Goal: Task Accomplishment & Management: Manage account settings

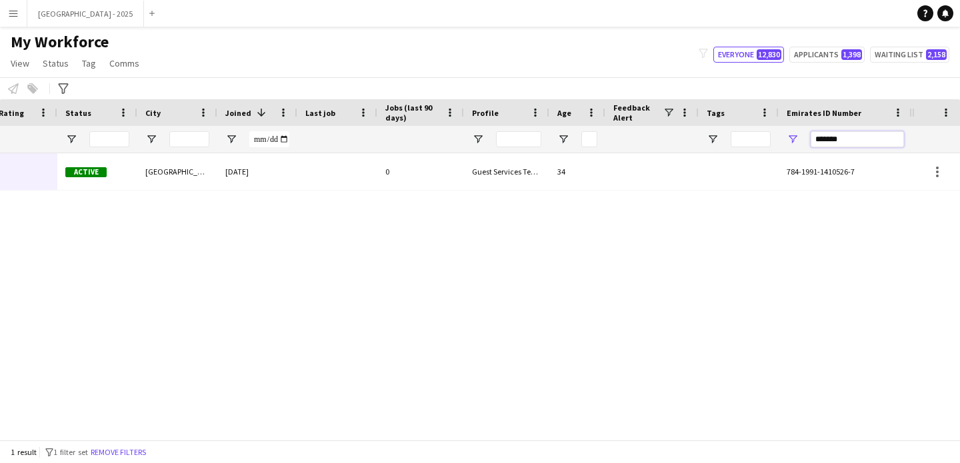
click at [832, 141] on input "*******" at bounding box center [857, 139] width 93 height 16
paste input "Emirates ID Number Filter Input"
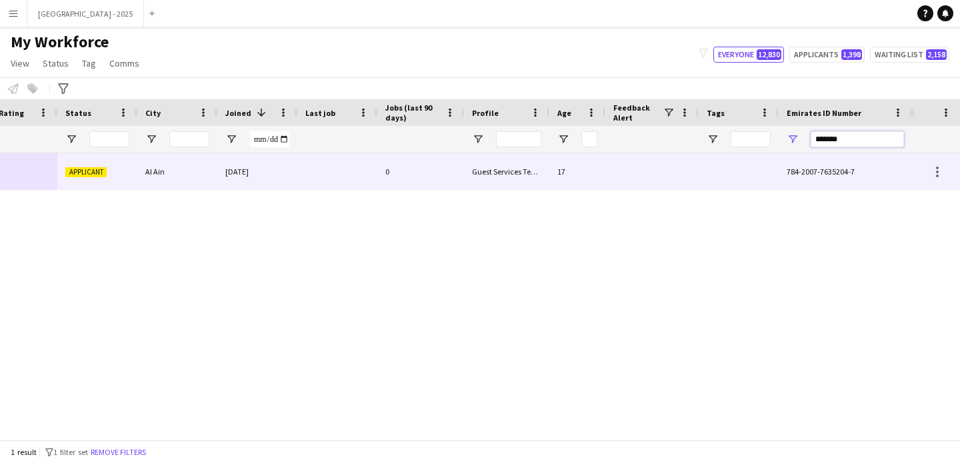
type input "*******"
click at [527, 181] on div "Guest Services Team" at bounding box center [506, 171] width 85 height 37
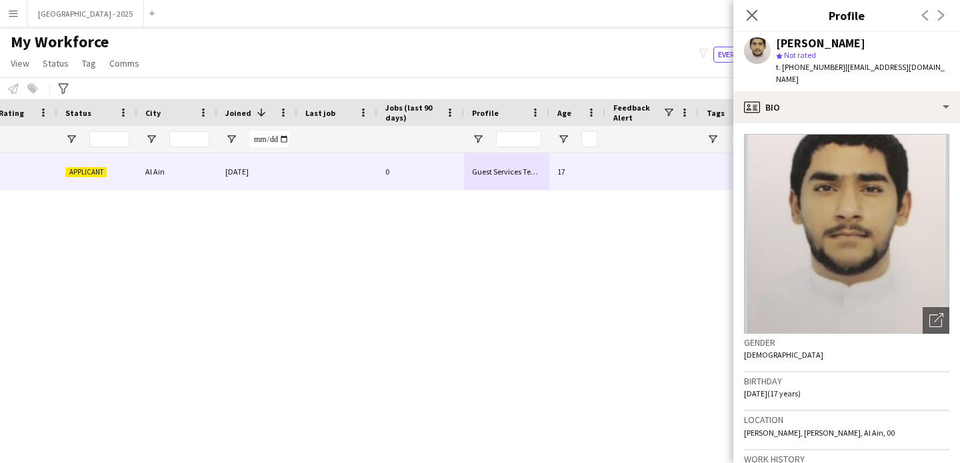
scroll to position [281, 0]
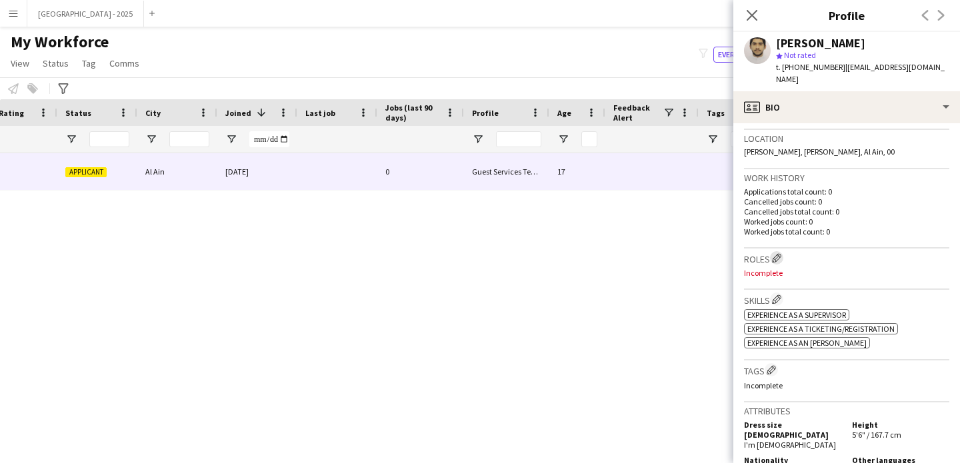
click at [773, 251] on h3 "Roles Edit crew company roles" at bounding box center [846, 258] width 205 height 14
click at [775, 253] on app-icon "Edit crew company roles" at bounding box center [776, 257] width 9 height 9
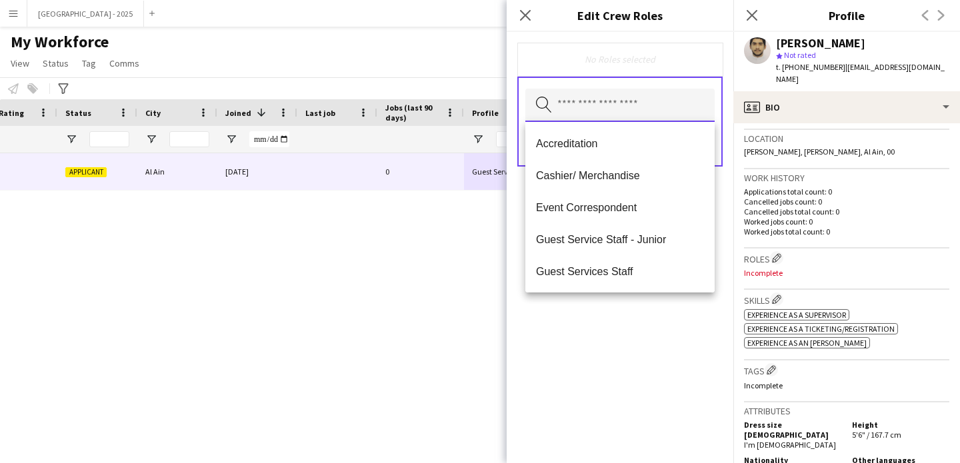
click at [617, 101] on input "text" at bounding box center [619, 105] width 189 height 33
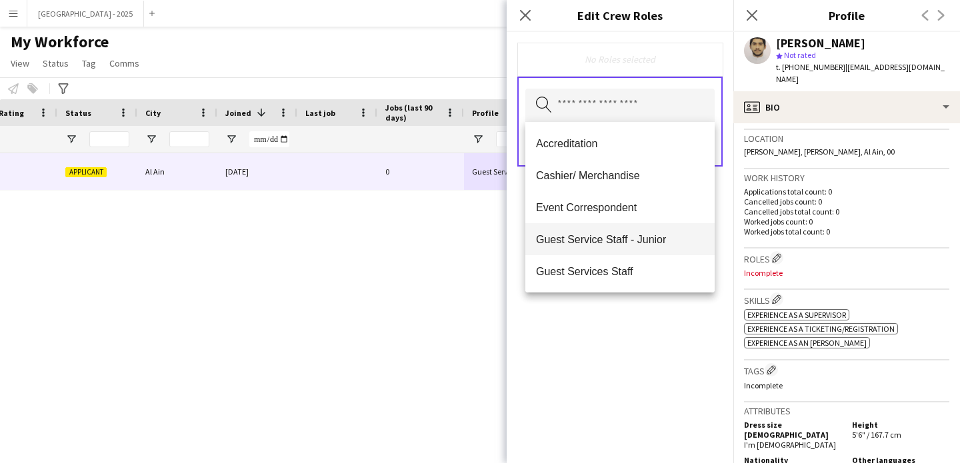
click at [635, 242] on span "Guest Service Staff - Junior" at bounding box center [620, 239] width 168 height 13
click at [637, 368] on div "Guest Service Staff - Junior Remove Search by role type Save" at bounding box center [620, 247] width 227 height 431
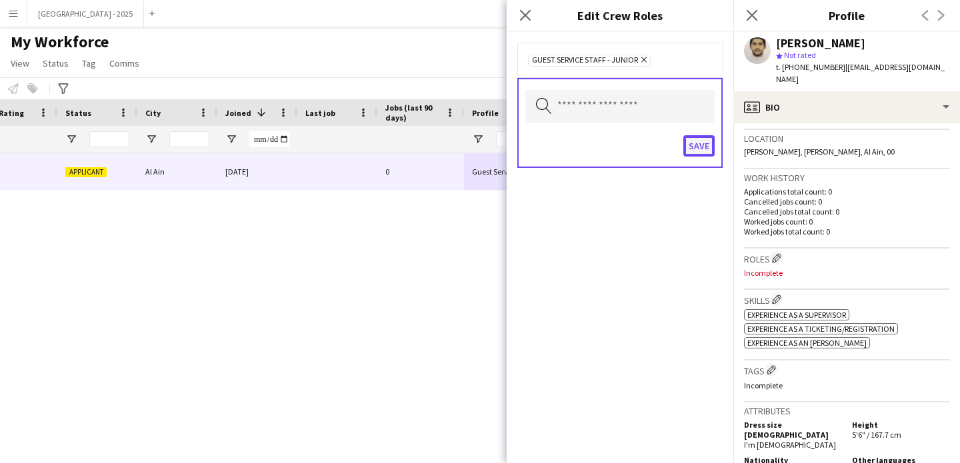
click at [707, 150] on button "Save" at bounding box center [698, 145] width 31 height 21
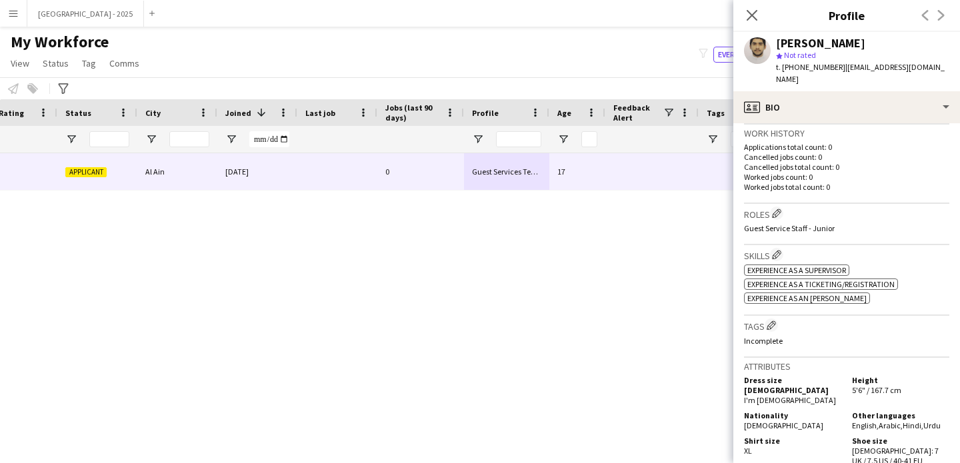
scroll to position [513, 0]
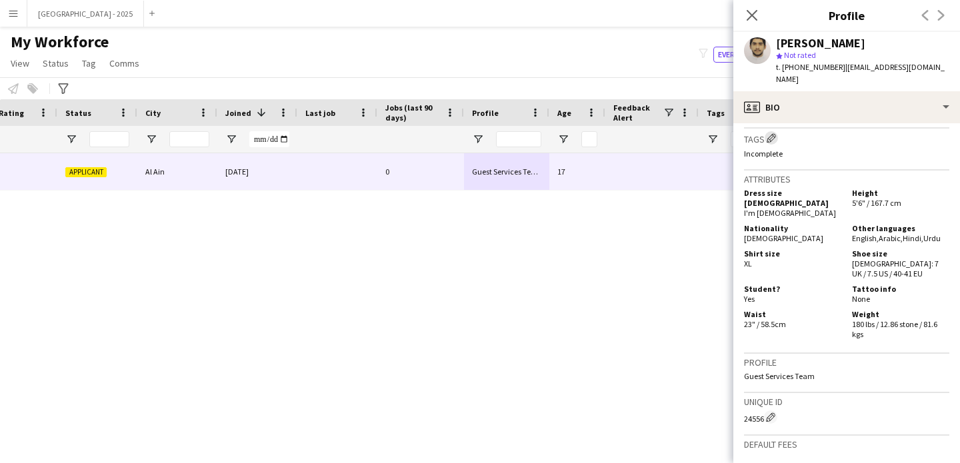
click at [771, 133] on app-icon "Edit crew company tags" at bounding box center [771, 137] width 9 height 9
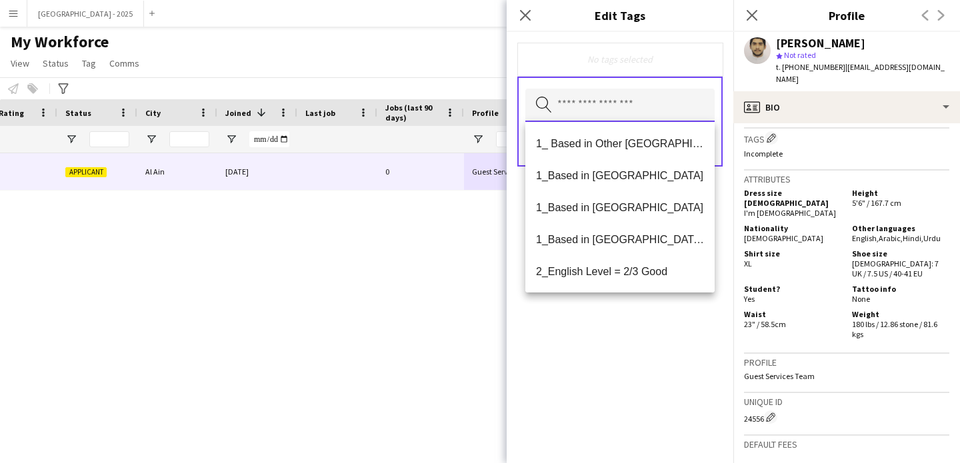
click at [621, 109] on input "text" at bounding box center [619, 105] width 189 height 33
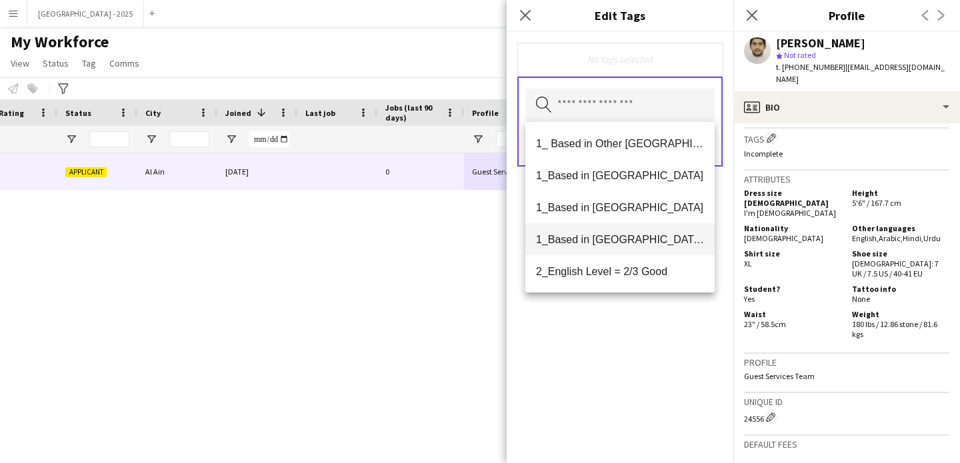
click at [629, 248] on mat-option "1_Based in [GEOGRAPHIC_DATA]/[GEOGRAPHIC_DATA]/Ajman" at bounding box center [619, 239] width 189 height 32
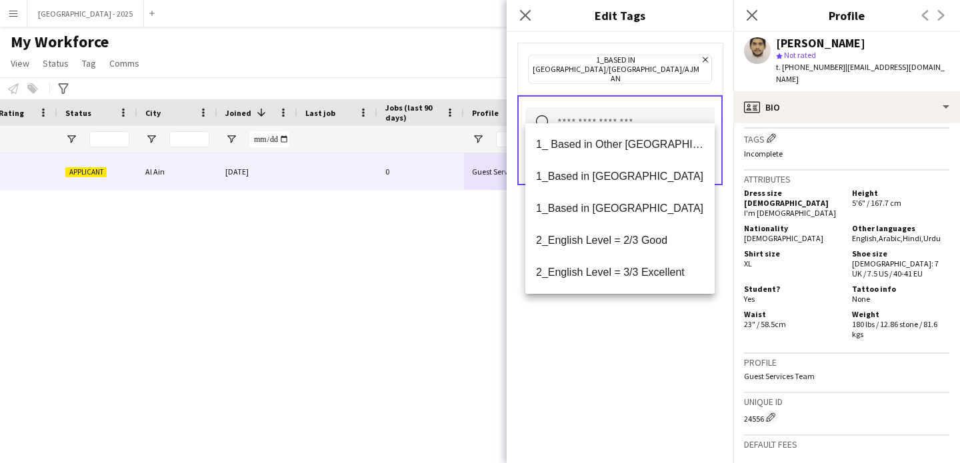
click at [699, 59] on icon "Remove" at bounding box center [703, 59] width 9 height 9
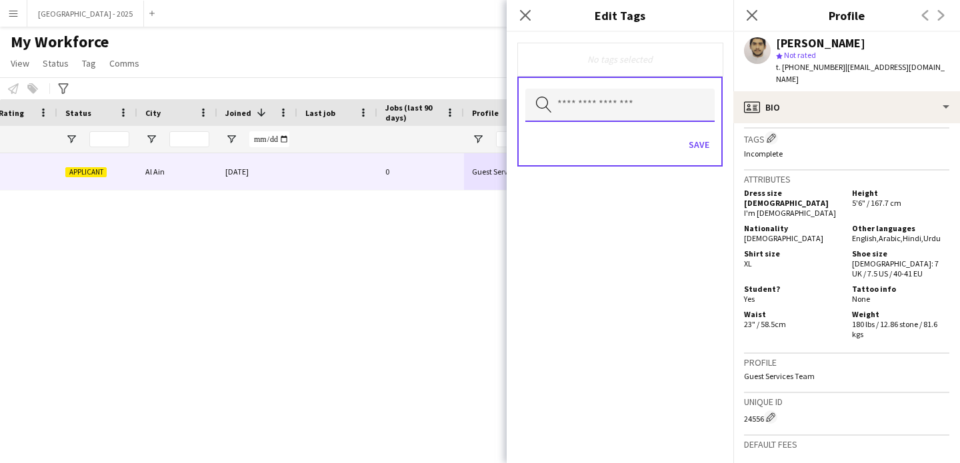
click at [629, 101] on input "text" at bounding box center [619, 105] width 189 height 33
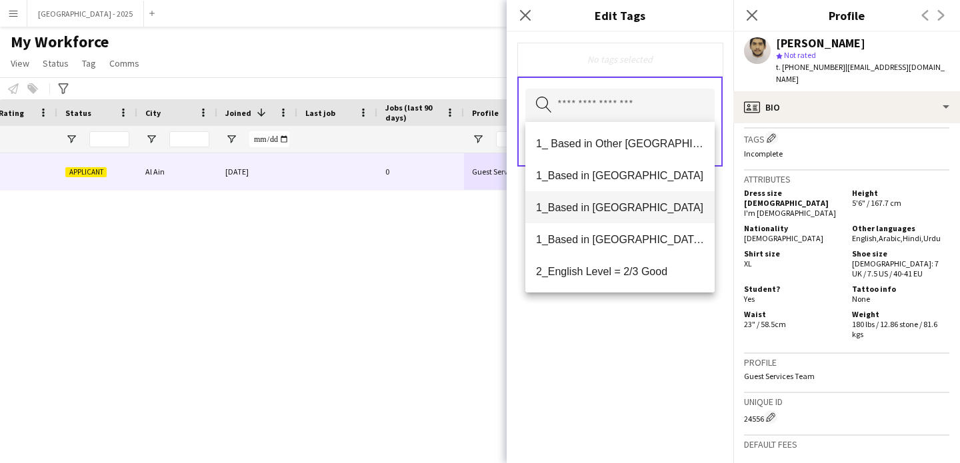
click at [616, 207] on span "1_Based in [GEOGRAPHIC_DATA]" at bounding box center [620, 207] width 168 height 13
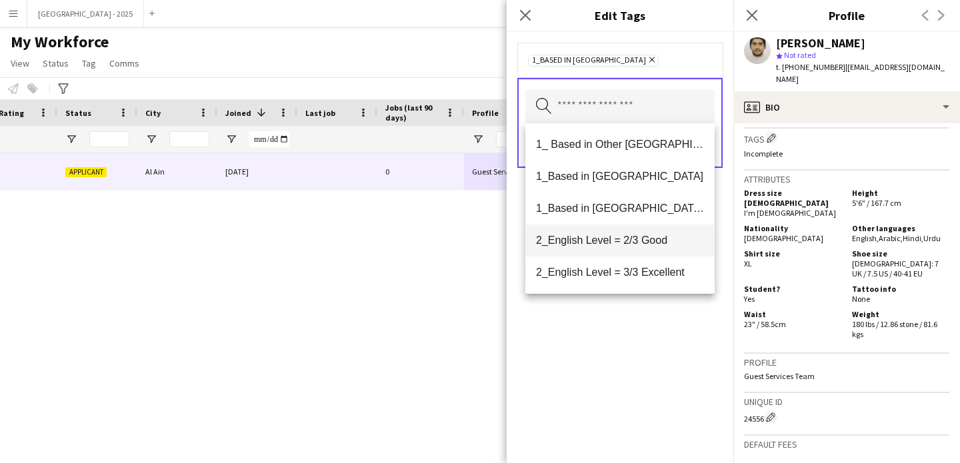
click at [626, 251] on mat-option "2_English Level = 2/3 Good" at bounding box center [619, 241] width 189 height 32
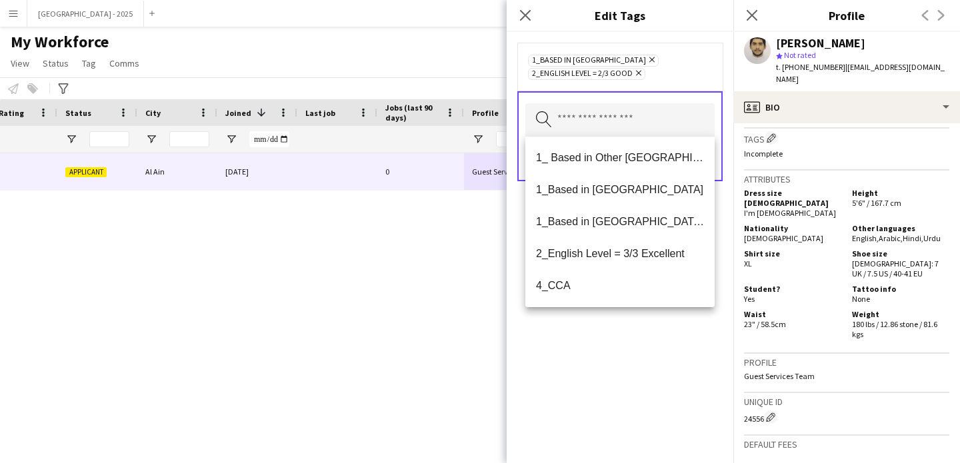
click at [619, 343] on div "1_Based in [GEOGRAPHIC_DATA] Remove 2_English Level = 2/3 Good Remove Search by…" at bounding box center [620, 247] width 227 height 431
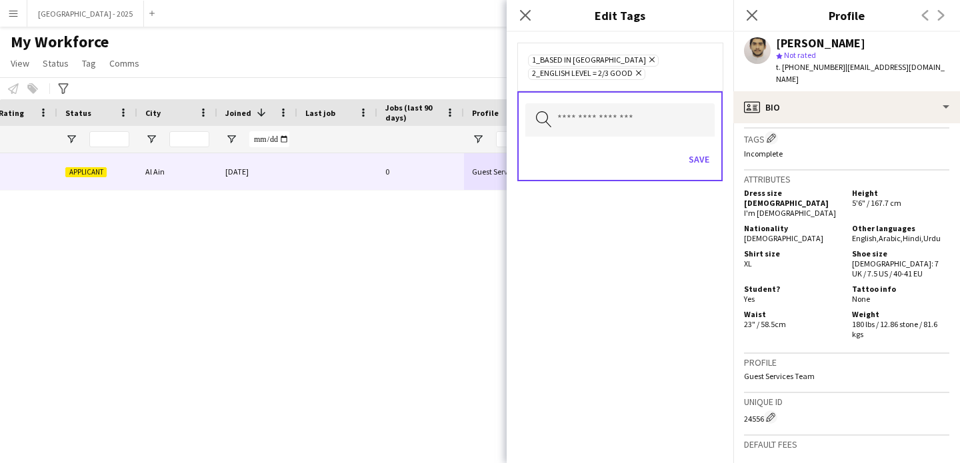
click at [696, 172] on div "Save" at bounding box center [619, 161] width 189 height 38
click at [697, 166] on button "Save" at bounding box center [698, 159] width 31 height 21
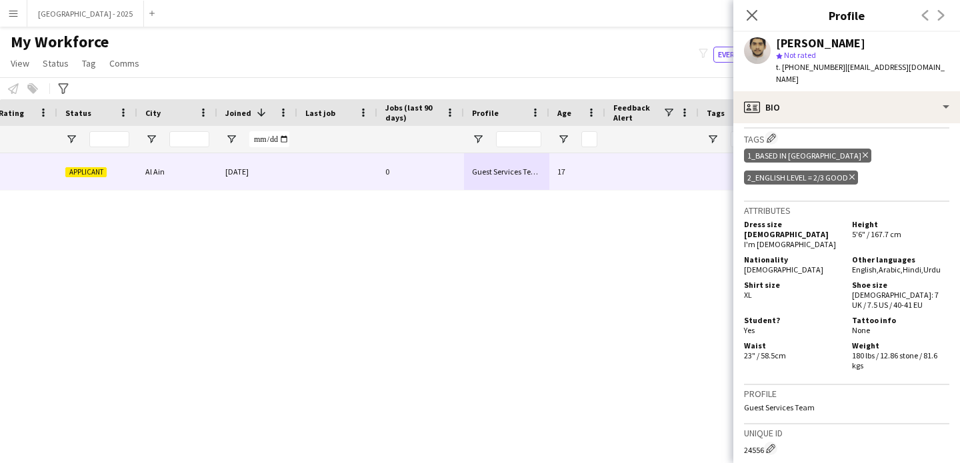
click at [797, 75] on div "[PERSON_NAME] star Not rated t. [PHONE_NUMBER] | [EMAIL_ADDRESS][DOMAIN_NAME]" at bounding box center [846, 61] width 227 height 59
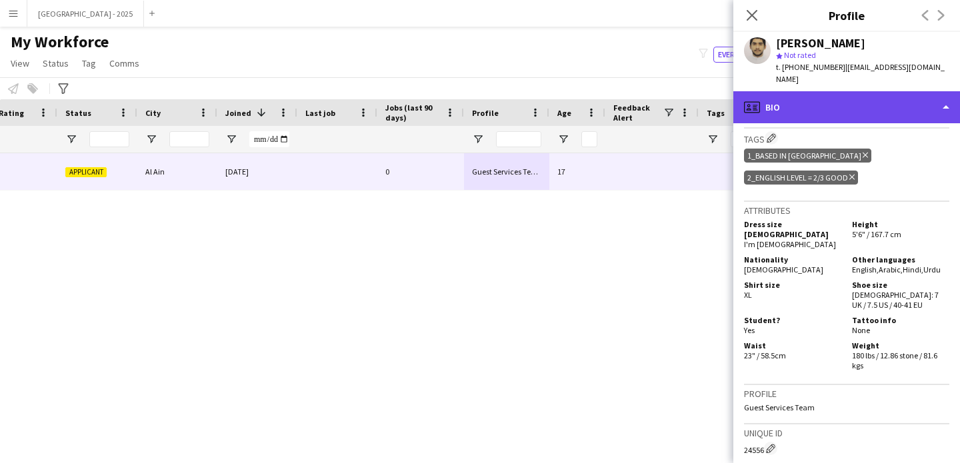
click at [803, 100] on div "profile Bio" at bounding box center [846, 107] width 227 height 32
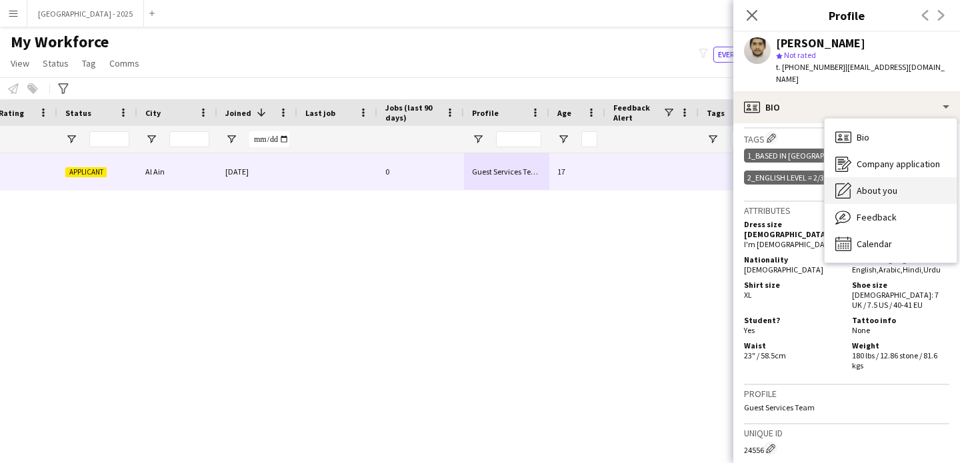
click at [901, 179] on div "About you About you" at bounding box center [891, 190] width 132 height 27
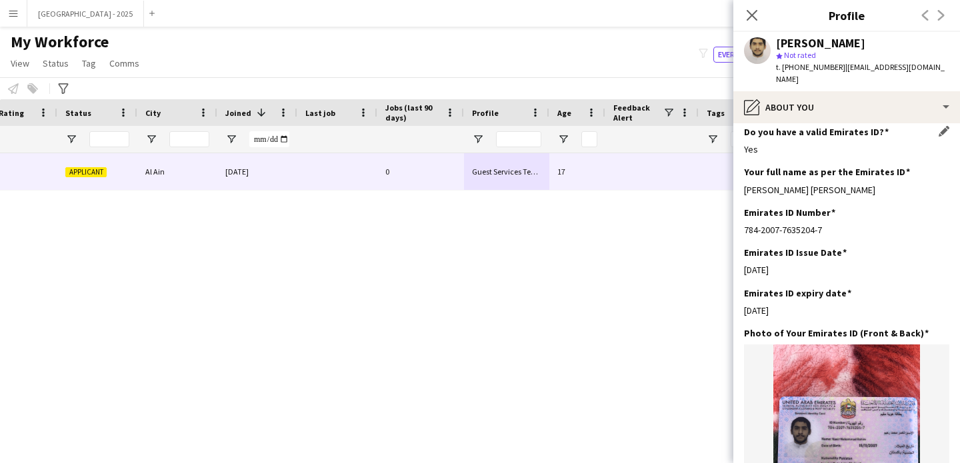
scroll to position [95, 0]
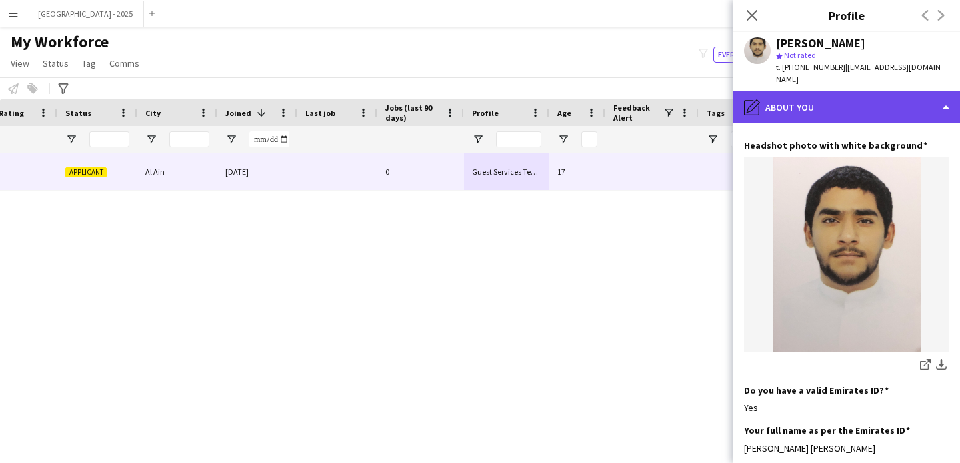
click at [811, 103] on div "pencil4 About you" at bounding box center [846, 107] width 227 height 32
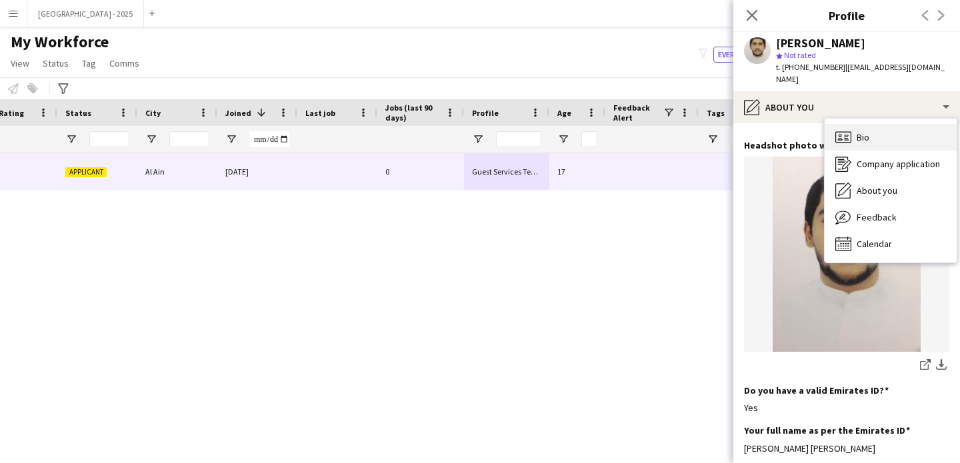
click at [907, 136] on div "Bio Bio" at bounding box center [891, 137] width 132 height 27
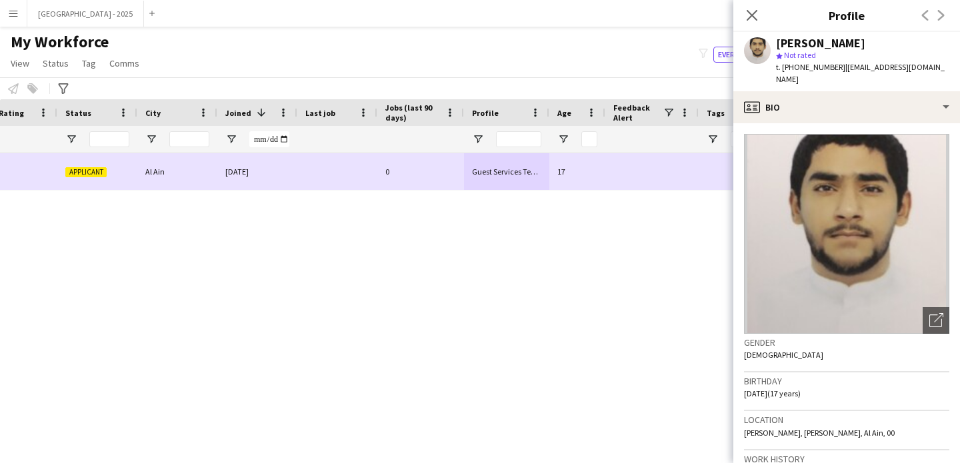
scroll to position [0, 0]
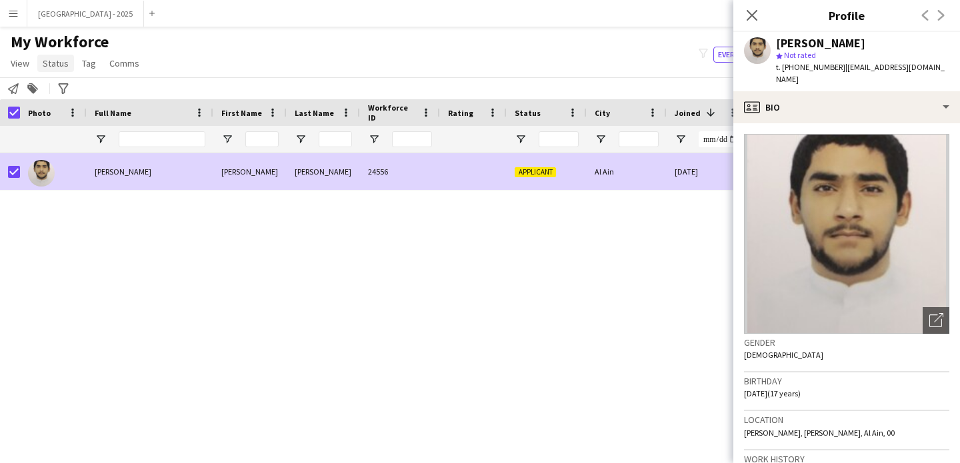
click at [54, 63] on span "Status" at bounding box center [56, 63] width 26 height 12
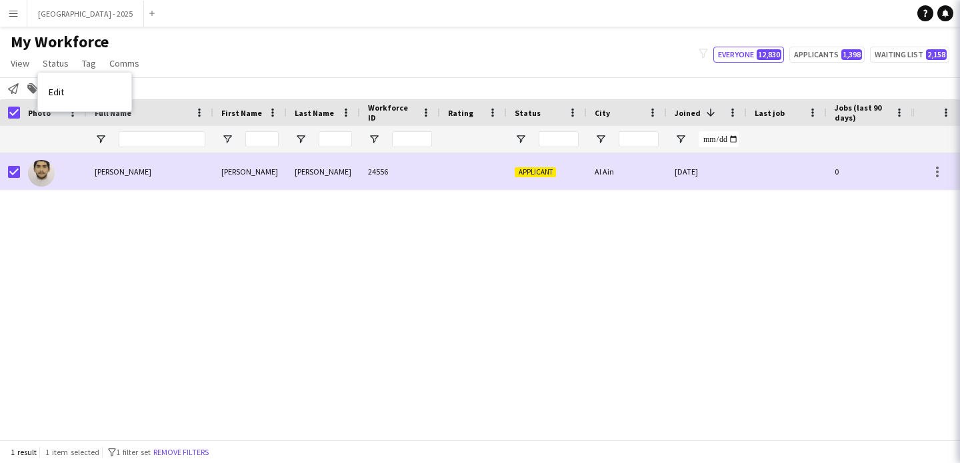
drag, startPoint x: 64, startPoint y: 95, endPoint x: 71, endPoint y: 95, distance: 6.7
click at [64, 95] on link "Edit" at bounding box center [84, 92] width 93 height 28
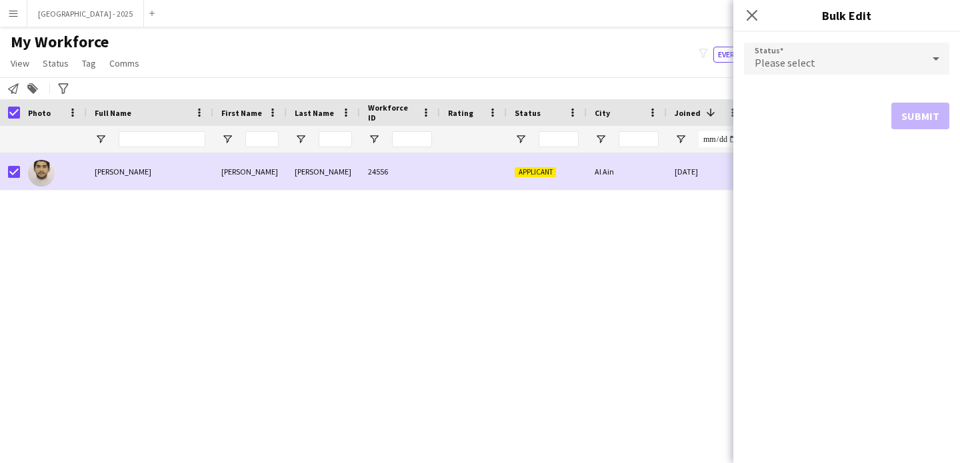
click at [797, 47] on div "Please select" at bounding box center [833, 59] width 179 height 32
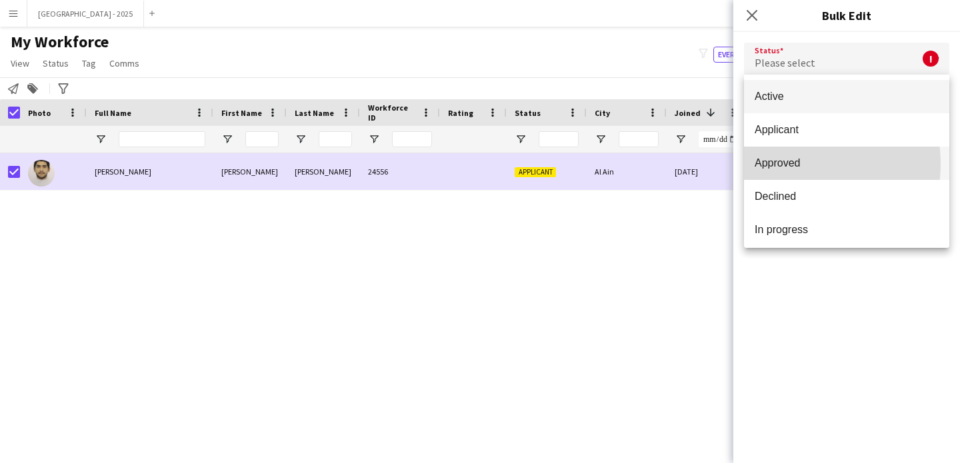
click at [793, 164] on span "Approved" at bounding box center [847, 163] width 184 height 13
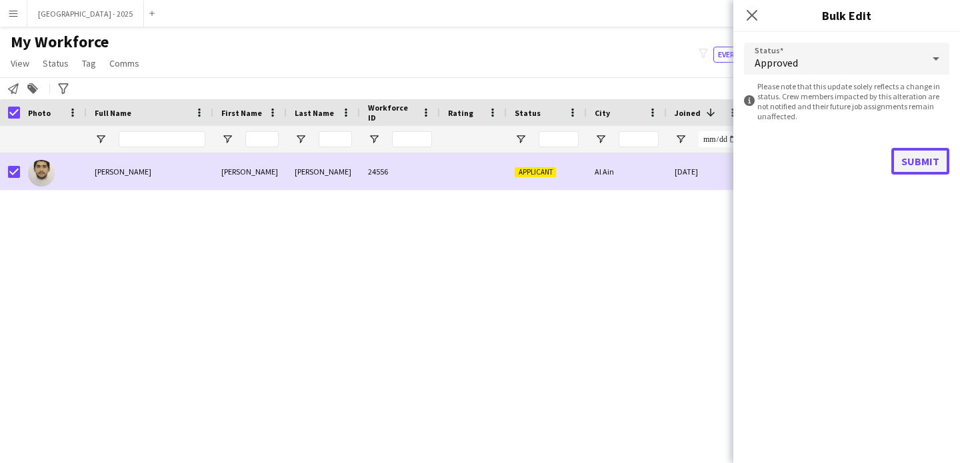
click at [897, 160] on button "Submit" at bounding box center [920, 161] width 58 height 27
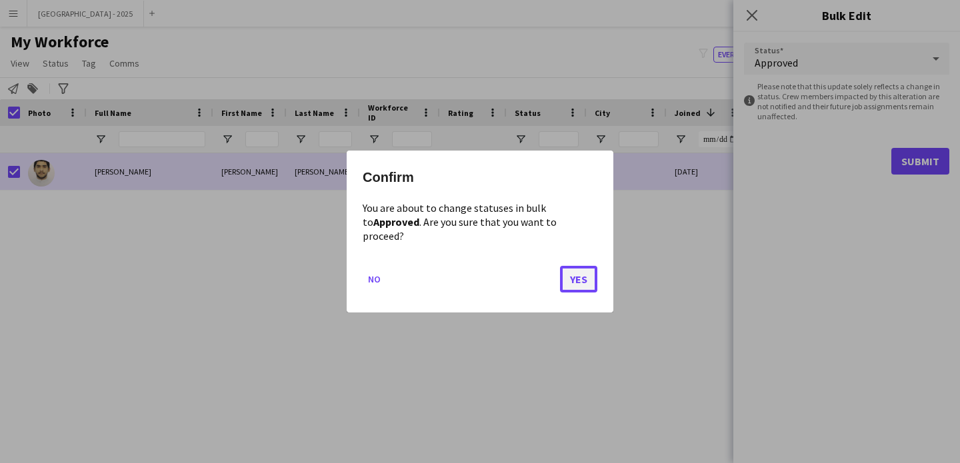
click at [563, 268] on button "Yes" at bounding box center [578, 279] width 37 height 27
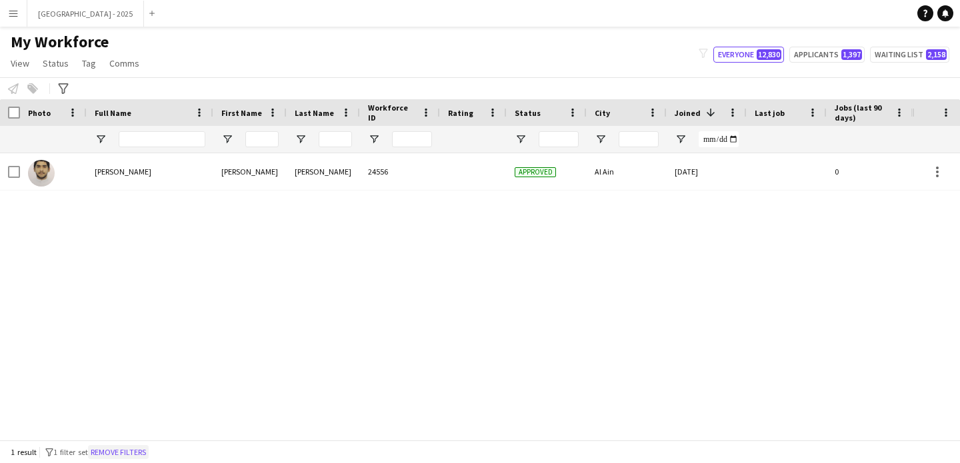
click at [149, 452] on button "Remove filters" at bounding box center [118, 452] width 61 height 15
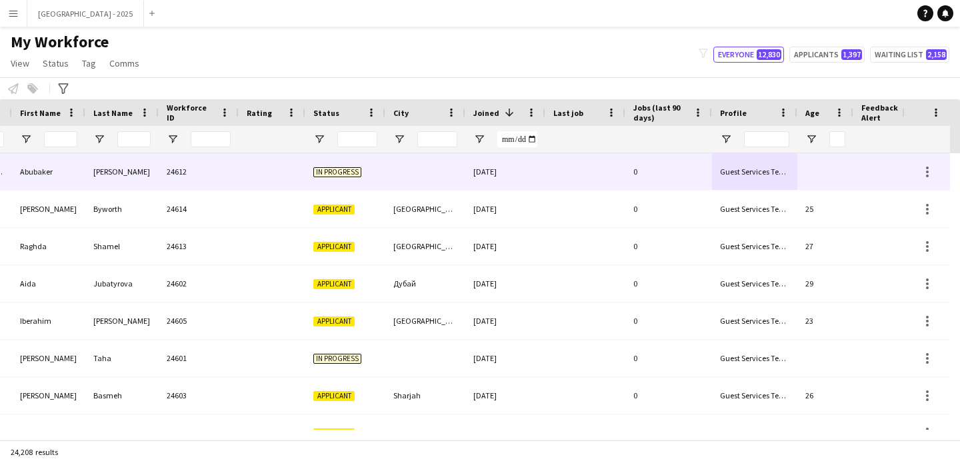
scroll to position [0, 459]
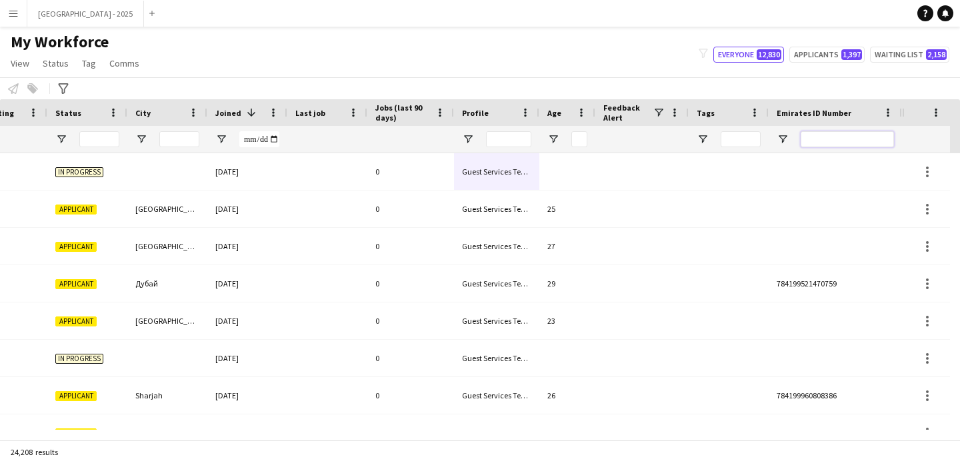
click at [817, 141] on input "Emirates ID Number Filter Input" at bounding box center [847, 139] width 93 height 16
paste input "*******"
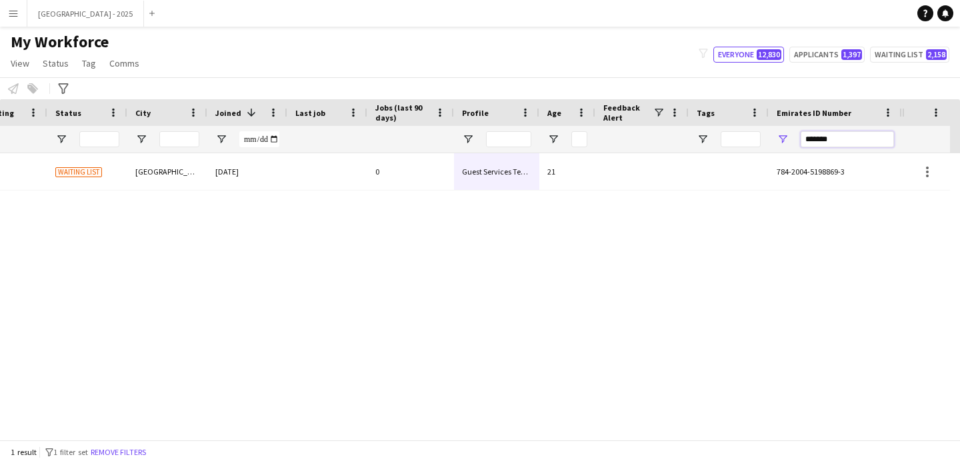
type input "*******"
click at [313, 173] on div at bounding box center [327, 171] width 80 height 37
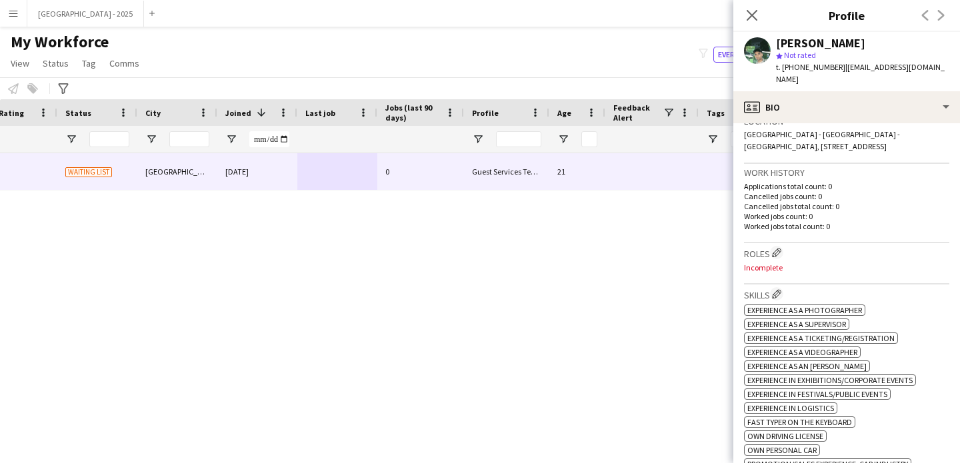
scroll to position [358, 0]
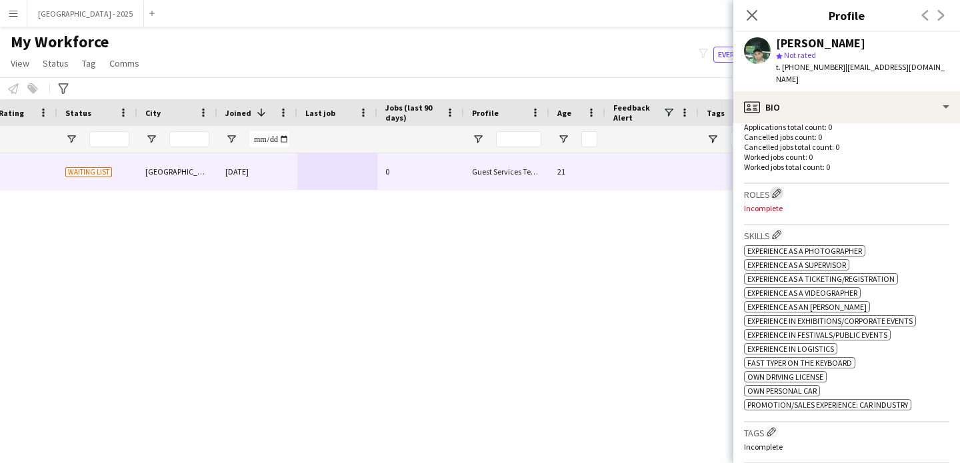
click at [775, 189] on app-icon "Edit crew company roles" at bounding box center [776, 193] width 9 height 9
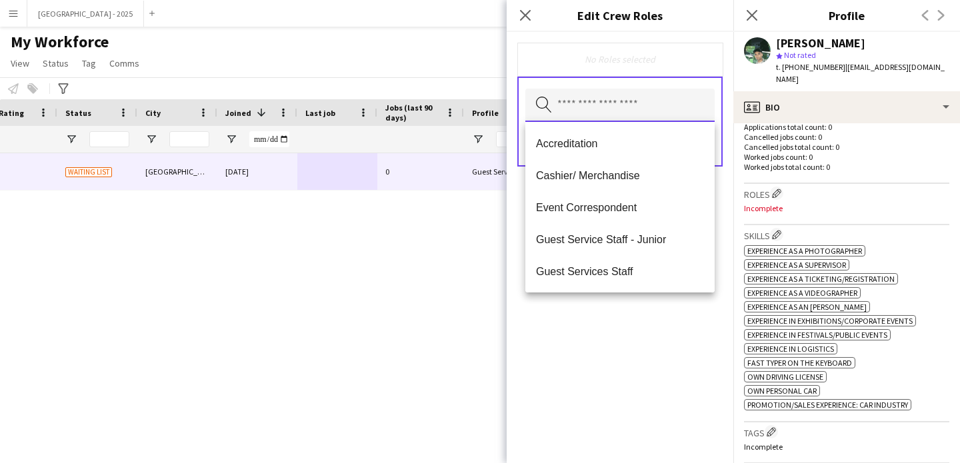
click at [643, 119] on input "text" at bounding box center [619, 105] width 189 height 33
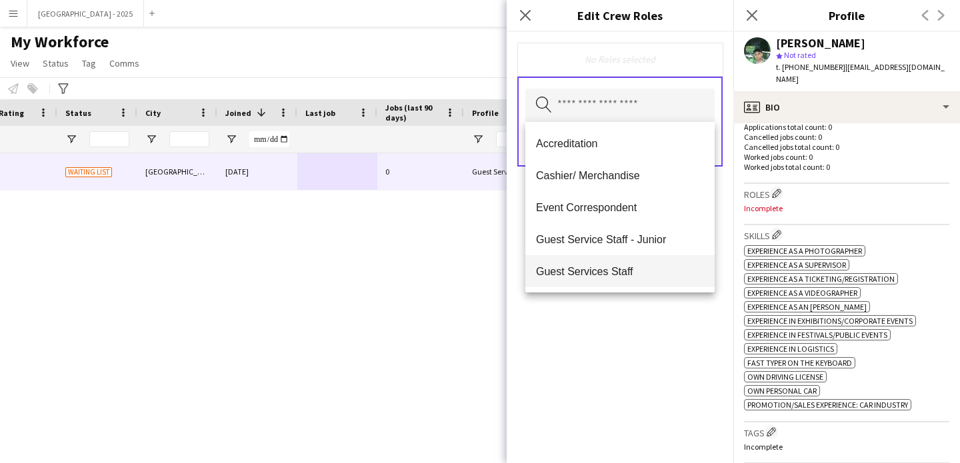
click at [627, 265] on span "Guest Services Staff" at bounding box center [620, 271] width 168 height 13
drag, startPoint x: 615, startPoint y: 315, endPoint x: 705, endPoint y: 141, distance: 195.3
click at [617, 311] on div "Guest Services Staff Remove Search by role type Save" at bounding box center [620, 247] width 227 height 431
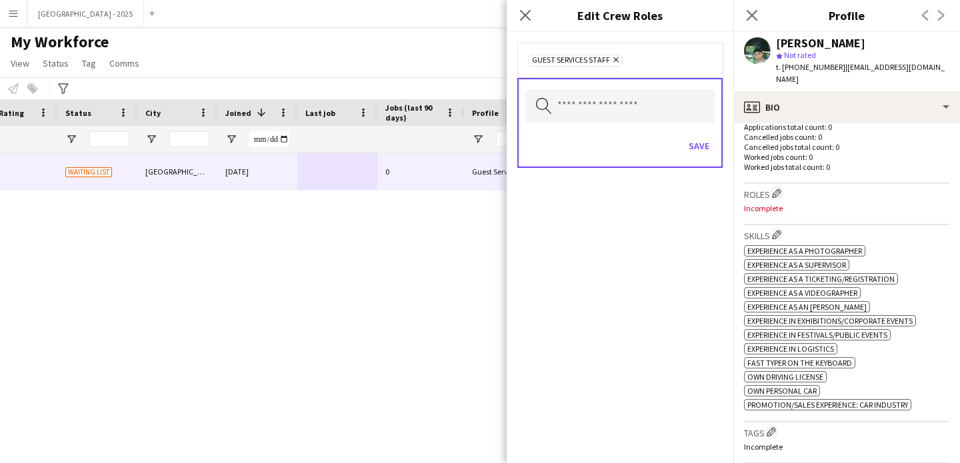
click at [693, 127] on div "Search by role type Save" at bounding box center [619, 123] width 205 height 90
click at [695, 151] on button "Save" at bounding box center [698, 145] width 31 height 21
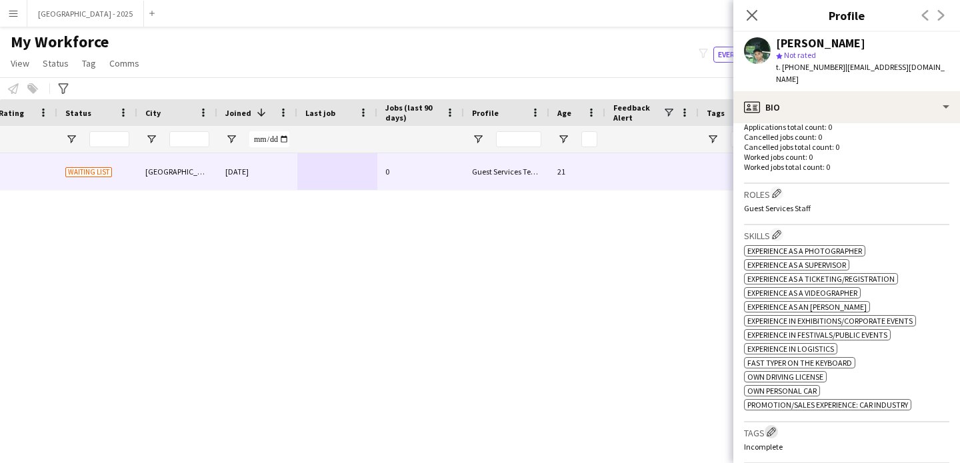
click at [775, 433] on button "Edit crew company tags" at bounding box center [771, 431] width 13 height 13
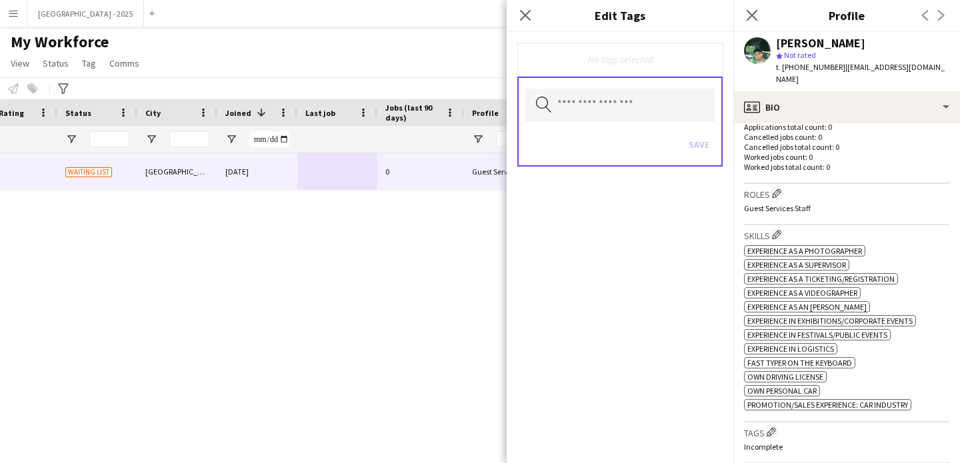
click at [643, 124] on div "Search by tag name Save" at bounding box center [619, 122] width 205 height 90
click at [643, 121] on input "text" at bounding box center [619, 105] width 189 height 33
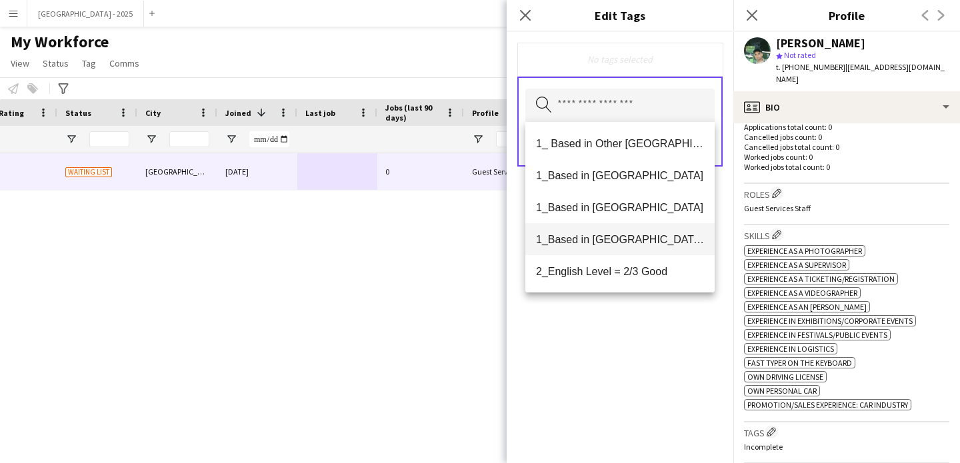
click at [637, 244] on span "1_Based in [GEOGRAPHIC_DATA]/[GEOGRAPHIC_DATA]/Ajman" at bounding box center [620, 239] width 168 height 13
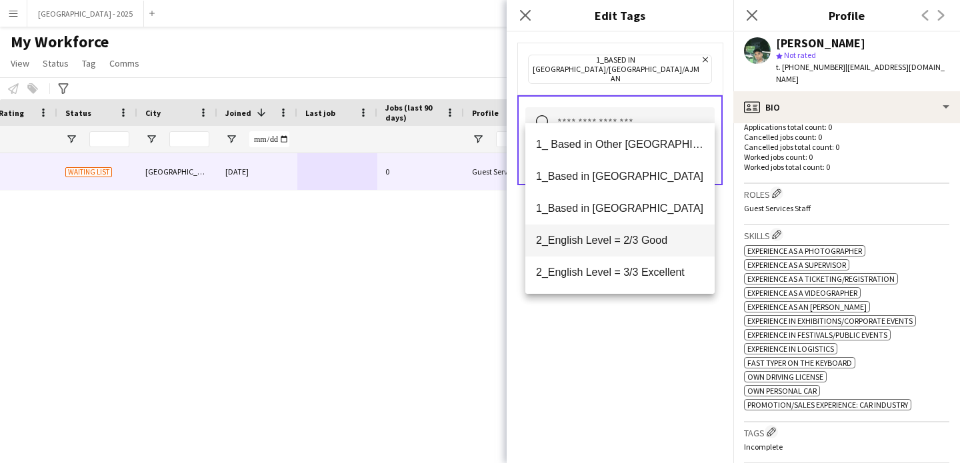
click at [637, 244] on span "2_English Level = 2/3 Good" at bounding box center [620, 240] width 168 height 13
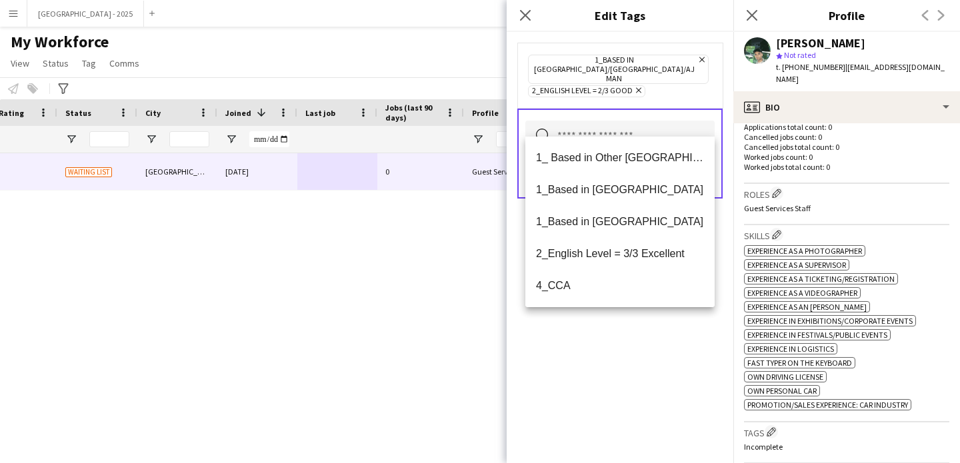
click at [638, 311] on div "1_Based in [GEOGRAPHIC_DATA]/[GEOGRAPHIC_DATA]/Ajman Remove 2_English Level = 2…" at bounding box center [620, 247] width 227 height 431
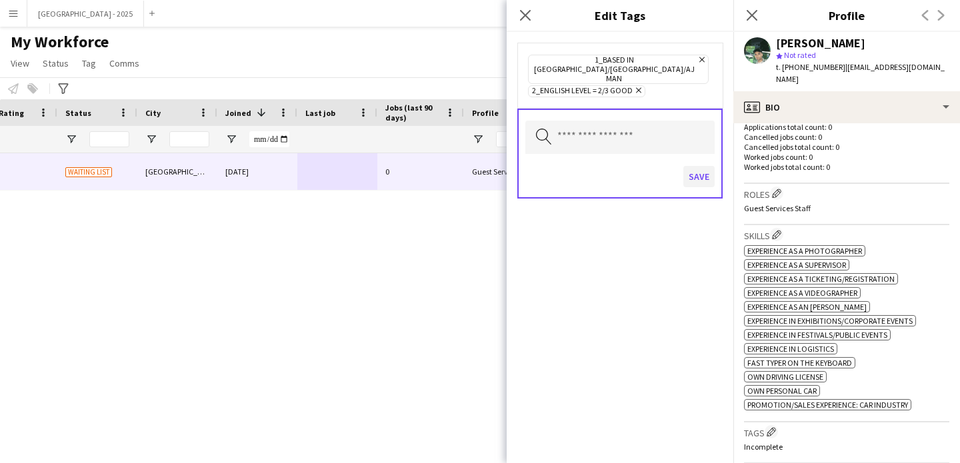
drag, startPoint x: 723, startPoint y: 133, endPoint x: 709, endPoint y: 151, distance: 22.4
click at [723, 133] on form "1_Based in [GEOGRAPHIC_DATA]/[GEOGRAPHIC_DATA]/Ajman Remove 2_English Level = 2…" at bounding box center [620, 134] width 227 height 204
click at [709, 166] on button "Save" at bounding box center [698, 176] width 31 height 21
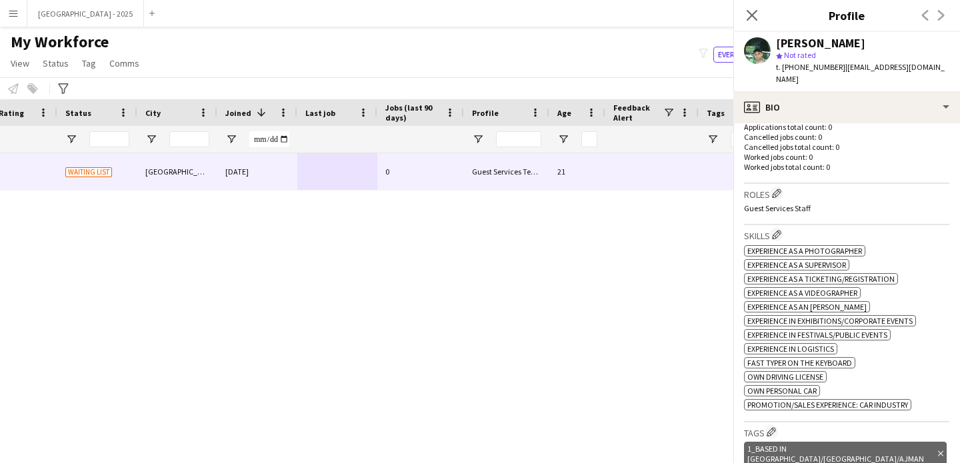
click at [808, 73] on div "t. [PHONE_NUMBER] | [EMAIL_ADDRESS][DOMAIN_NAME]" at bounding box center [862, 73] width 173 height 24
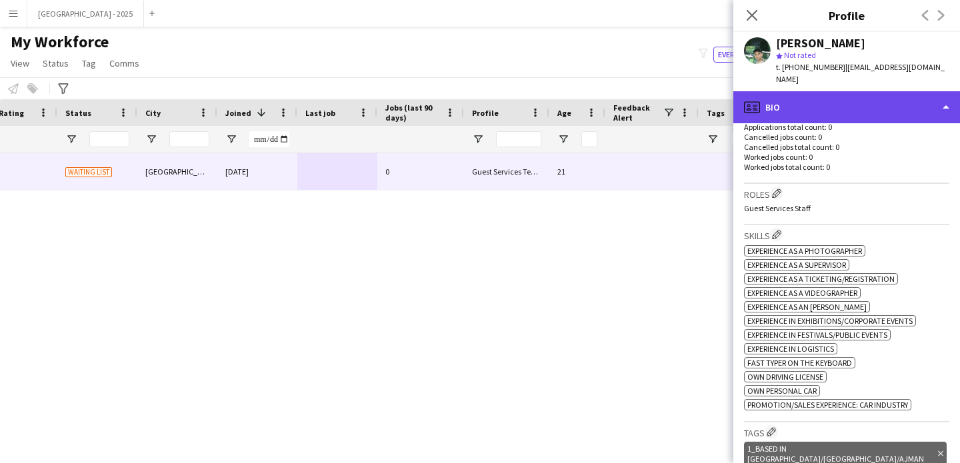
click at [808, 91] on div "profile Bio" at bounding box center [846, 107] width 227 height 32
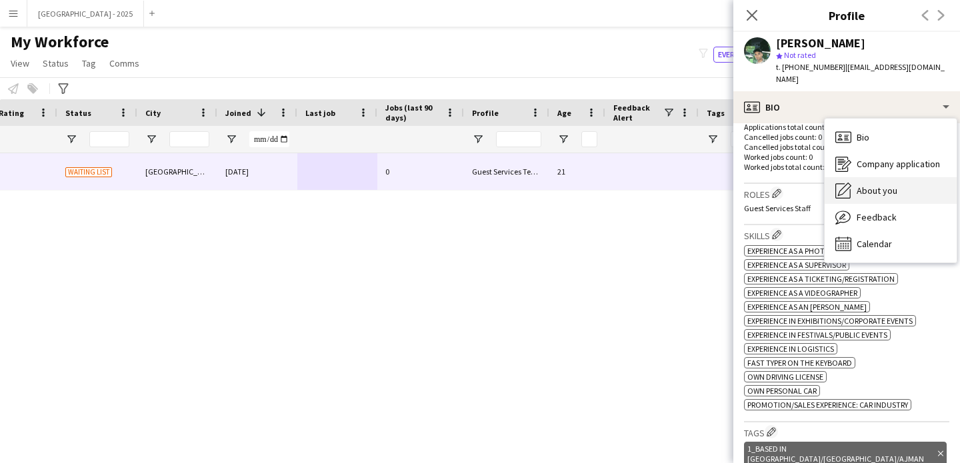
click at [889, 185] on span "About you" at bounding box center [877, 191] width 41 height 12
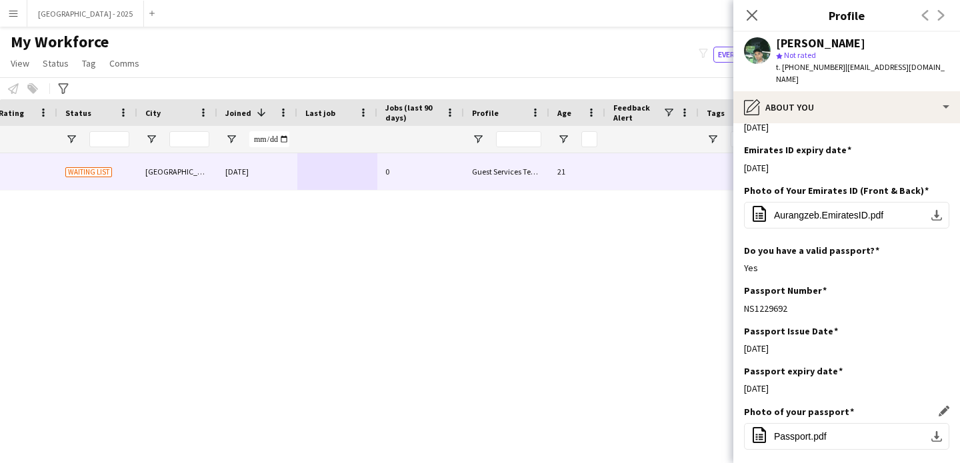
scroll to position [553, 0]
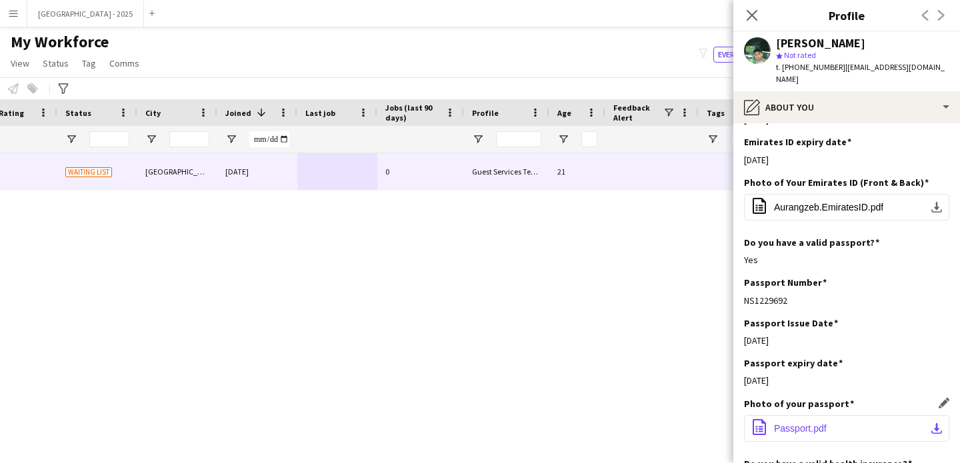
click at [795, 423] on span "Passport.pdf" at bounding box center [800, 428] width 53 height 11
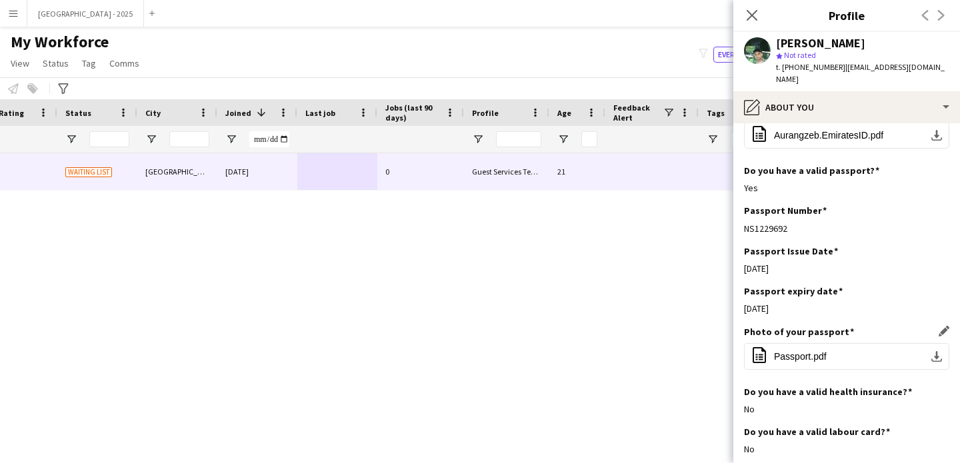
scroll to position [635, 0]
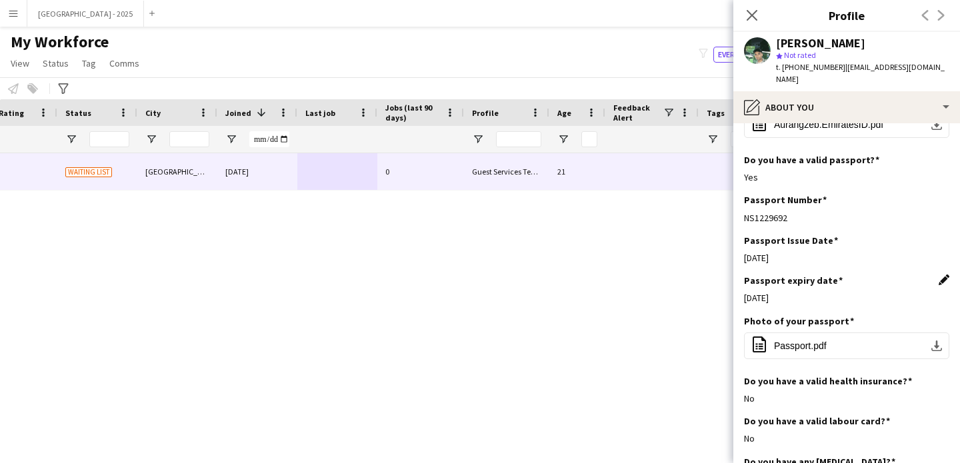
click at [939, 275] on app-icon "Edit this field" at bounding box center [944, 280] width 11 height 11
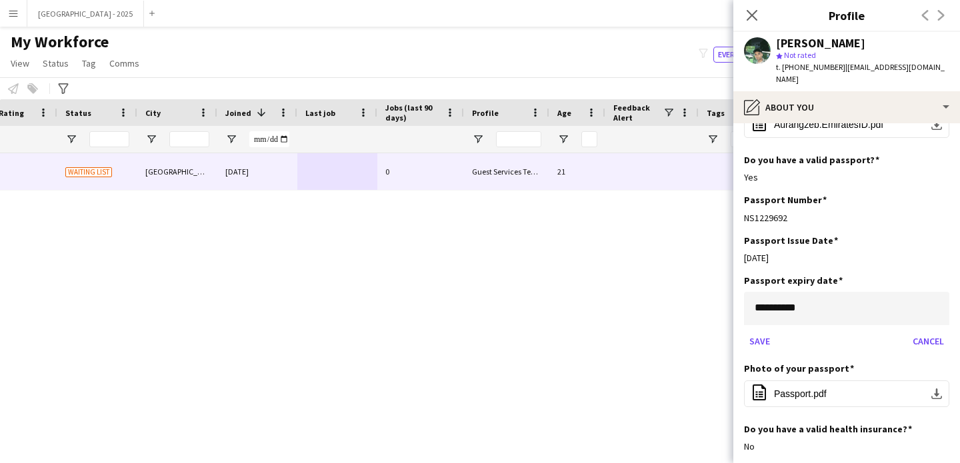
click at [809, 283] on body "Menu Boards Boards Boards All jobs Status Workforce Workforce My Workforce Recr…" at bounding box center [480, 231] width 960 height 463
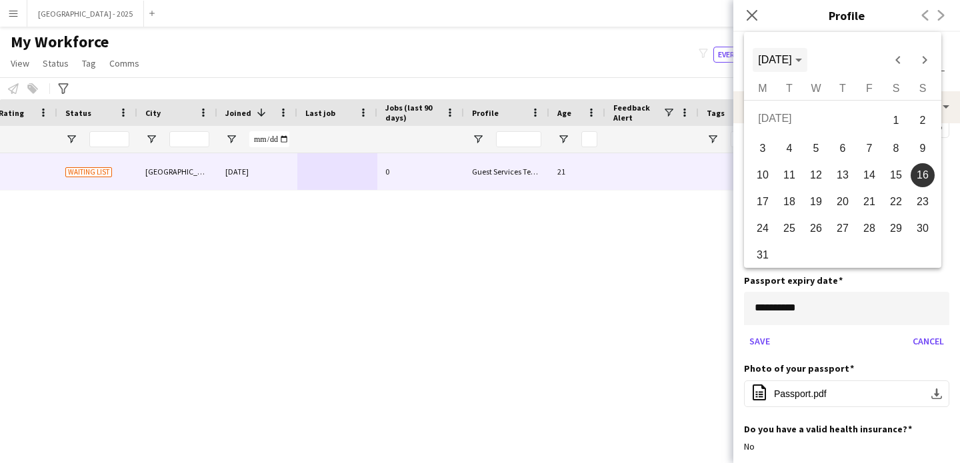
click at [807, 55] on span "Choose month and year" at bounding box center [780, 60] width 54 height 32
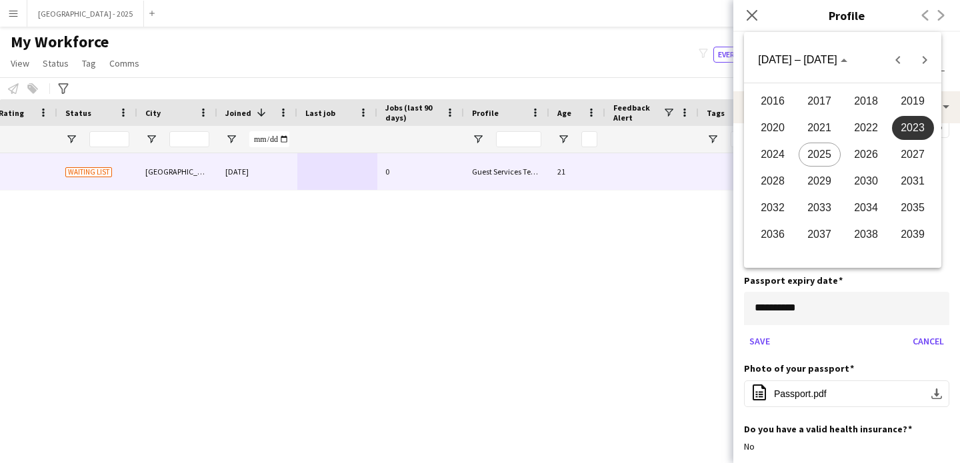
click at [792, 174] on button "2028" at bounding box center [772, 181] width 47 height 27
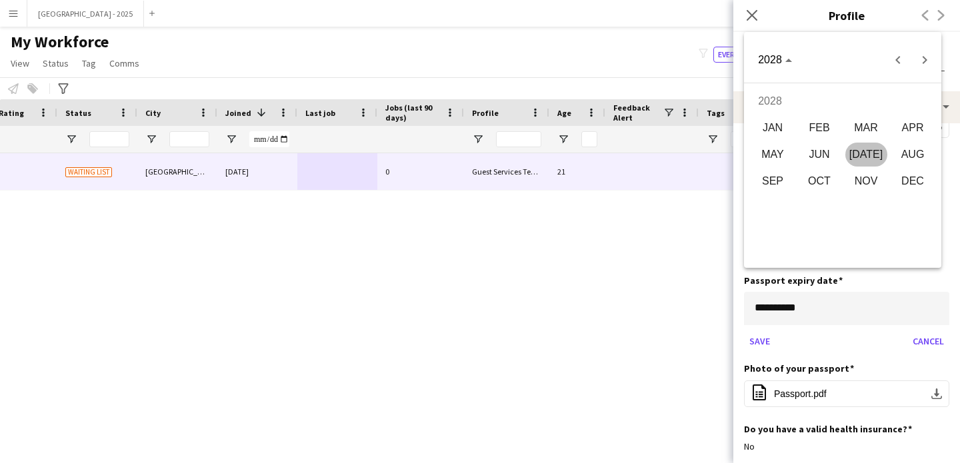
click at [863, 148] on span "[DATE]" at bounding box center [866, 155] width 42 height 24
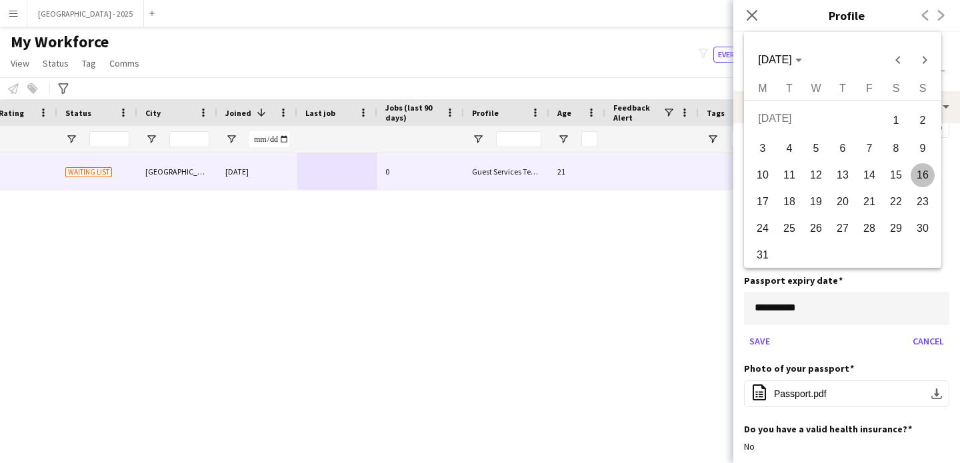
click at [925, 180] on span "16" at bounding box center [923, 175] width 24 height 24
type input "**********"
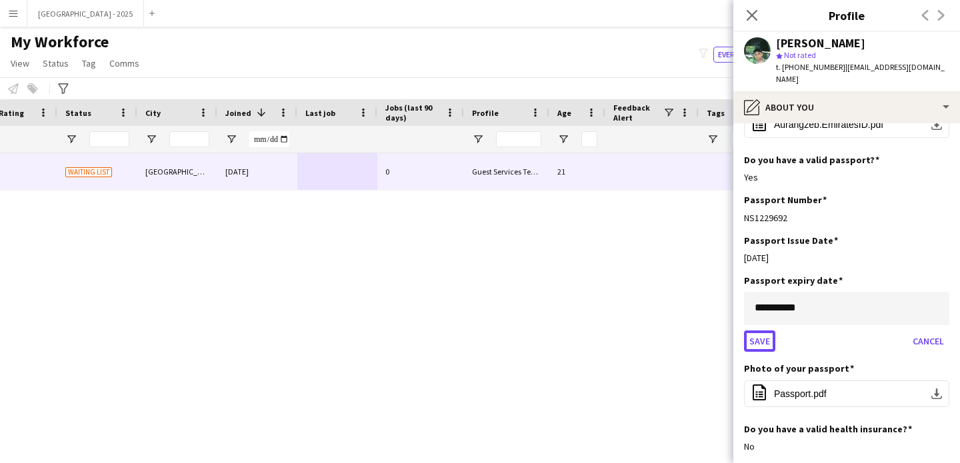
click at [763, 331] on button "Save" at bounding box center [759, 341] width 31 height 21
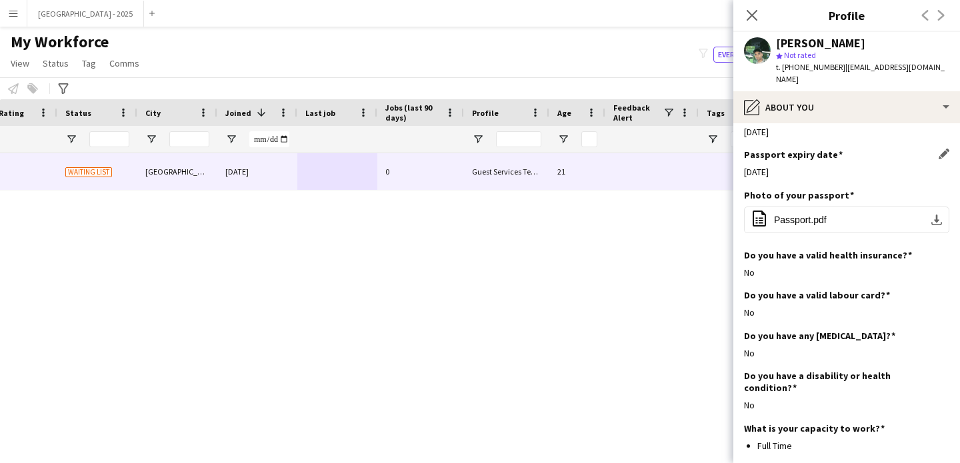
scroll to position [0, 0]
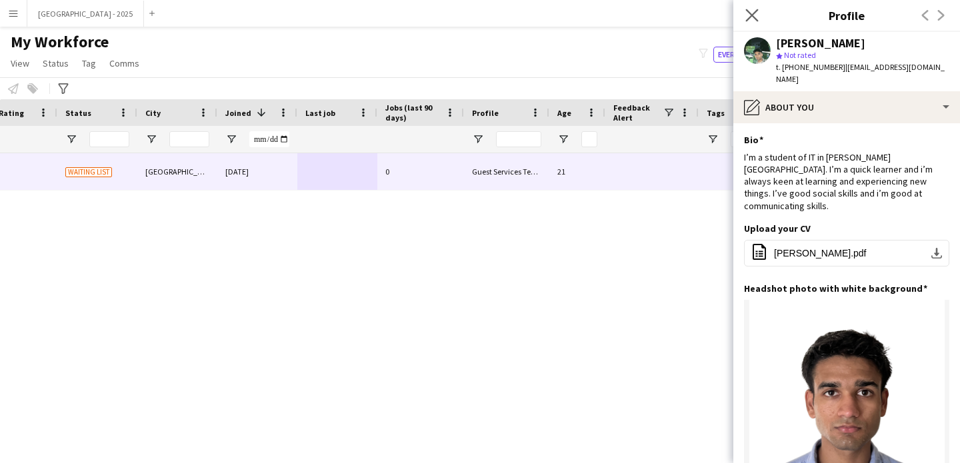
click at [758, 21] on app-icon "Close pop-in" at bounding box center [752, 15] width 19 height 19
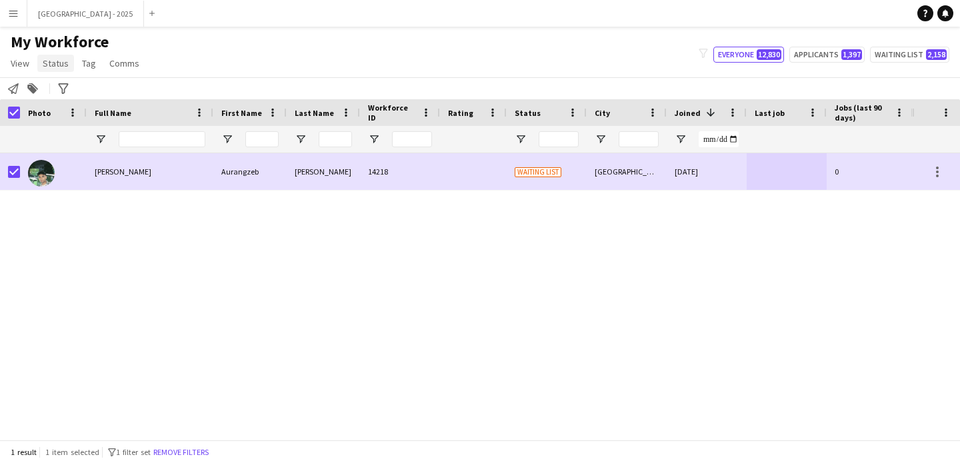
click at [63, 67] on span "Status" at bounding box center [56, 63] width 26 height 12
click at [65, 79] on link "Edit" at bounding box center [84, 92] width 93 height 28
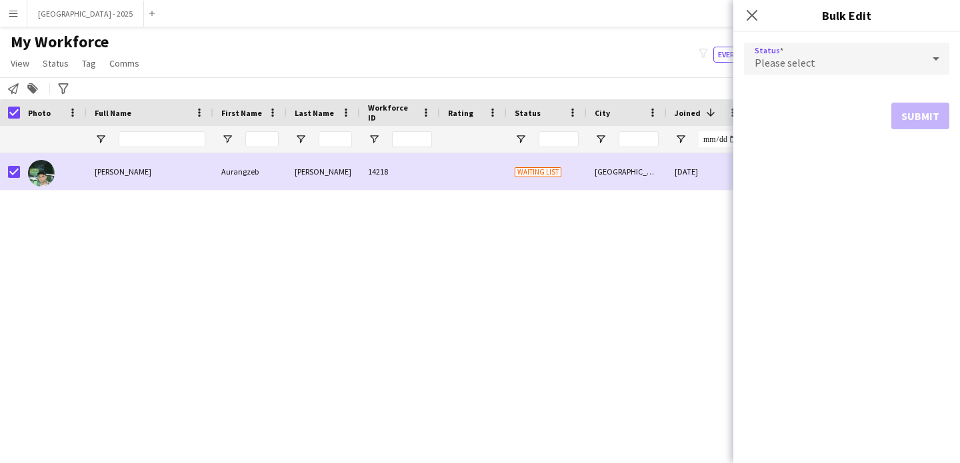
click at [814, 63] on div "Please select" at bounding box center [833, 59] width 179 height 32
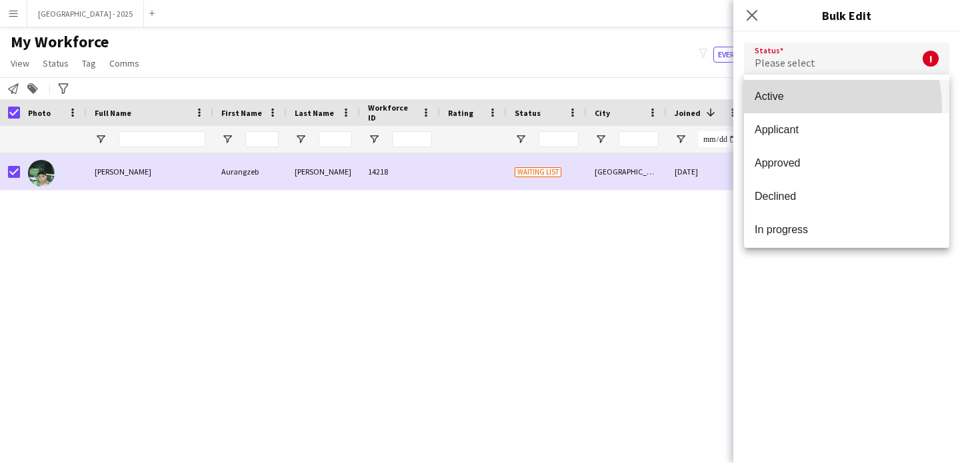
click at [797, 108] on mat-option "Active" at bounding box center [846, 96] width 205 height 33
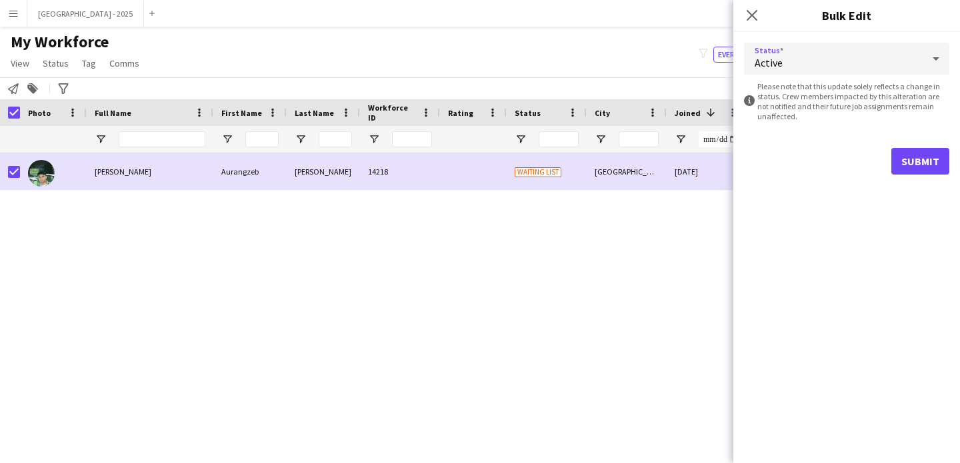
click at [907, 147] on form "Status Active information-circle Please note that this update solely reflects a…" at bounding box center [846, 108] width 205 height 153
click at [917, 161] on button "Submit" at bounding box center [920, 161] width 58 height 27
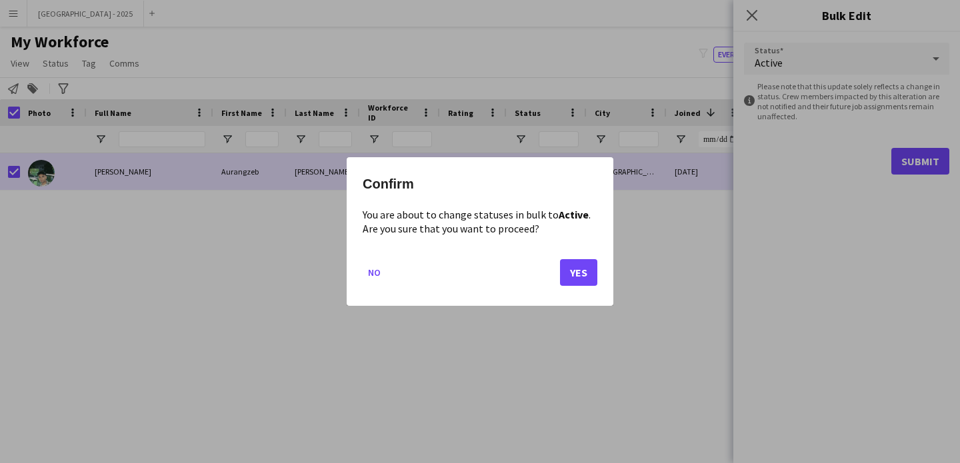
drag, startPoint x: 543, startPoint y: 287, endPoint x: 557, endPoint y: 284, distance: 13.6
click at [543, 287] on mat-dialog-actions "No Yes" at bounding box center [480, 277] width 235 height 57
click at [557, 284] on mat-dialog-actions "No Yes" at bounding box center [480, 277] width 235 height 57
click at [576, 278] on button "Yes" at bounding box center [578, 272] width 37 height 27
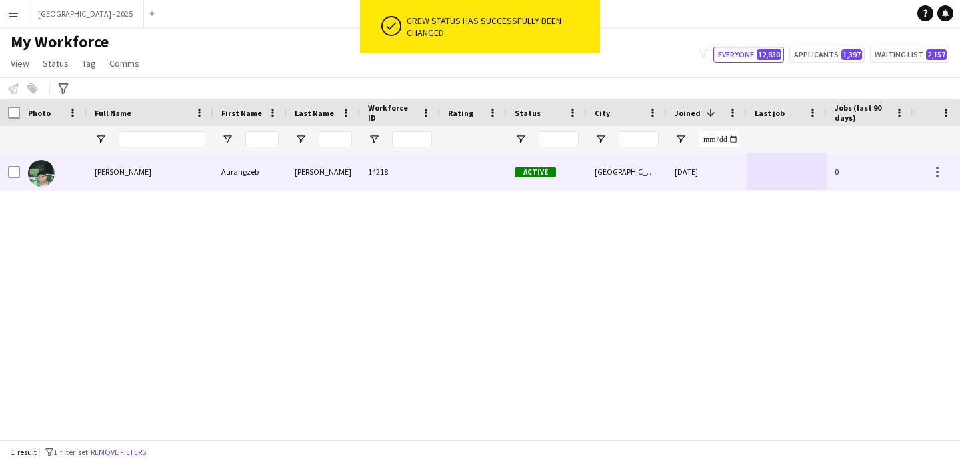
click at [47, 172] on img at bounding box center [41, 173] width 27 height 27
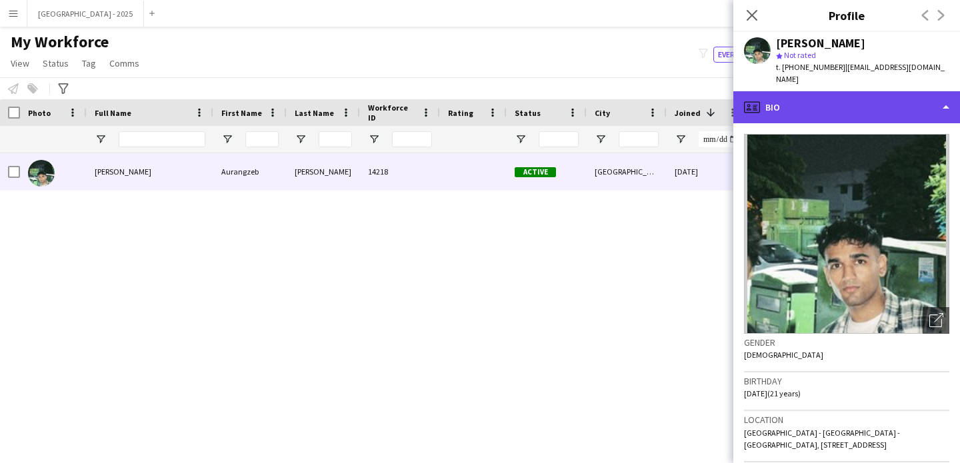
click at [847, 99] on div "profile Bio" at bounding box center [846, 107] width 227 height 32
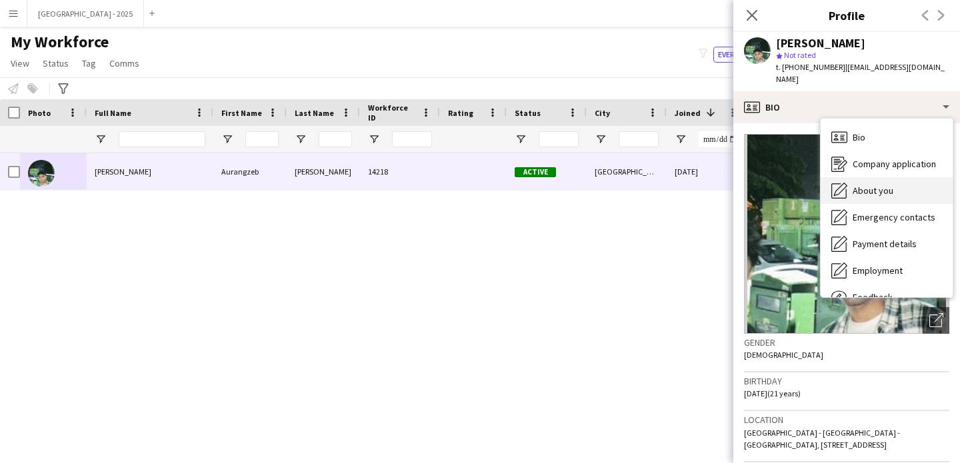
click at [893, 177] on div "About you About you" at bounding box center [887, 190] width 132 height 27
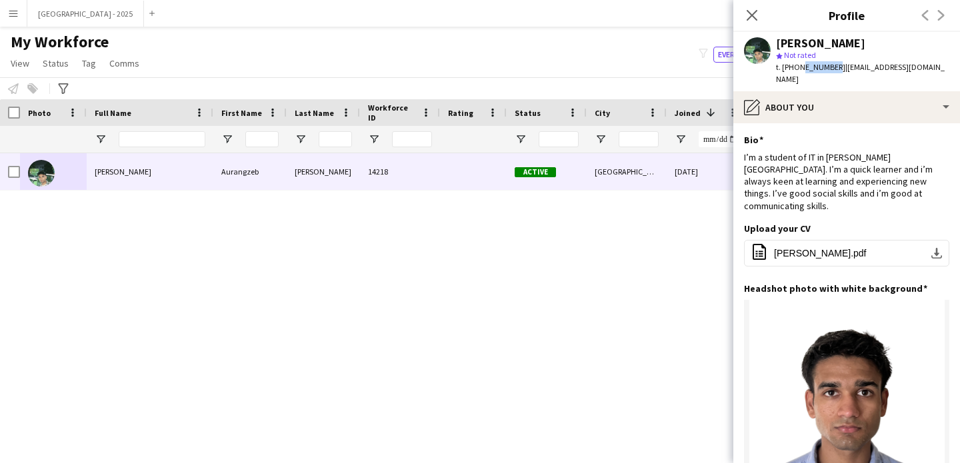
drag, startPoint x: 798, startPoint y: 67, endPoint x: 831, endPoint y: 69, distance: 33.4
click at [831, 69] on span "t. [PHONE_NUMBER]" at bounding box center [810, 67] width 69 height 10
click at [829, 67] on span "t. [PHONE_NUMBER]" at bounding box center [810, 67] width 69 height 10
drag, startPoint x: 797, startPoint y: 66, endPoint x: 835, endPoint y: 69, distance: 37.4
click at [835, 69] on span "t. [PHONE_NUMBER]" at bounding box center [810, 67] width 69 height 10
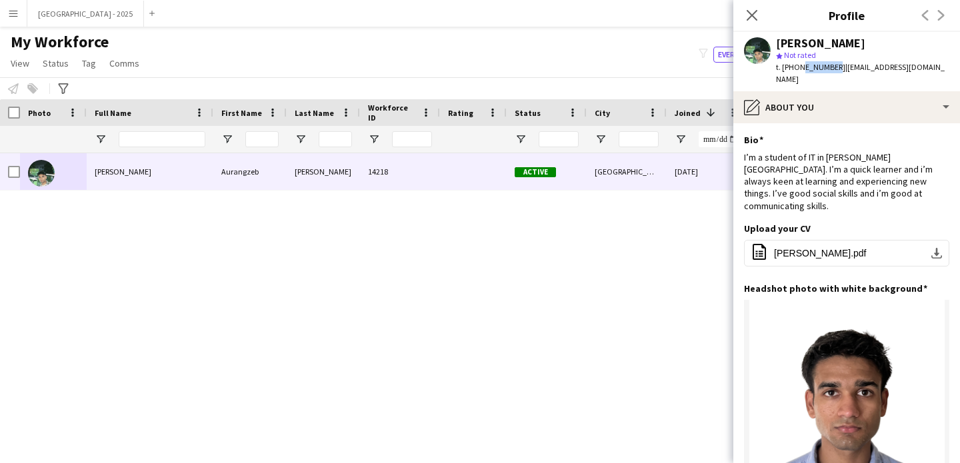
copy span "555540147"
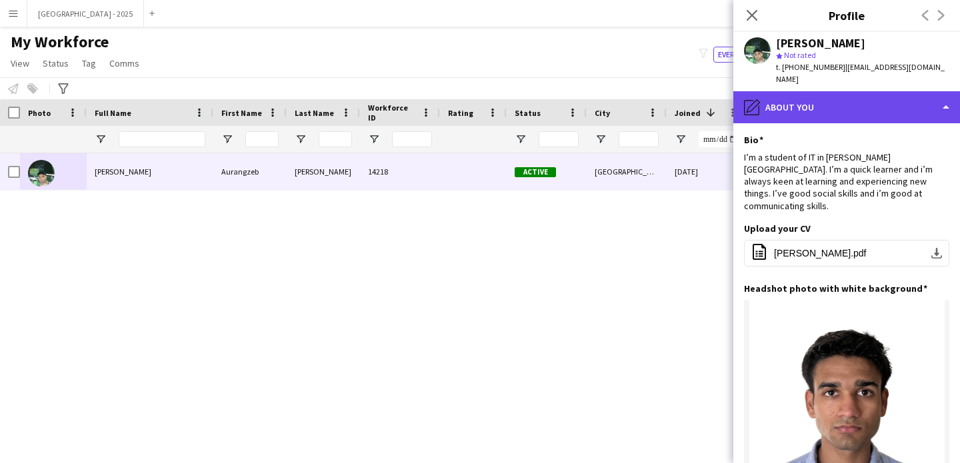
click at [847, 91] on div "pencil4 About you" at bounding box center [846, 107] width 227 height 32
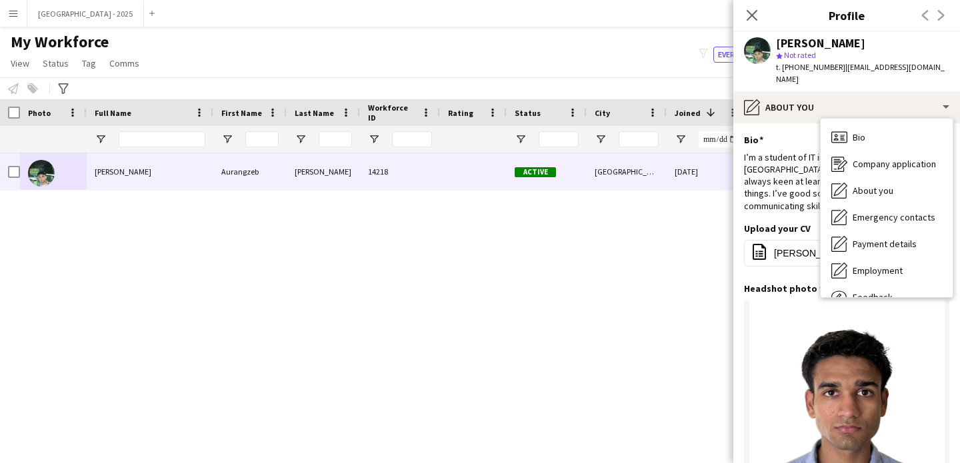
click at [907, 55] on div "star Not rated" at bounding box center [862, 55] width 173 height 12
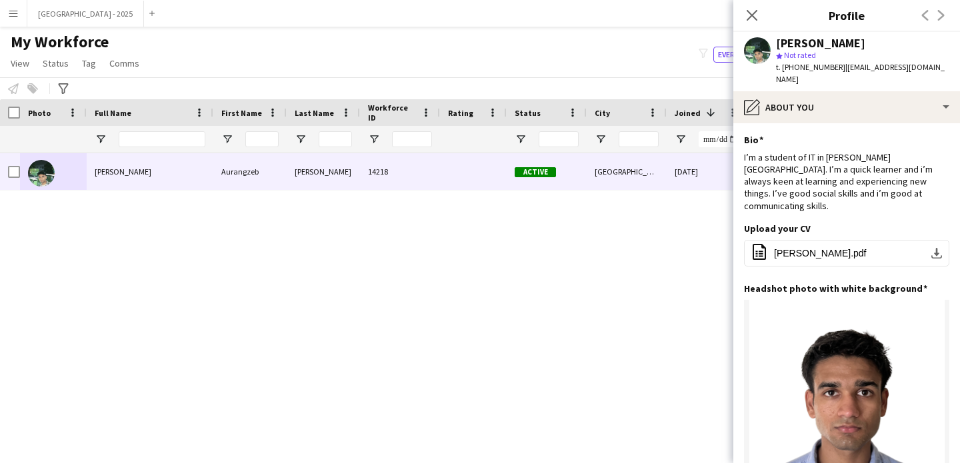
click at [754, 12] on icon at bounding box center [752, 15] width 11 height 11
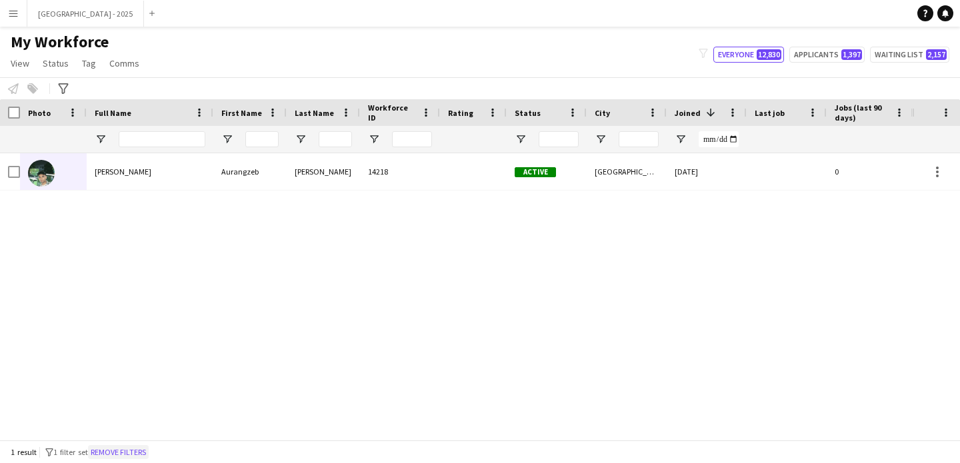
click at [148, 446] on button "Remove filters" at bounding box center [118, 452] width 61 height 15
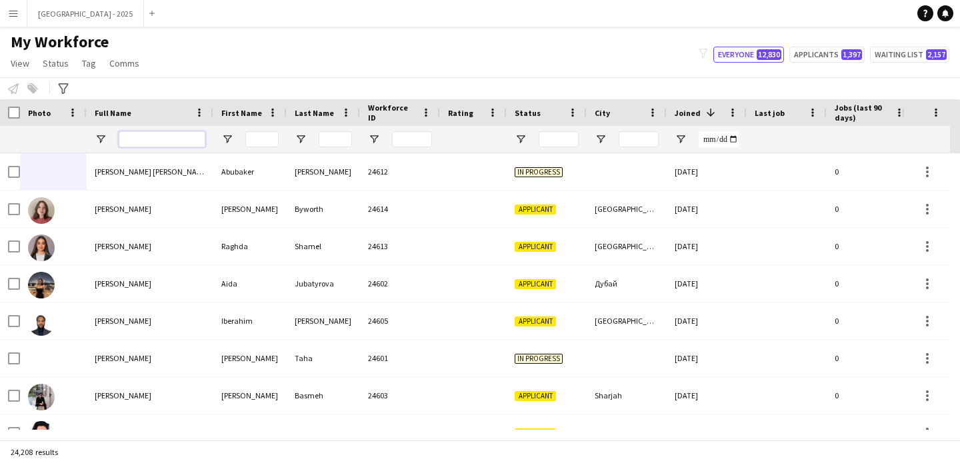
click at [146, 135] on input "Full Name Filter Input" at bounding box center [162, 139] width 87 height 16
paste input "*****"
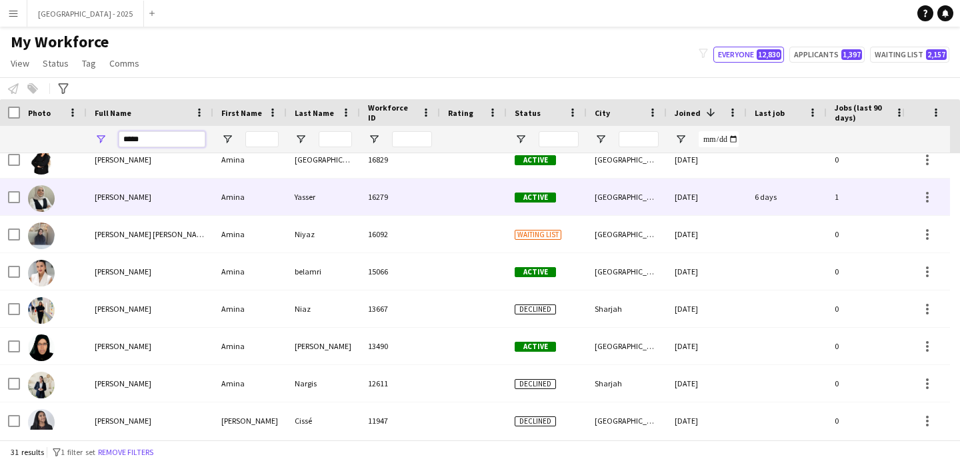
scroll to position [251, 0]
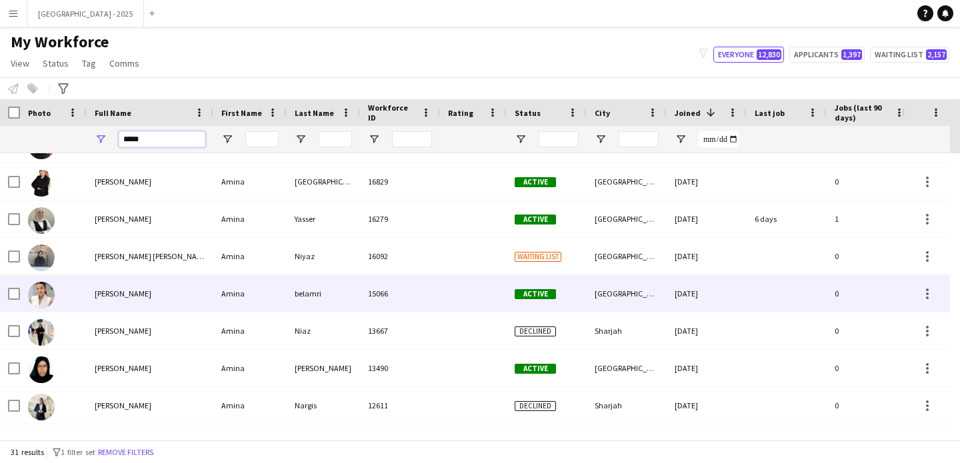
type input "*****"
click at [212, 281] on div "[PERSON_NAME]" at bounding box center [150, 293] width 127 height 37
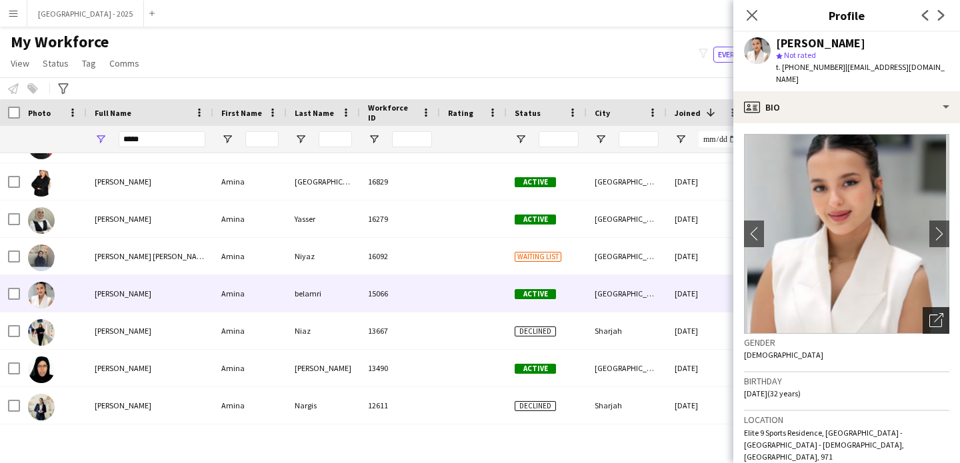
click at [932, 313] on icon "Open photos pop-in" at bounding box center [936, 320] width 14 height 14
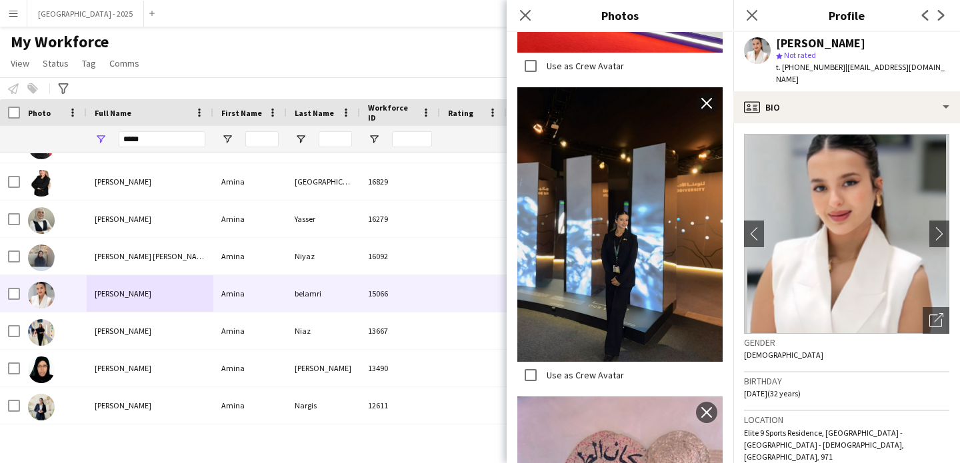
scroll to position [3136, 0]
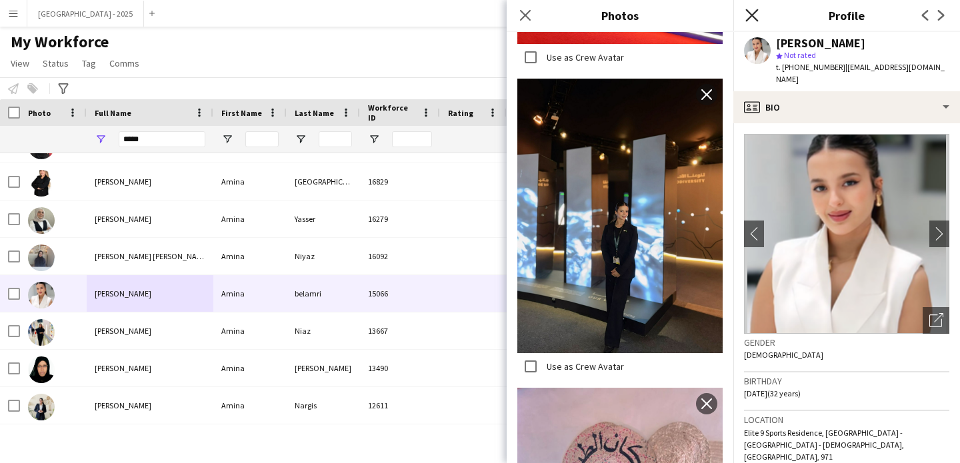
click at [749, 15] on icon "Close pop-in" at bounding box center [751, 15] width 13 height 13
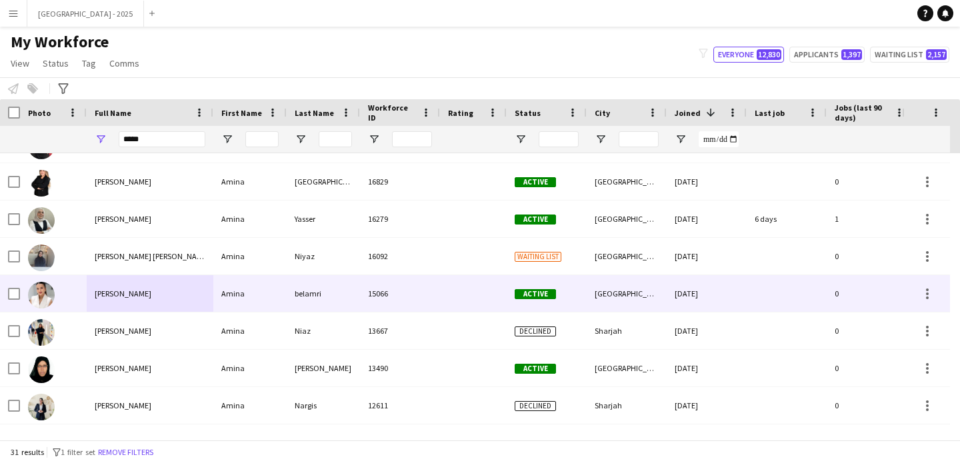
click at [137, 285] on div "[PERSON_NAME]" at bounding box center [150, 293] width 127 height 37
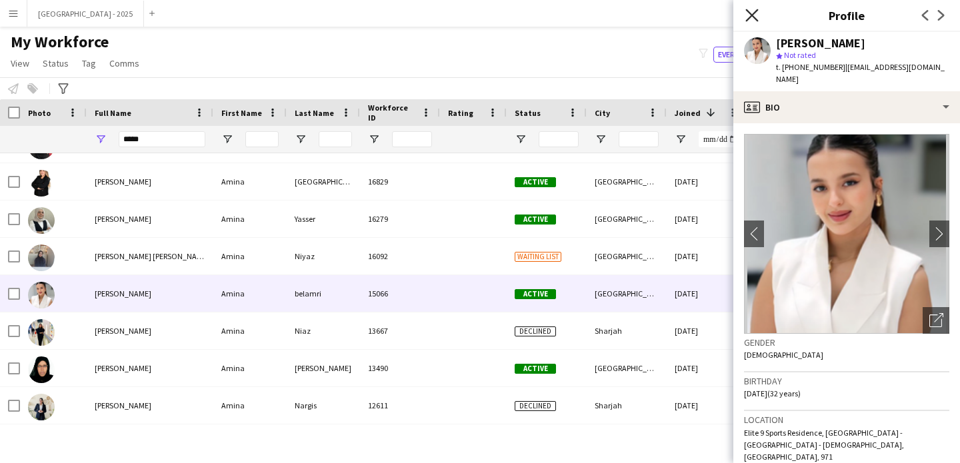
click at [754, 15] on icon "Close pop-in" at bounding box center [751, 15] width 13 height 13
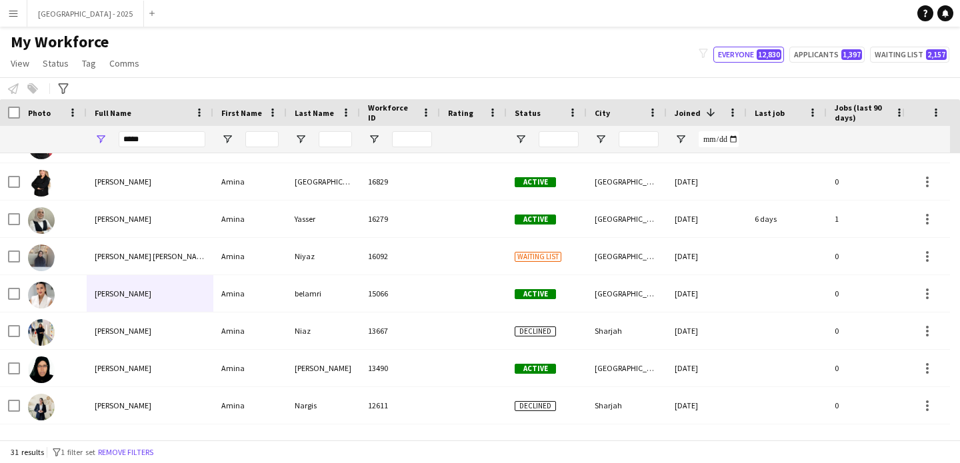
scroll to position [0, 459]
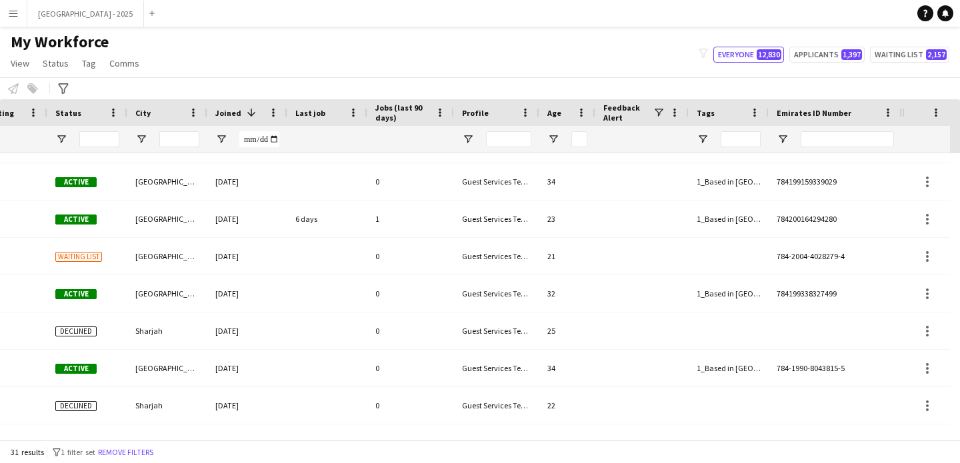
click at [825, 147] on div at bounding box center [847, 139] width 93 height 16
click at [827, 141] on input "Emirates ID Number Filter Input" at bounding box center [847, 139] width 93 height 16
paste input "*******"
type input "*******"
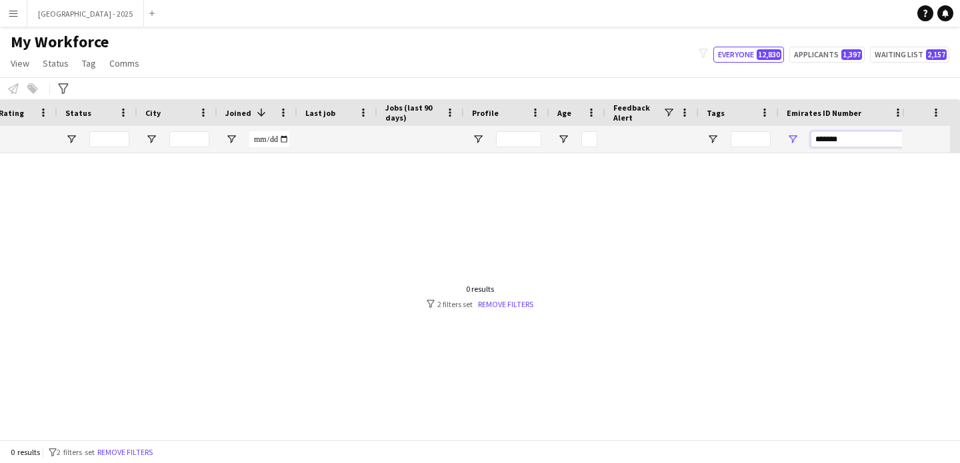
scroll to position [0, 449]
click at [861, 141] on input "*******" at bounding box center [857, 139] width 93 height 16
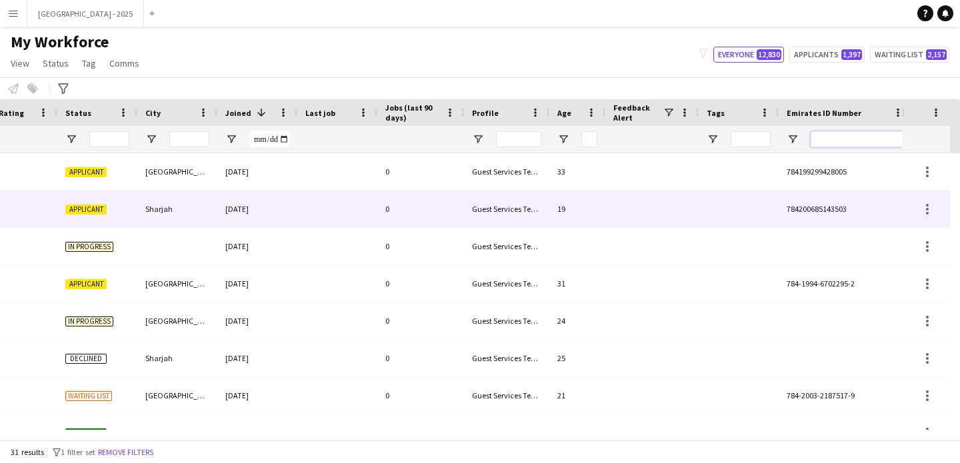
scroll to position [0, 0]
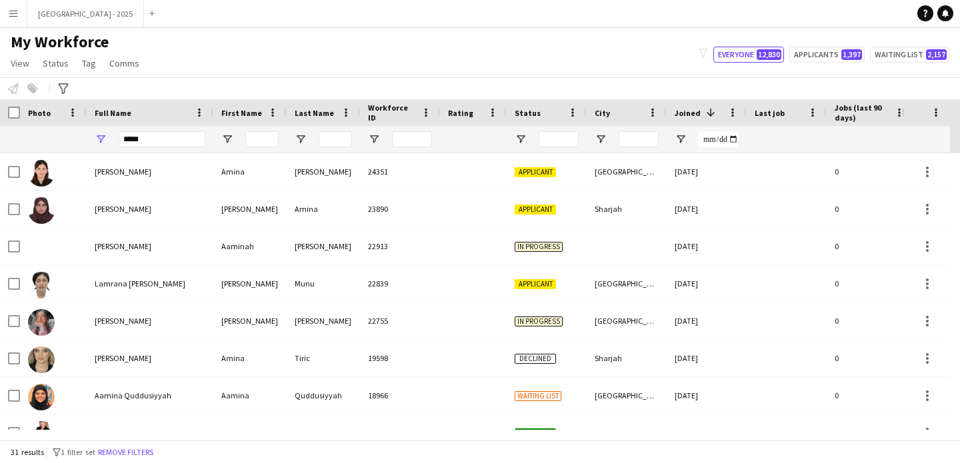
click at [175, 149] on div "*****" at bounding box center [162, 139] width 87 height 27
click at [174, 142] on input "*****" at bounding box center [162, 139] width 87 height 16
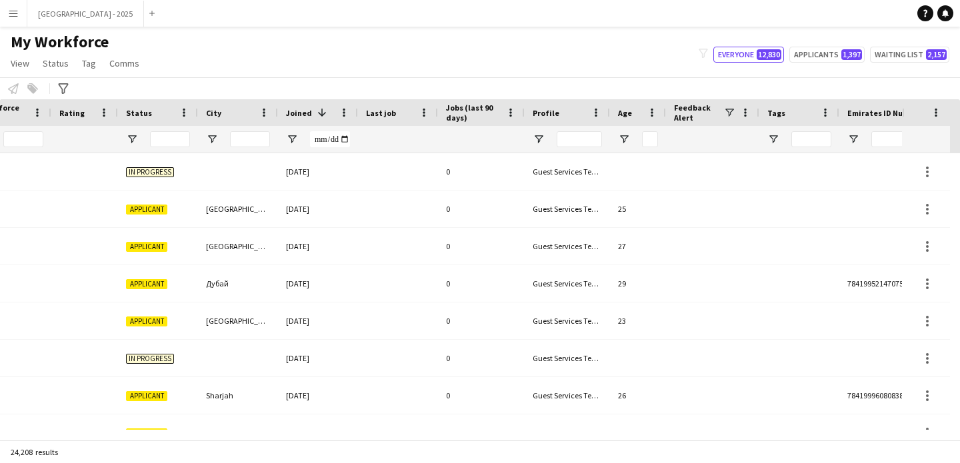
scroll to position [0, 459]
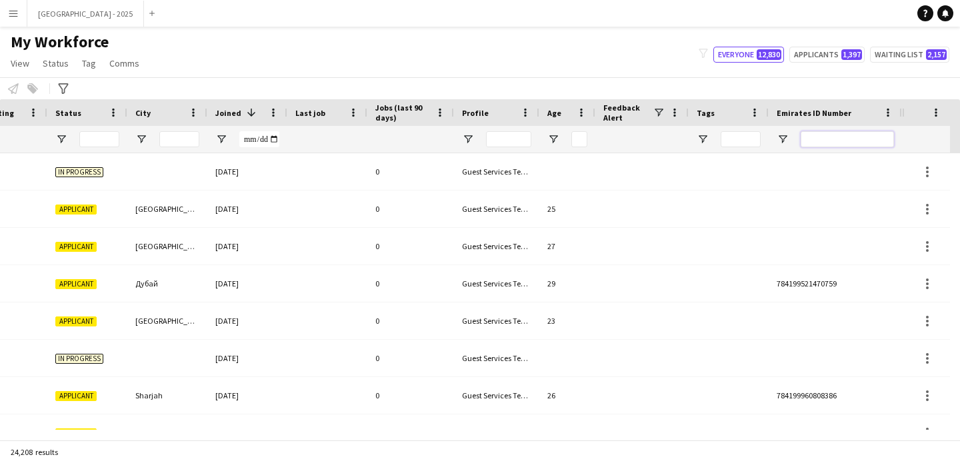
click at [879, 135] on input "Emirates ID Number Filter Input" at bounding box center [847, 139] width 93 height 16
paste input "*******"
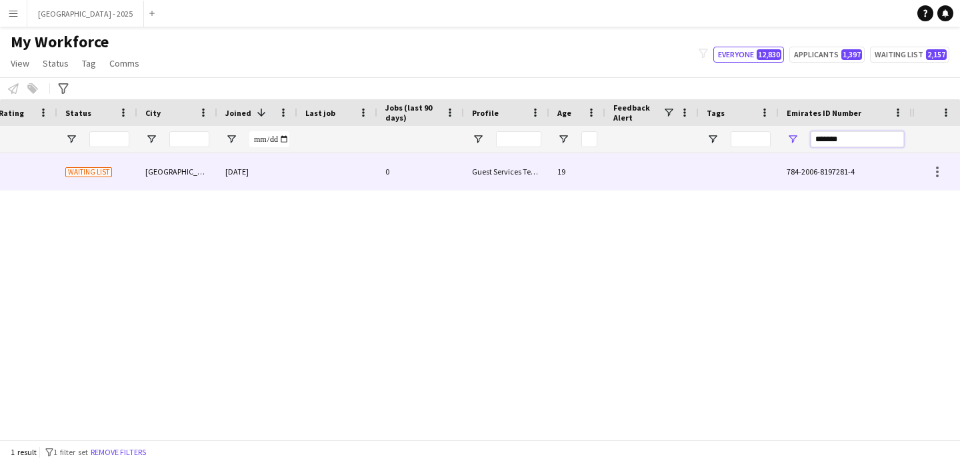
scroll to position [0, 0]
type input "*******"
click at [306, 170] on div at bounding box center [337, 171] width 80 height 37
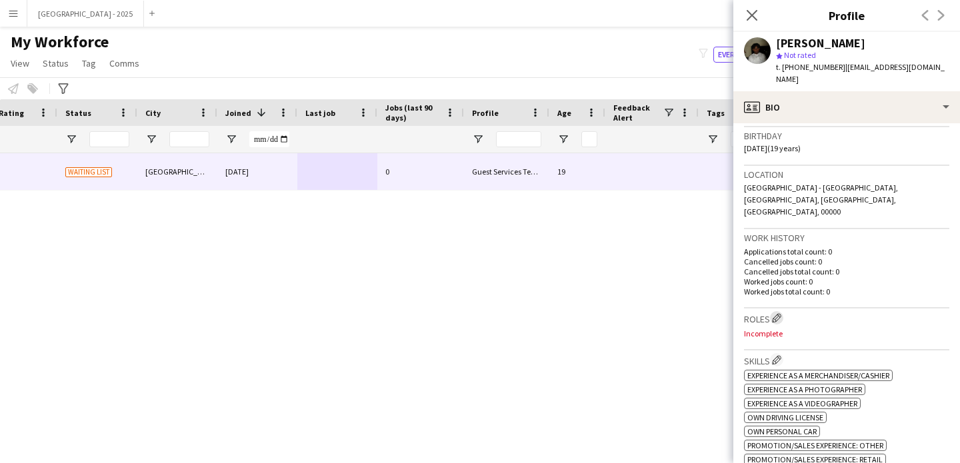
click at [779, 313] on app-icon "Edit crew company roles" at bounding box center [776, 317] width 9 height 9
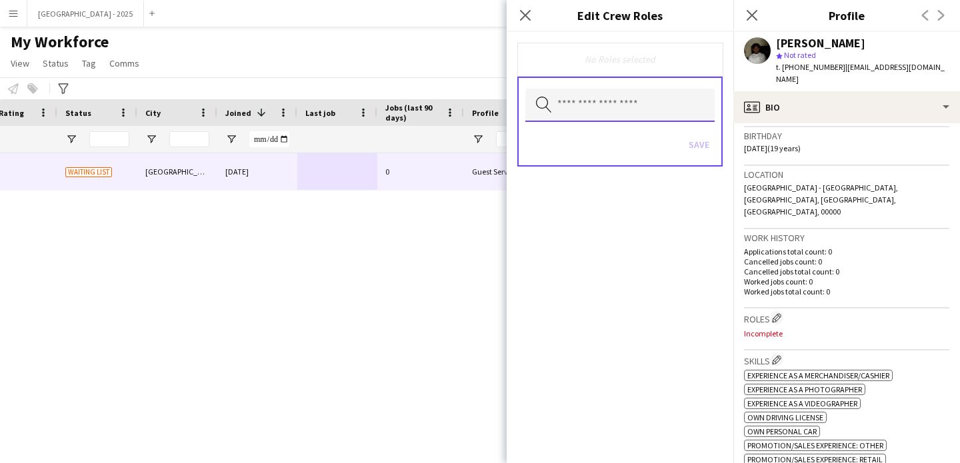
click at [667, 108] on input "text" at bounding box center [619, 105] width 189 height 33
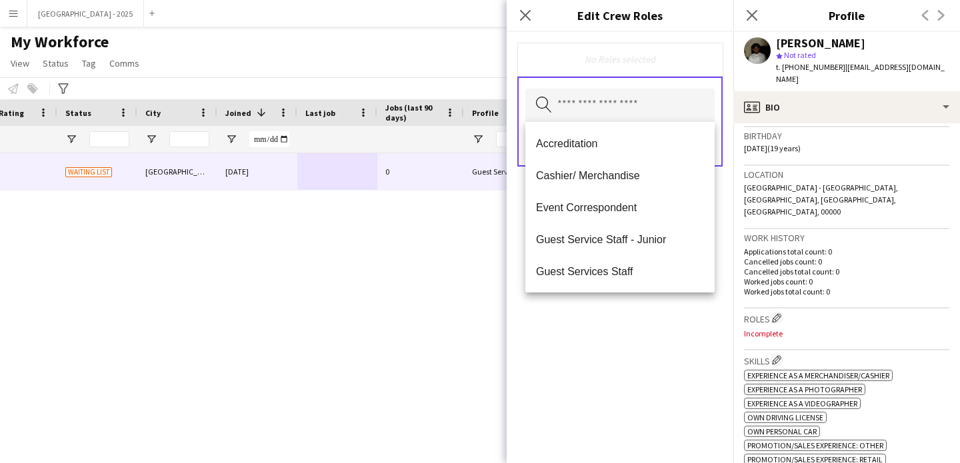
click at [635, 271] on span "Guest Services Staff" at bounding box center [620, 271] width 168 height 13
drag, startPoint x: 633, startPoint y: 312, endPoint x: 663, endPoint y: 246, distance: 72.5
click at [633, 311] on div "Guest Services Staff Remove Search by role type Save" at bounding box center [620, 247] width 227 height 431
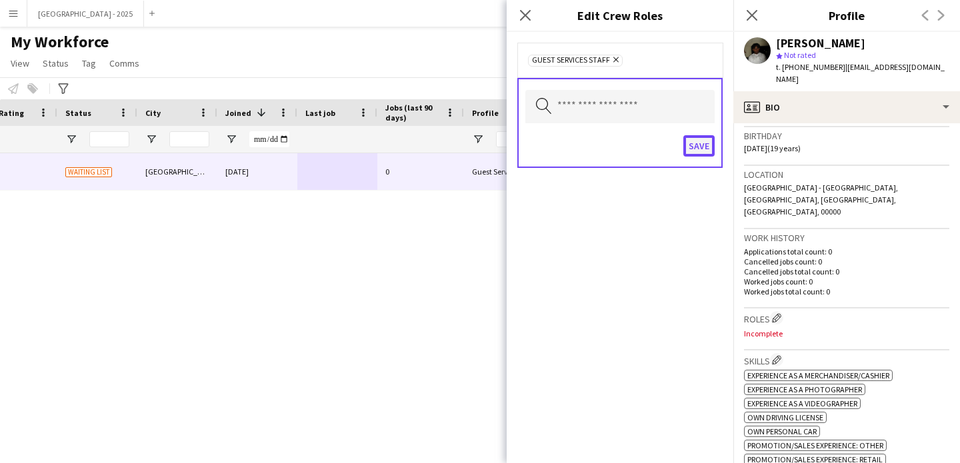
click at [694, 144] on button "Save" at bounding box center [698, 145] width 31 height 21
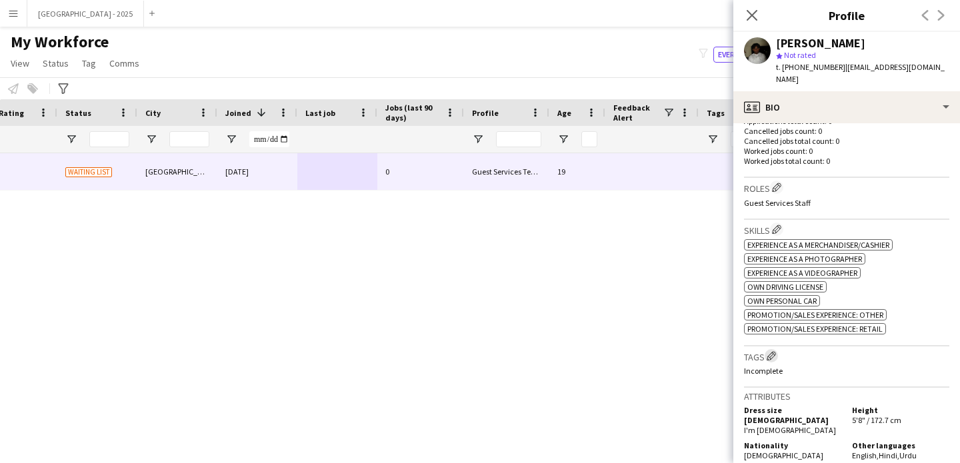
click at [773, 351] on app-icon "Edit crew company tags" at bounding box center [771, 355] width 9 height 9
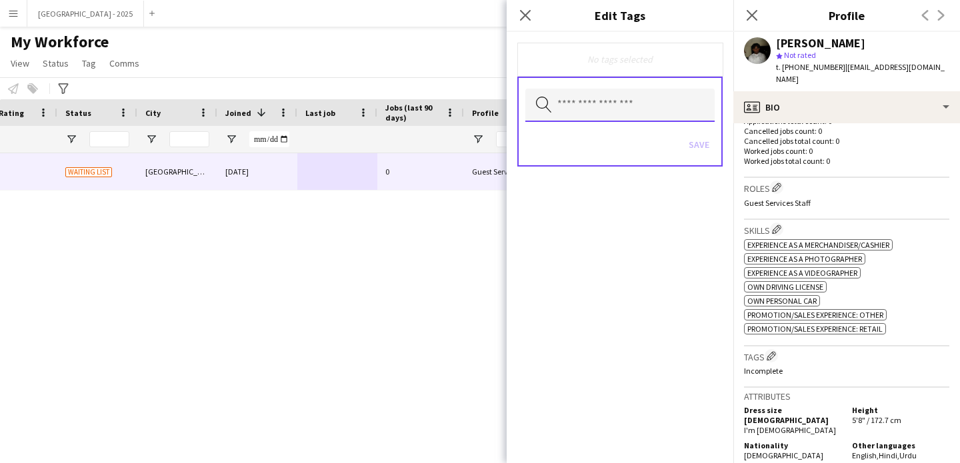
click at [665, 108] on input "text" at bounding box center [619, 105] width 189 height 33
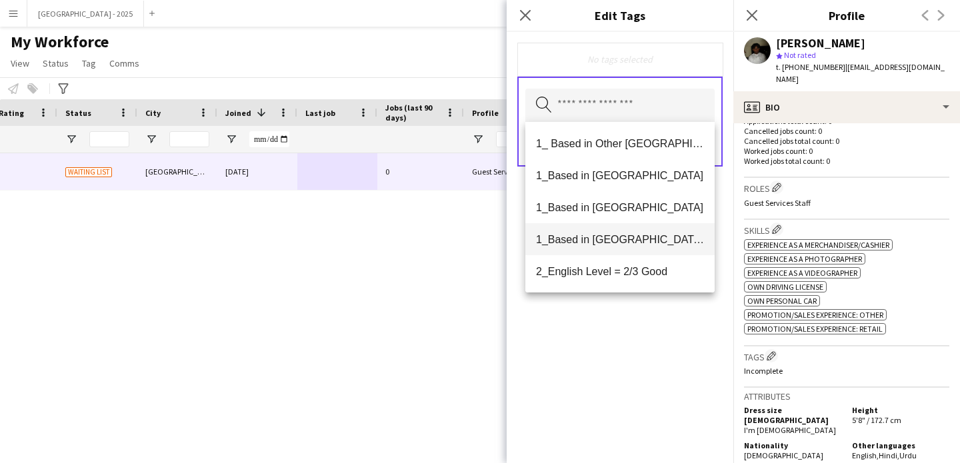
click at [622, 241] on span "1_Based in [GEOGRAPHIC_DATA]/[GEOGRAPHIC_DATA]/Ajman" at bounding box center [620, 239] width 168 height 13
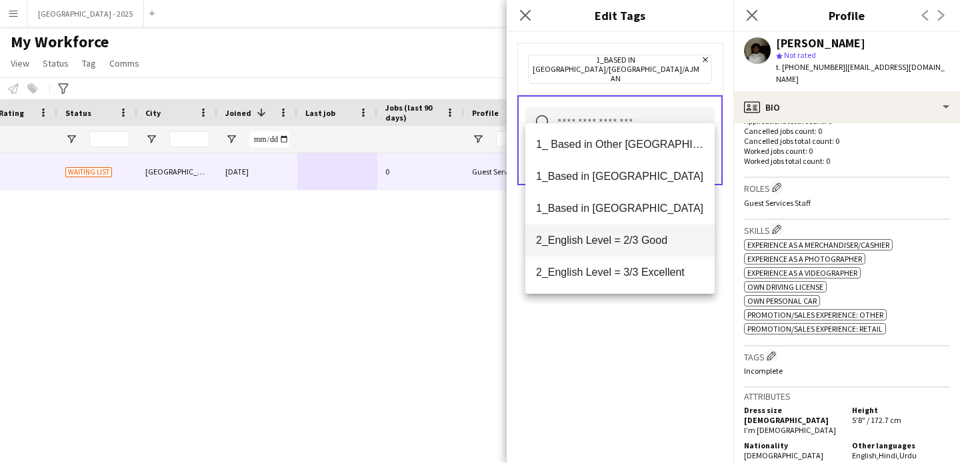
click at [623, 244] on span "2_English Level = 2/3 Good" at bounding box center [620, 240] width 168 height 13
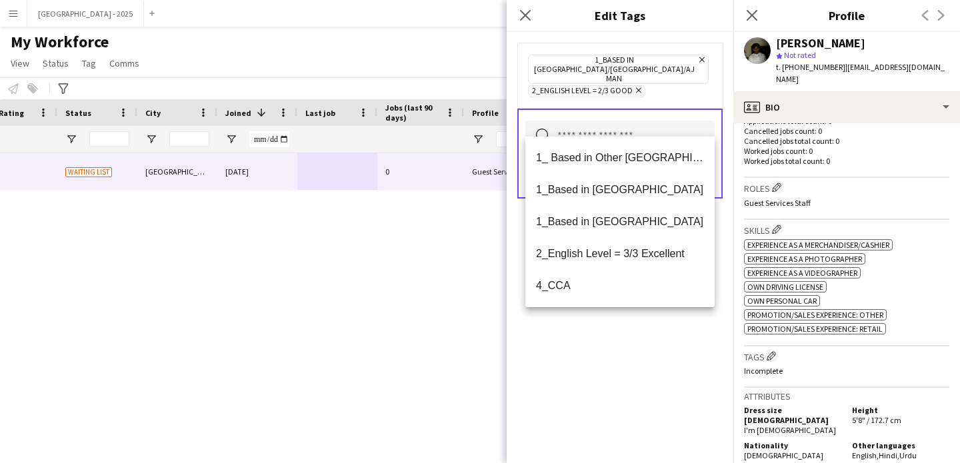
click at [631, 315] on div "1_Based in [GEOGRAPHIC_DATA]/[GEOGRAPHIC_DATA]/Ajman Remove 2_English Level = 2…" at bounding box center [620, 247] width 227 height 431
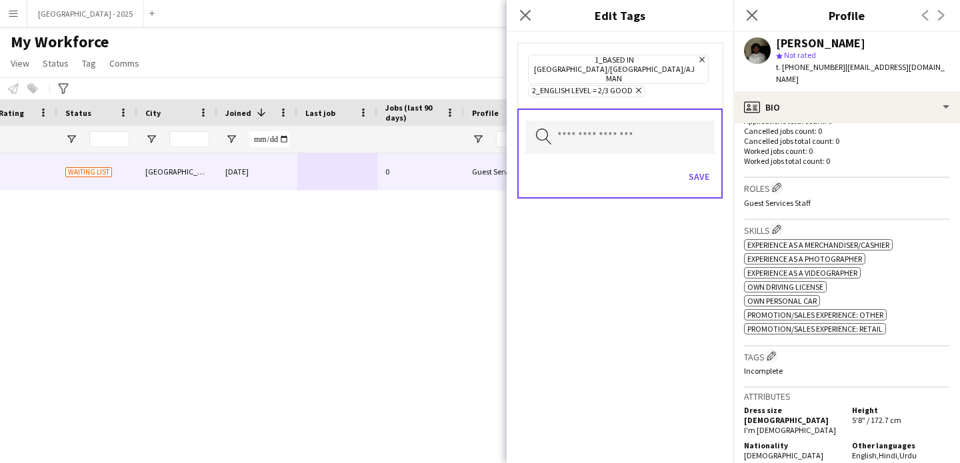
click at [702, 159] on div "Save" at bounding box center [619, 178] width 189 height 38
click at [701, 167] on button "Save" at bounding box center [698, 176] width 31 height 21
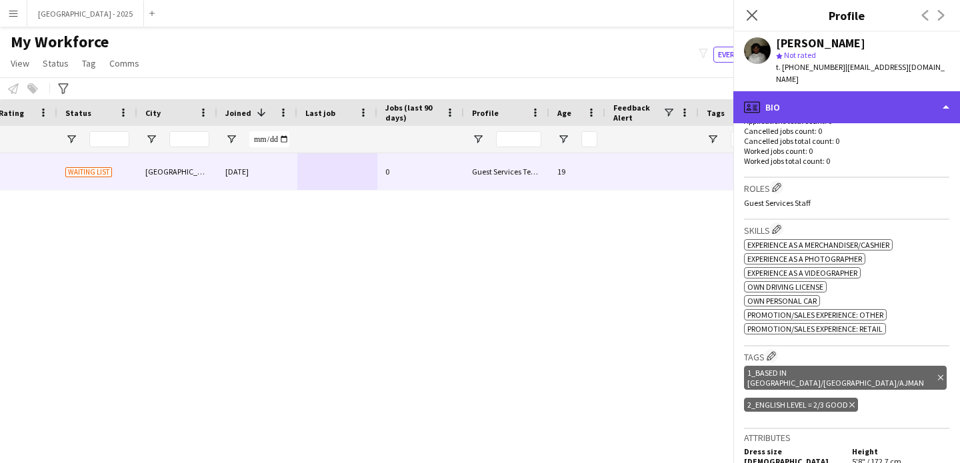
click at [801, 107] on div "profile Bio" at bounding box center [846, 107] width 227 height 32
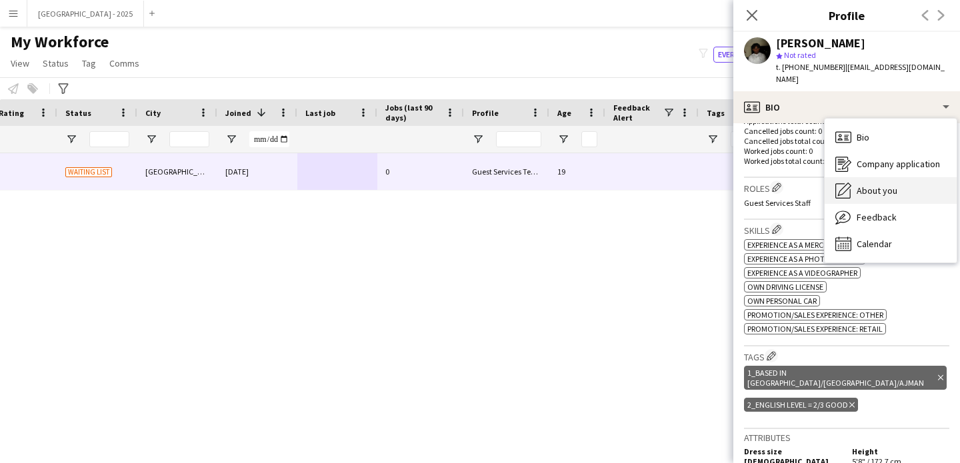
click at [874, 187] on span "About you" at bounding box center [877, 191] width 41 height 12
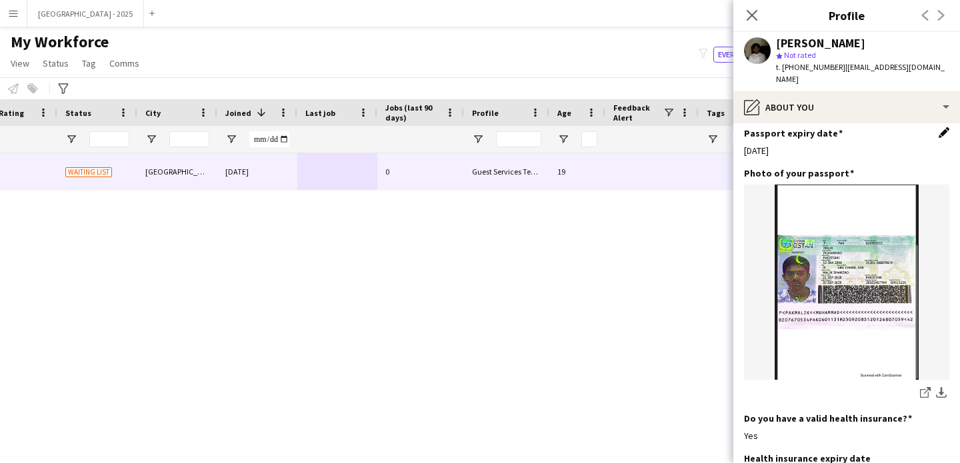
click at [939, 138] on app-icon "Edit this field" at bounding box center [944, 132] width 11 height 11
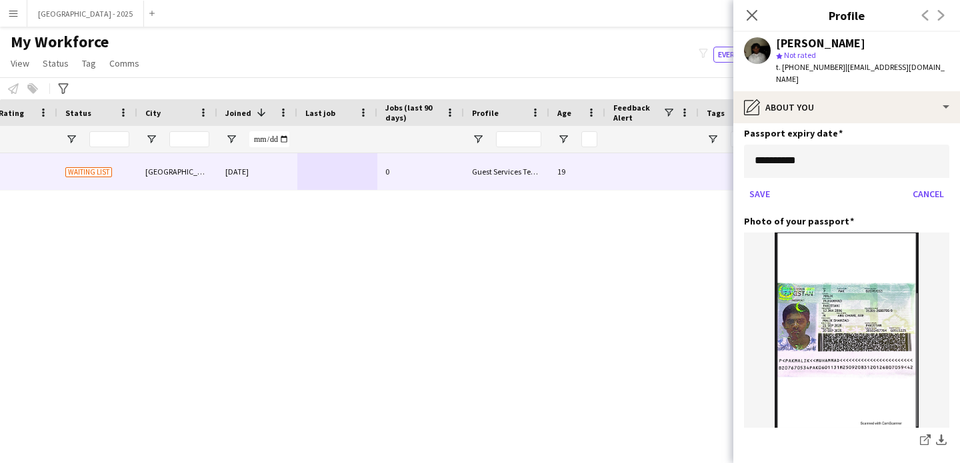
click at [781, 172] on body "Menu Boards Boards Boards All jobs Status Workforce Workforce My Workforce Recr…" at bounding box center [480, 231] width 960 height 463
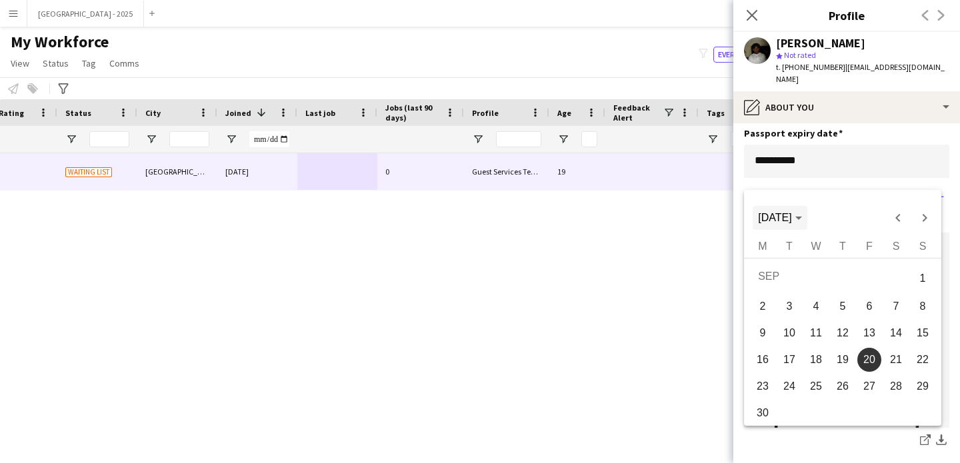
click at [791, 212] on span "[DATE]" at bounding box center [774, 217] width 33 height 11
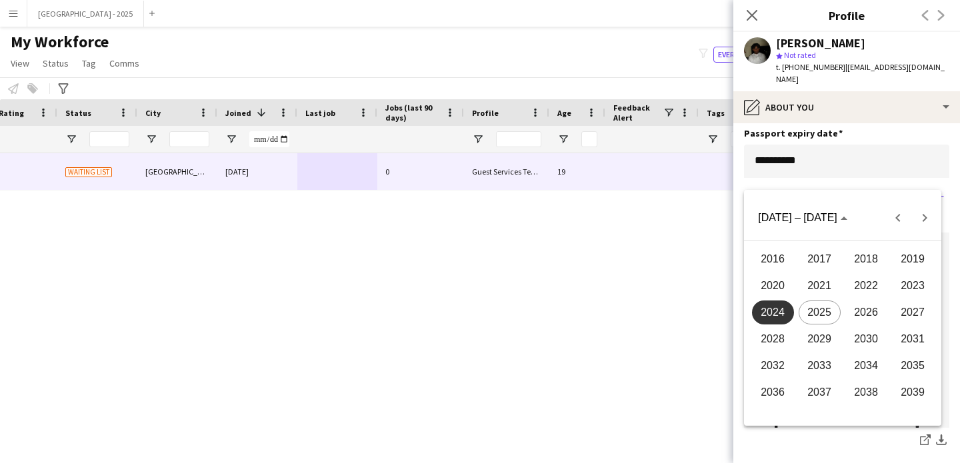
click at [823, 316] on span "2025" at bounding box center [820, 313] width 42 height 24
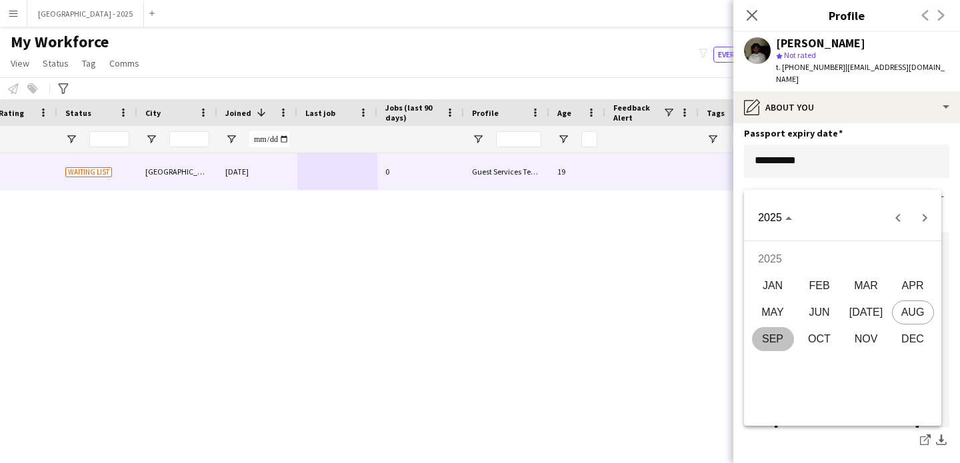
click at [770, 342] on span "SEP" at bounding box center [773, 339] width 42 height 24
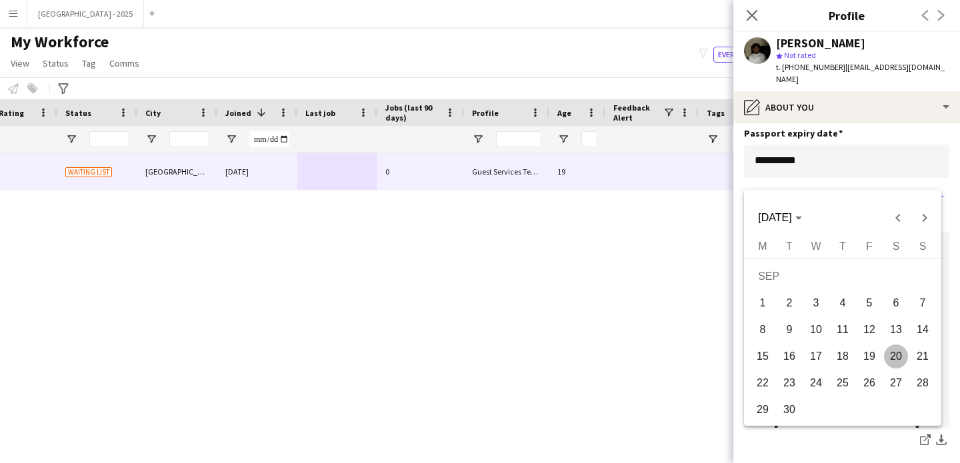
click at [901, 359] on span "20" at bounding box center [896, 357] width 24 height 24
type input "**********"
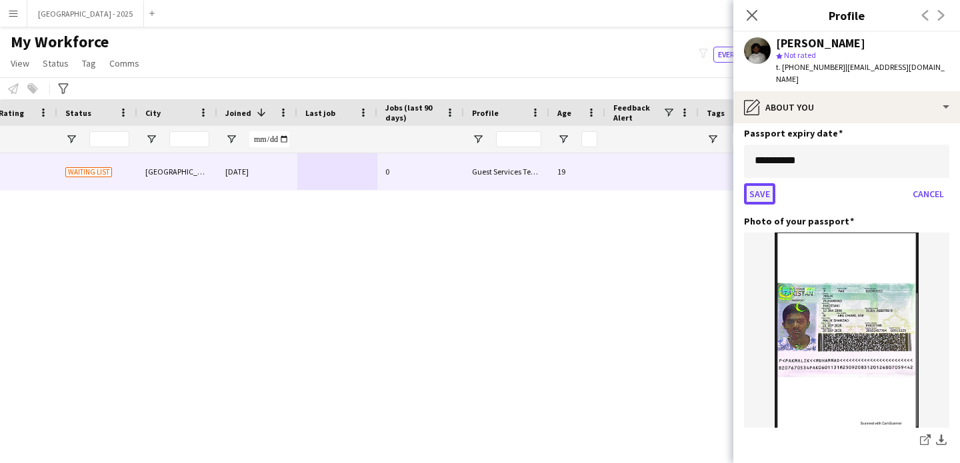
click at [772, 205] on button "Save" at bounding box center [759, 193] width 31 height 21
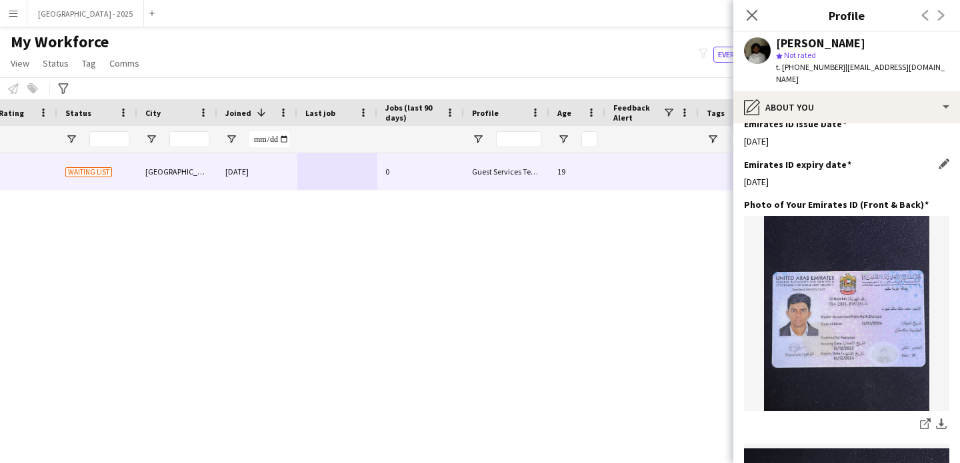
scroll to position [556, 0]
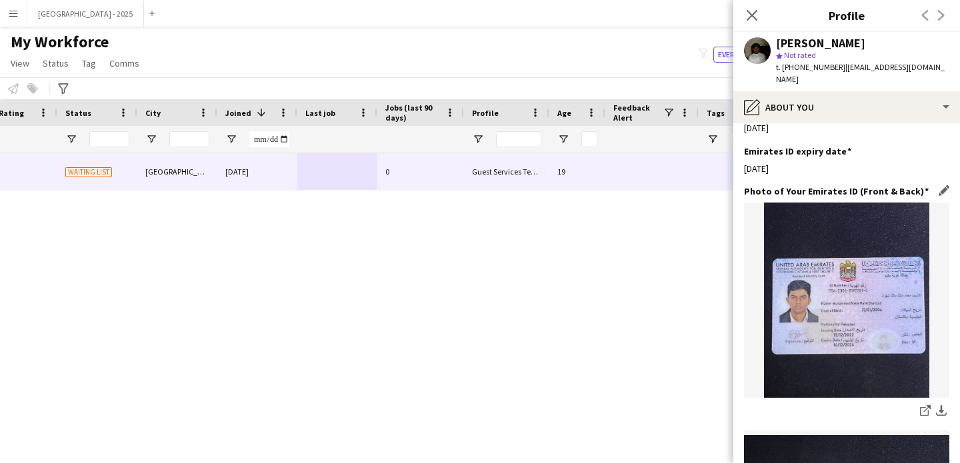
drag, startPoint x: 774, startPoint y: 176, endPoint x: 866, endPoint y: 242, distance: 113.2
click at [866, 242] on app-section-data-types "Bio Edit this field I am a university student in the [GEOGRAPHIC_DATA] and my p…" at bounding box center [846, 293] width 227 height 340
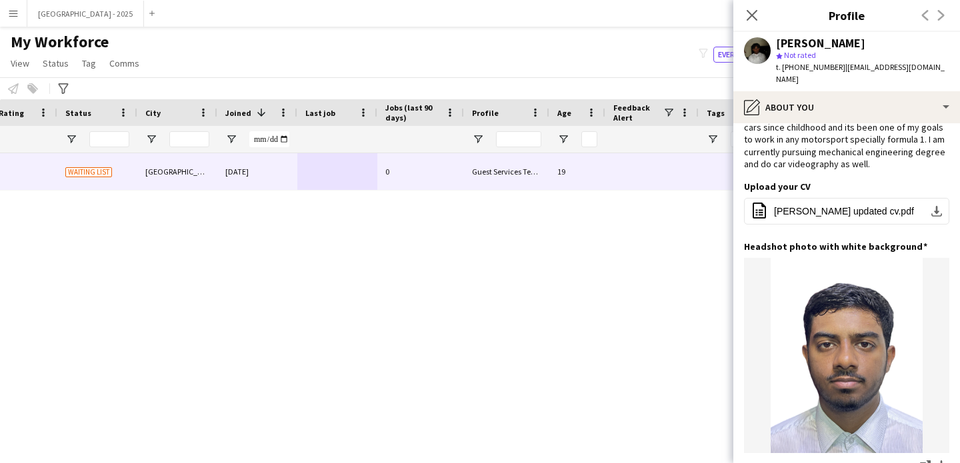
scroll to position [0, 0]
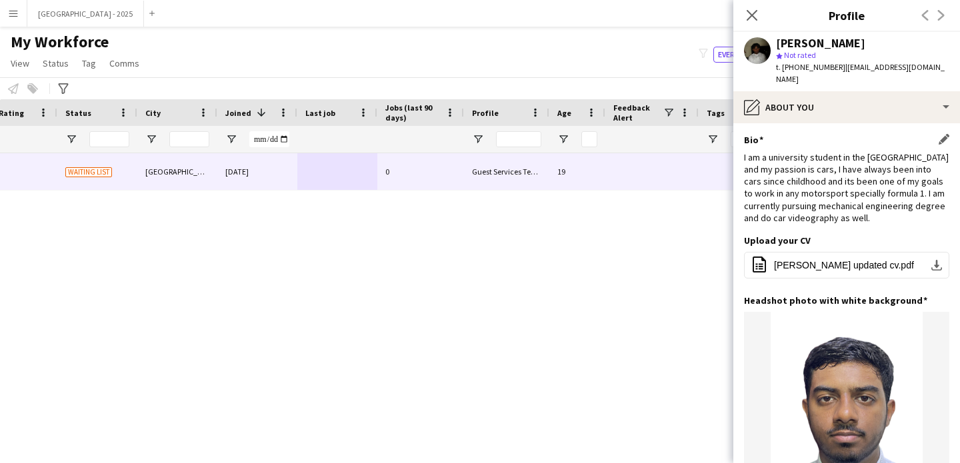
drag, startPoint x: 761, startPoint y: 184, endPoint x: 846, endPoint y: 185, distance: 84.7
click at [846, 185] on div "I am a university student in the [GEOGRAPHIC_DATA] and my passion is cars, I ha…" at bounding box center [846, 187] width 205 height 73
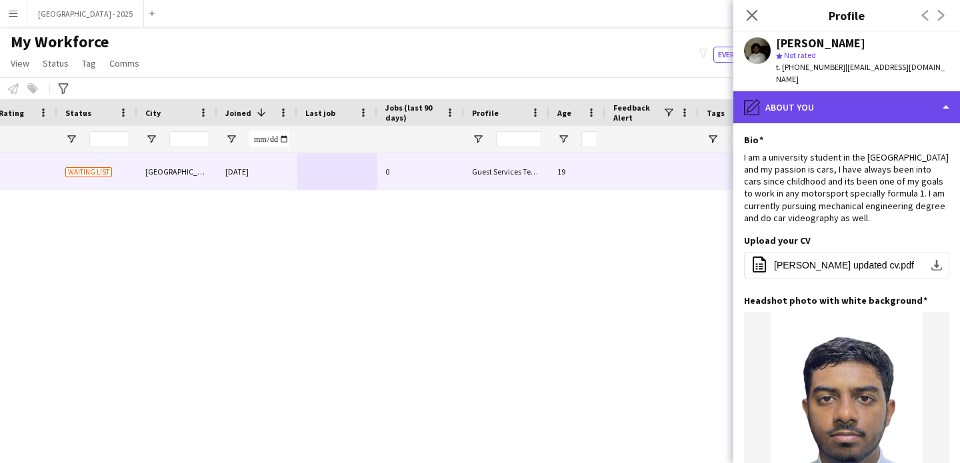
click at [810, 113] on div "pencil4 About you" at bounding box center [846, 107] width 227 height 32
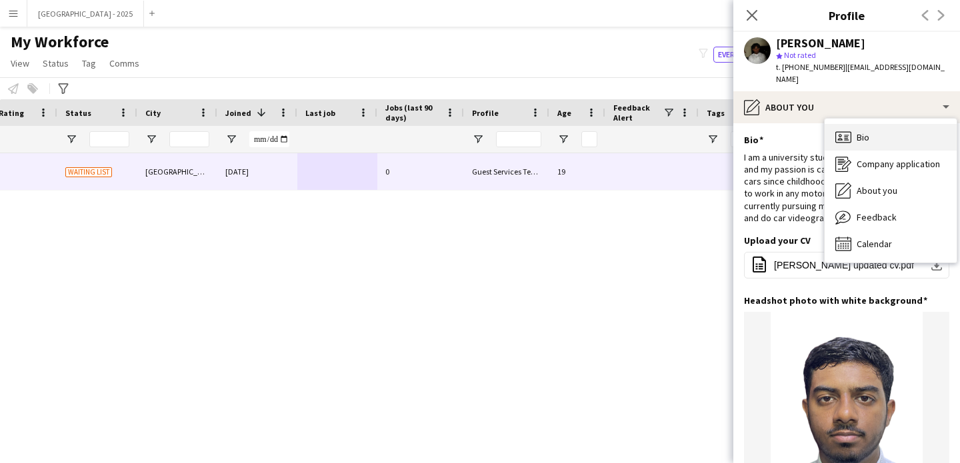
click at [869, 126] on div "Bio Bio" at bounding box center [891, 137] width 132 height 27
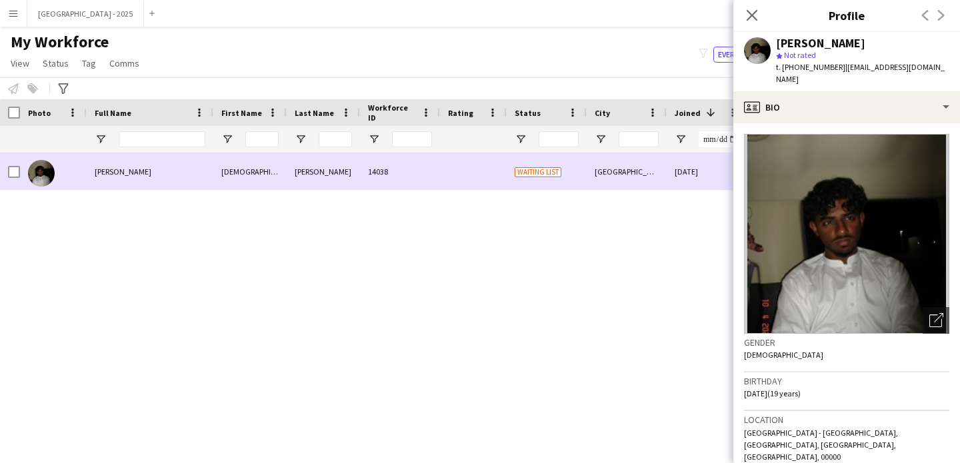
click at [6, 175] on div at bounding box center [10, 171] width 20 height 37
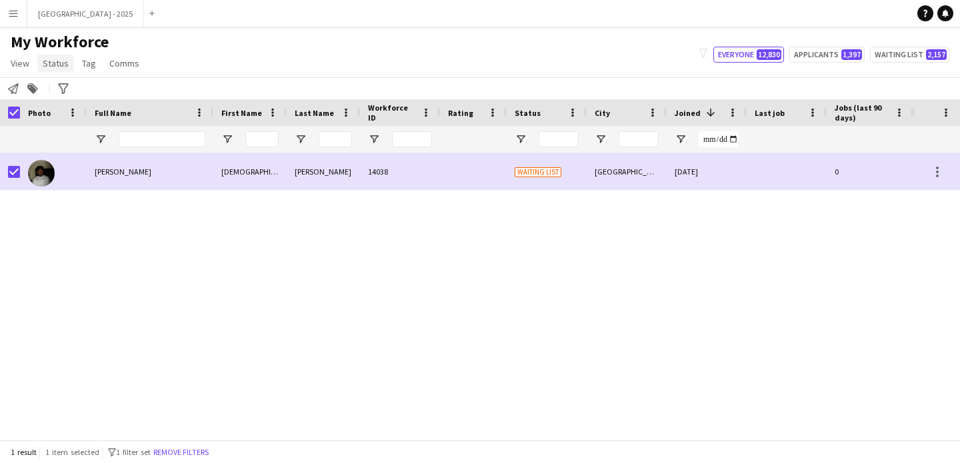
click at [59, 62] on span "Status" at bounding box center [56, 63] width 26 height 12
click at [65, 86] on link "Edit" at bounding box center [84, 92] width 93 height 28
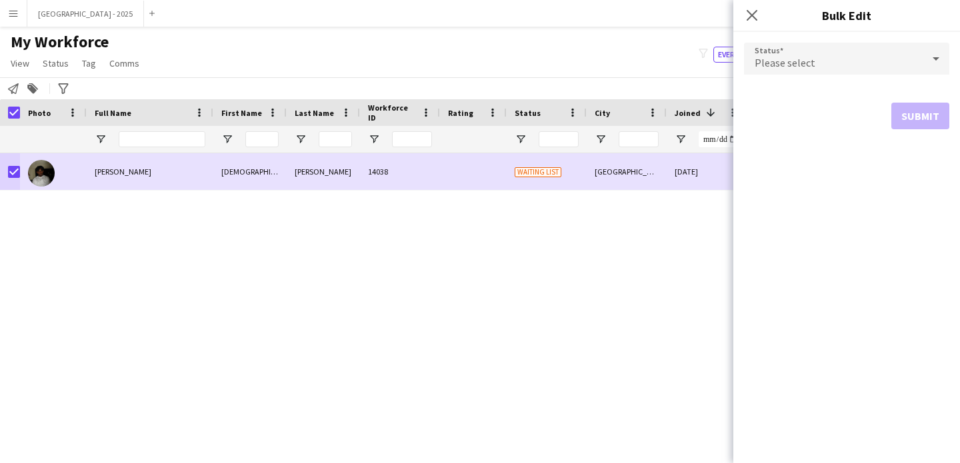
click at [737, 53] on div "Status Please select Submit" at bounding box center [846, 86] width 227 height 108
click at [757, 55] on div "Please select" at bounding box center [833, 59] width 179 height 32
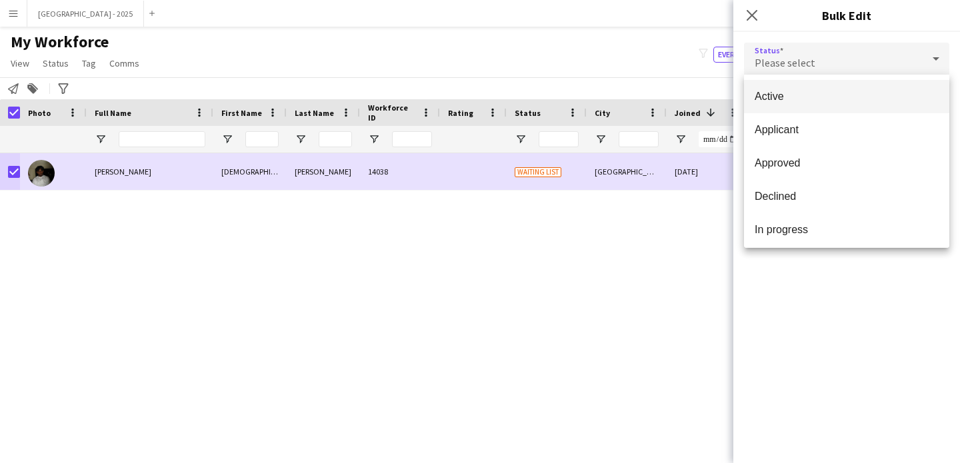
click at [801, 79] on div "Active Applicant Approved Declined In progress Invited Paused Suspended Waiting…" at bounding box center [846, 161] width 205 height 173
click at [813, 95] on span "Active" at bounding box center [847, 96] width 184 height 13
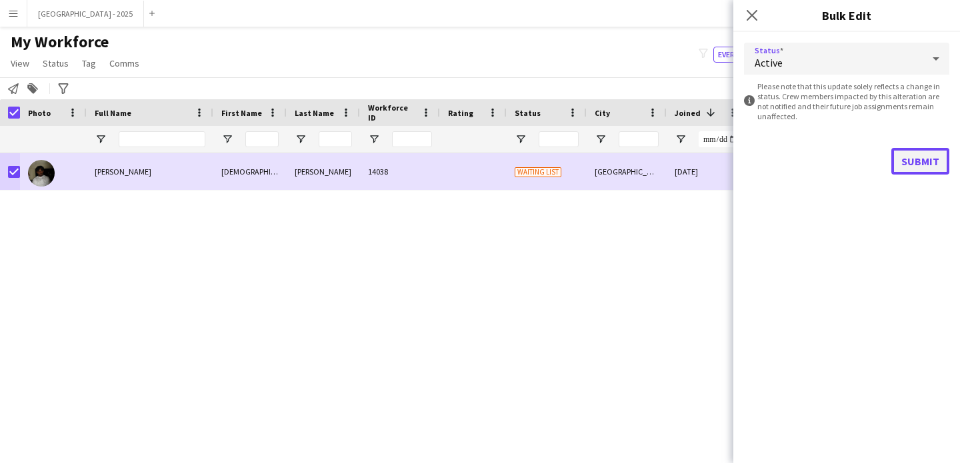
click at [947, 163] on button "Submit" at bounding box center [920, 161] width 58 height 27
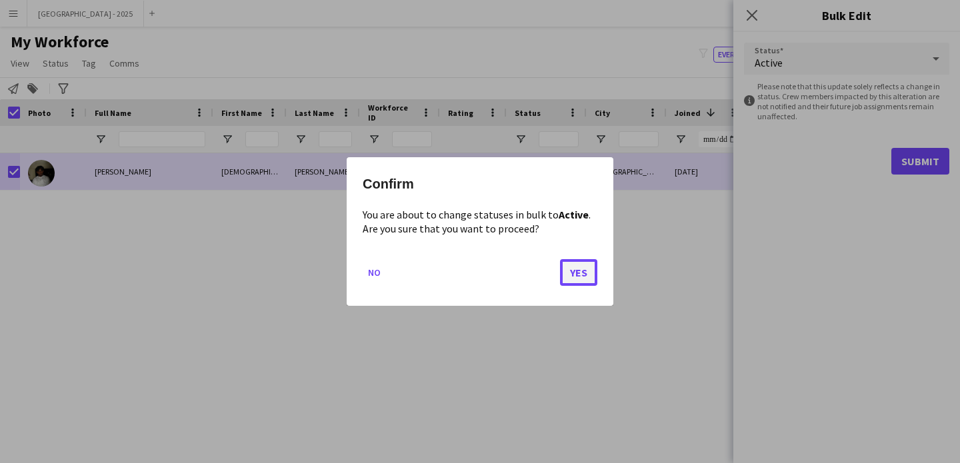
drag, startPoint x: 584, startPoint y: 277, endPoint x: 591, endPoint y: 278, distance: 6.7
click at [587, 277] on button "Yes" at bounding box center [578, 272] width 37 height 27
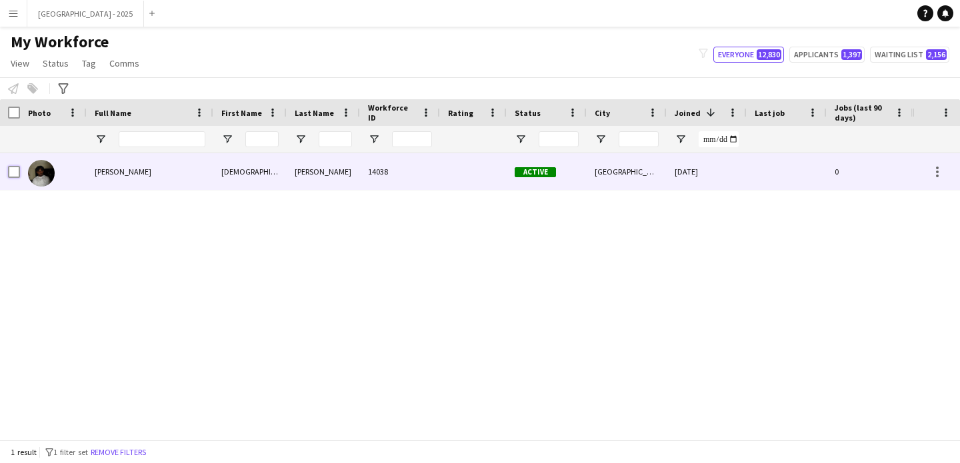
scroll to position [0, 449]
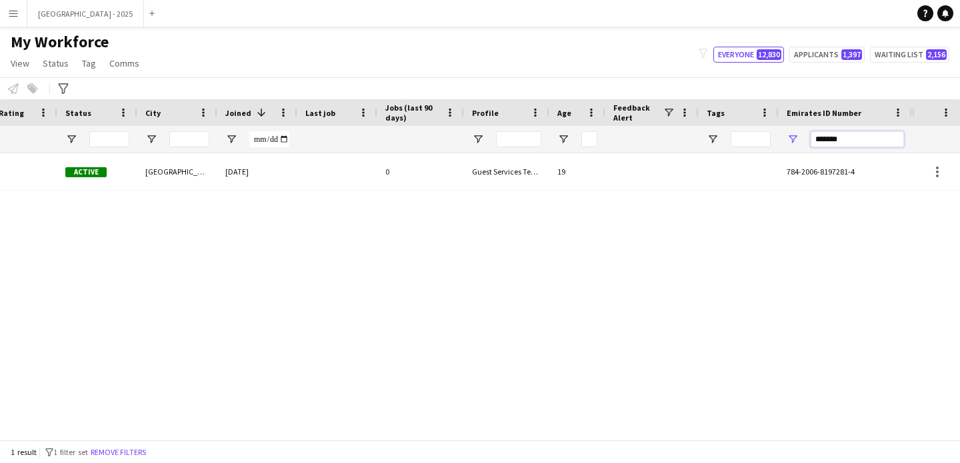
click at [886, 135] on input "*******" at bounding box center [857, 139] width 93 height 16
paste input "Emirates ID Number Filter Input"
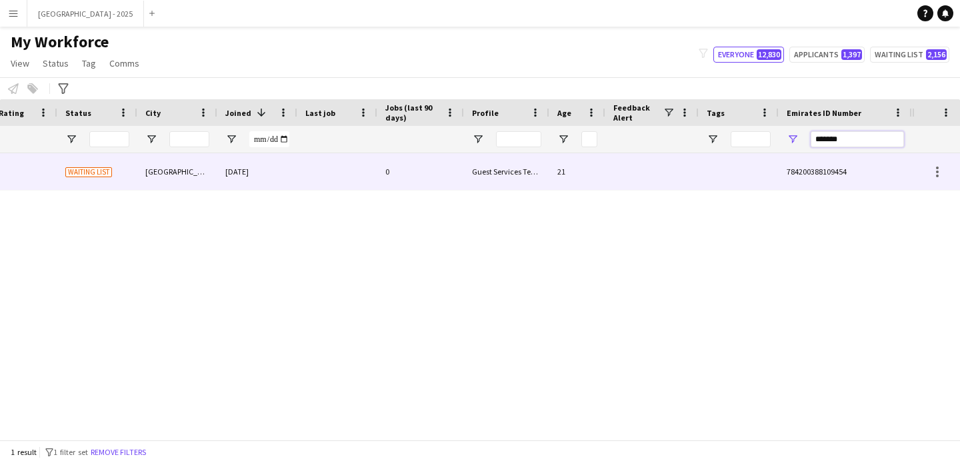
type input "*******"
click at [638, 183] on div at bounding box center [651, 171] width 93 height 37
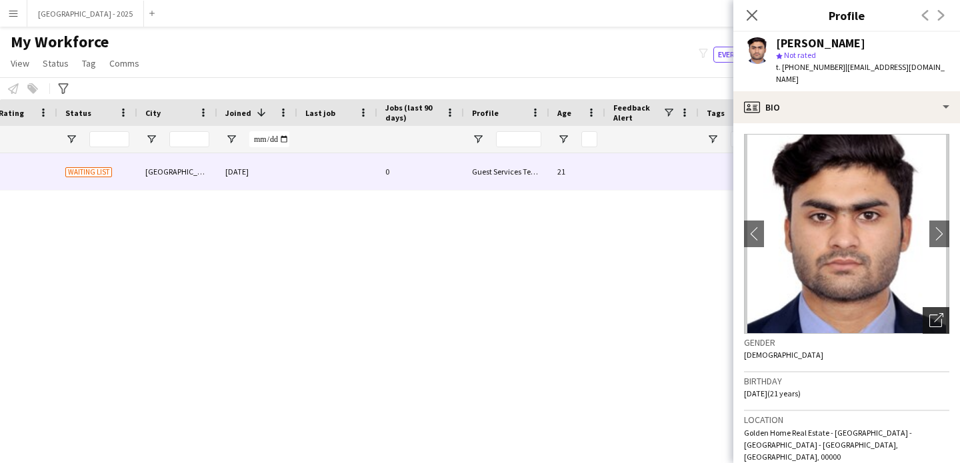
click at [929, 313] on icon "Open photos pop-in" at bounding box center [936, 320] width 14 height 14
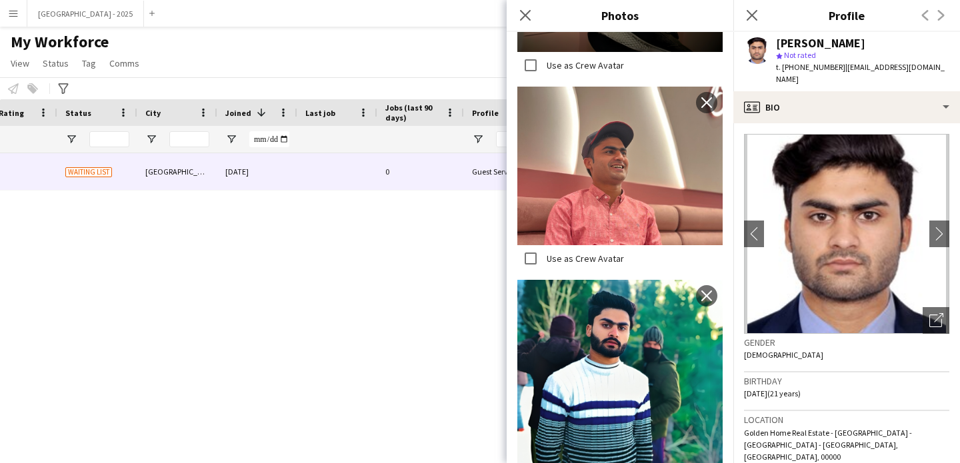
scroll to position [841, 0]
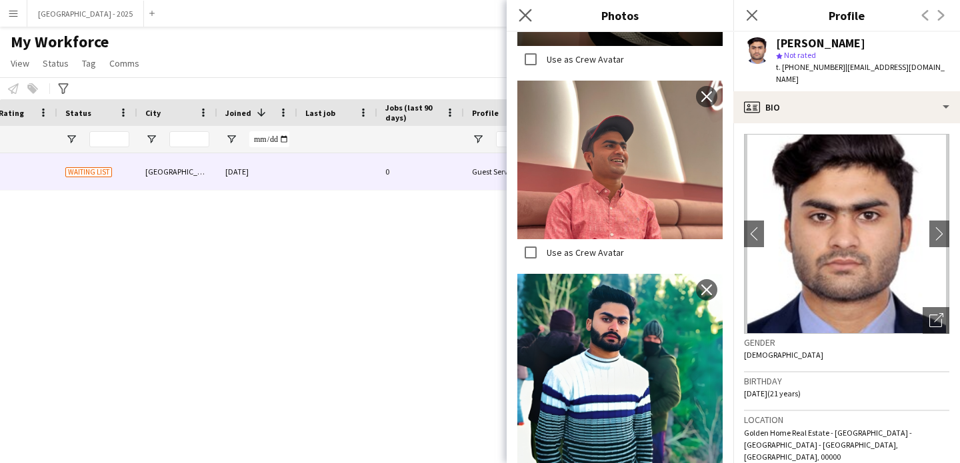
click at [531, 14] on icon "Close pop-in" at bounding box center [525, 15] width 13 height 13
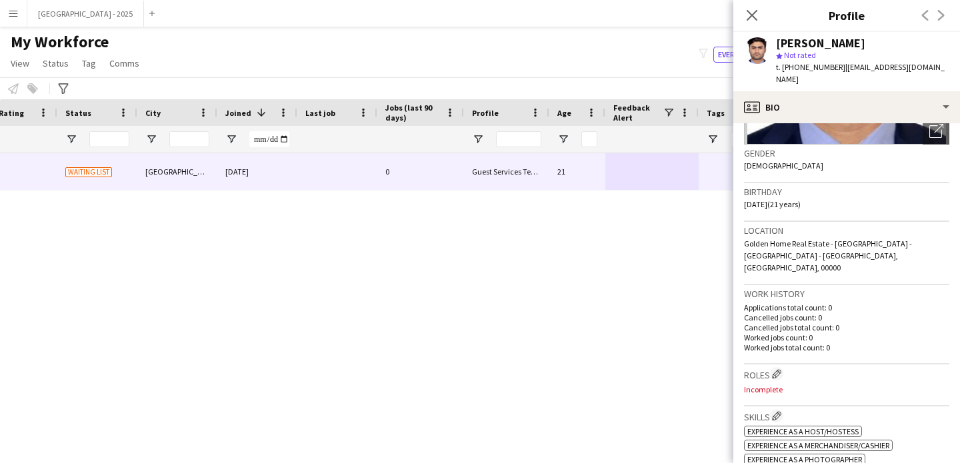
scroll to position [247, 0]
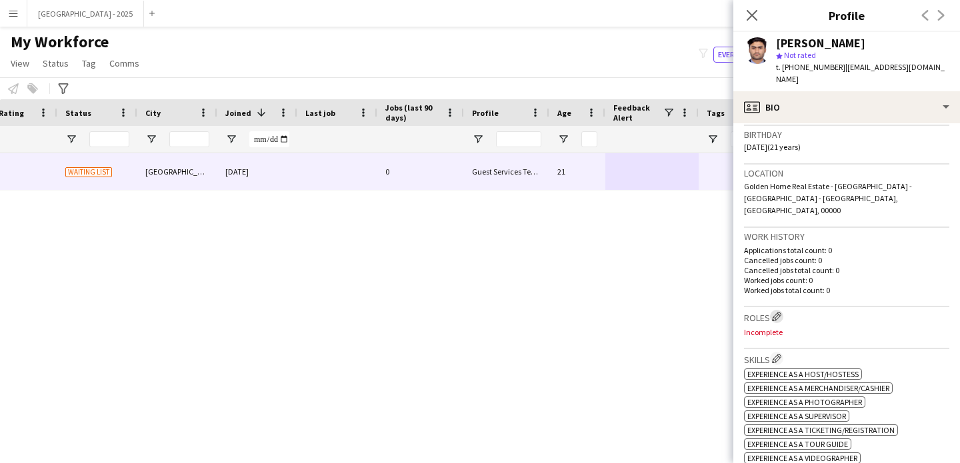
click at [779, 312] on app-icon "Edit crew company roles" at bounding box center [776, 316] width 9 height 9
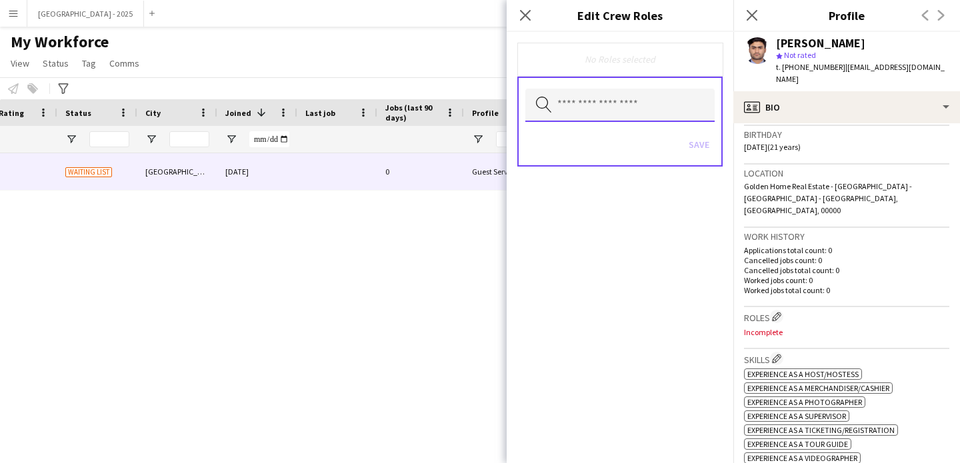
click at [634, 115] on input "text" at bounding box center [619, 105] width 189 height 33
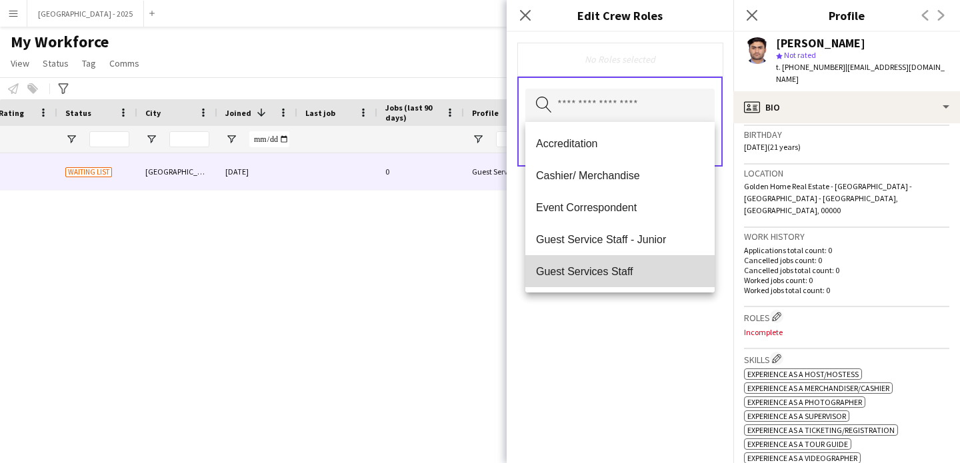
click at [639, 272] on span "Guest Services Staff" at bounding box center [620, 271] width 168 height 13
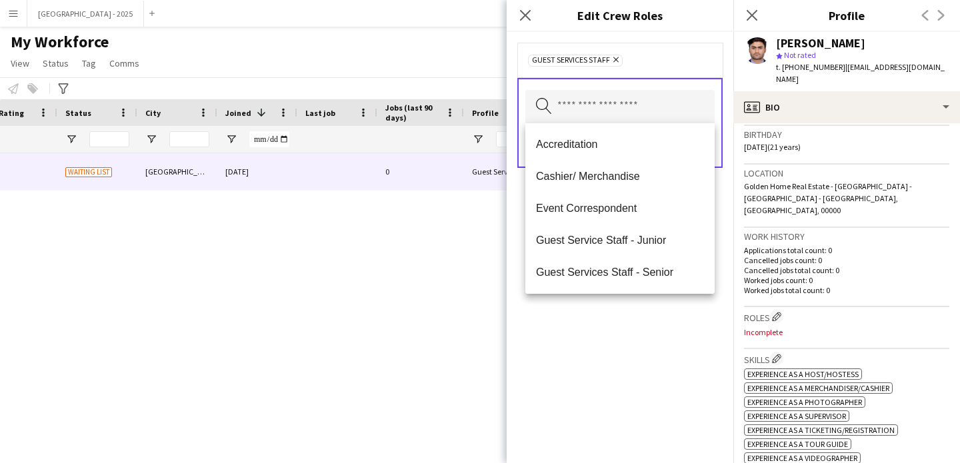
click at [647, 326] on div "Guest Services Staff Remove Search by role type Save" at bounding box center [620, 247] width 227 height 431
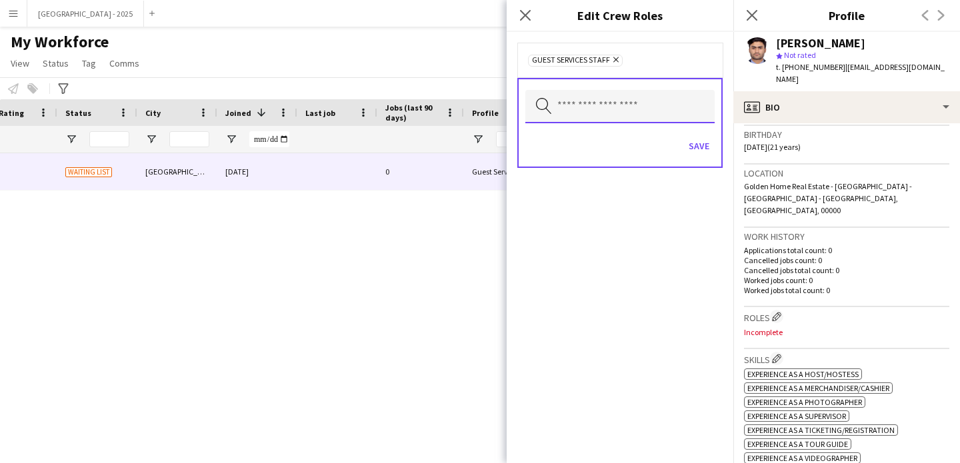
click at [705, 121] on input "text" at bounding box center [619, 106] width 189 height 33
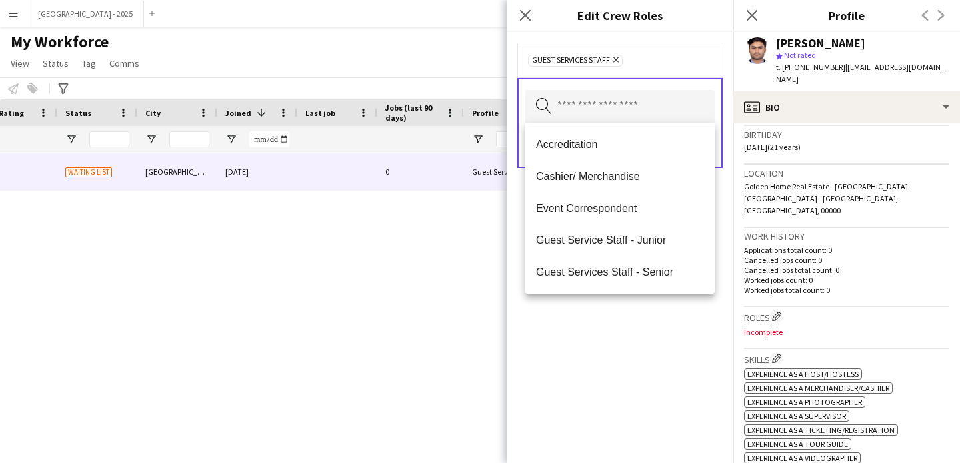
drag, startPoint x: 723, startPoint y: 220, endPoint x: 718, endPoint y: 175, distance: 44.9
click at [723, 220] on div "Guest Services Staff Remove Search by role type Save" at bounding box center [620, 247] width 227 height 431
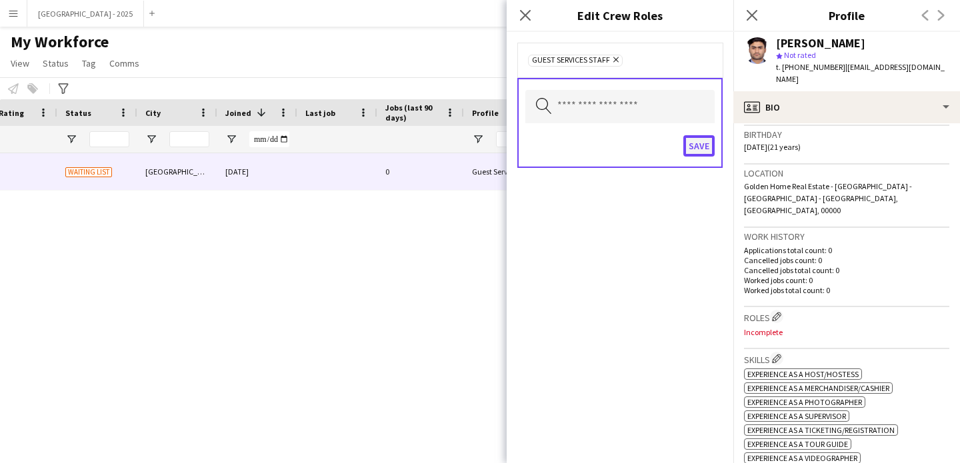
click at [706, 149] on button "Save" at bounding box center [698, 145] width 31 height 21
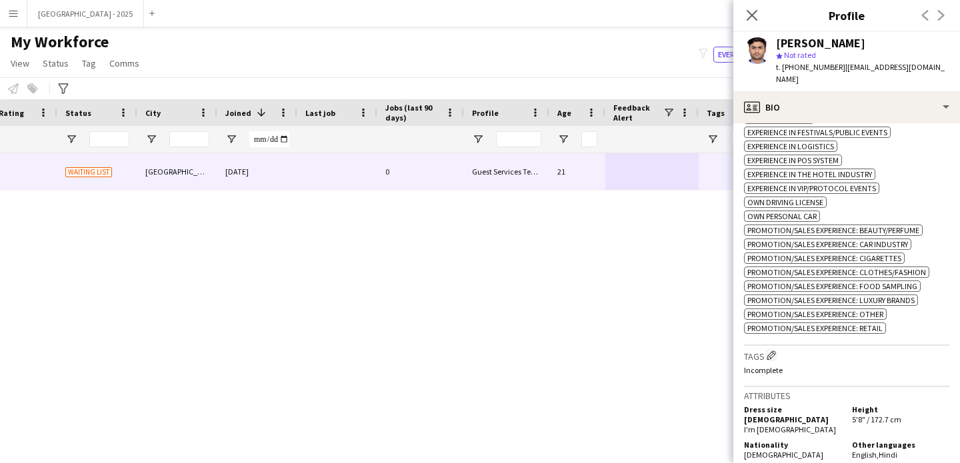
scroll to position [687, 0]
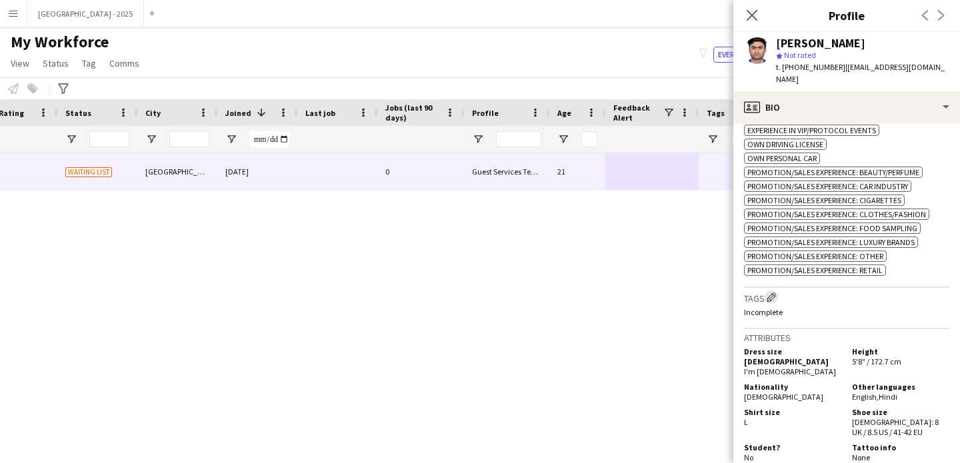
click at [774, 293] on app-icon "Edit crew company tags" at bounding box center [771, 297] width 9 height 9
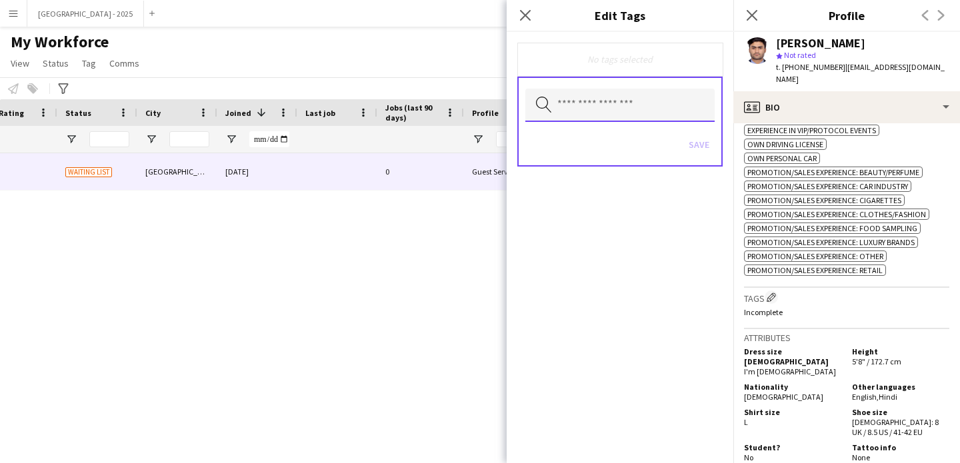
click at [602, 89] on input "text" at bounding box center [619, 105] width 189 height 33
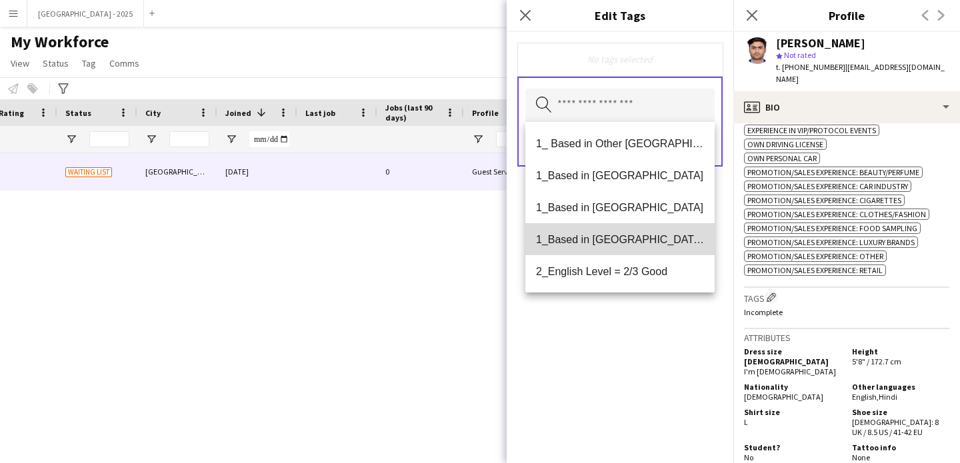
click at [626, 233] on span "1_Based in [GEOGRAPHIC_DATA]/[GEOGRAPHIC_DATA]/Ajman" at bounding box center [620, 239] width 168 height 13
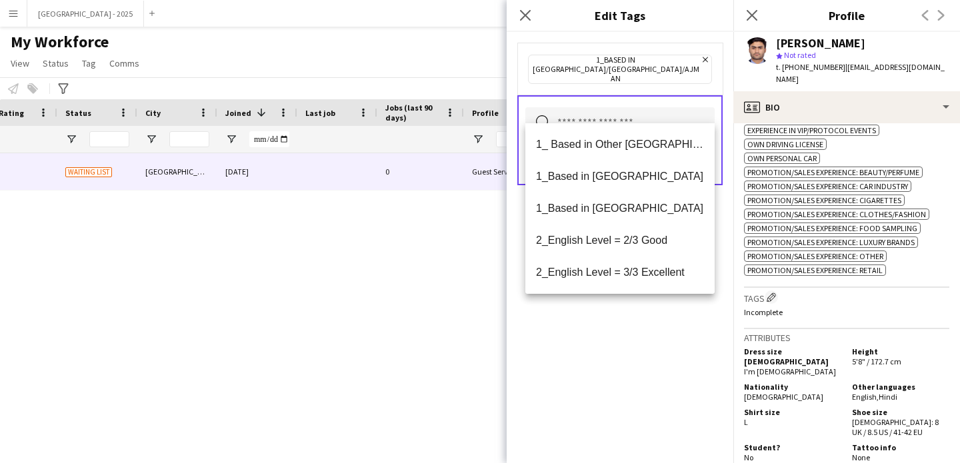
click at [629, 245] on span "2_English Level = 2/3 Good" at bounding box center [620, 240] width 168 height 13
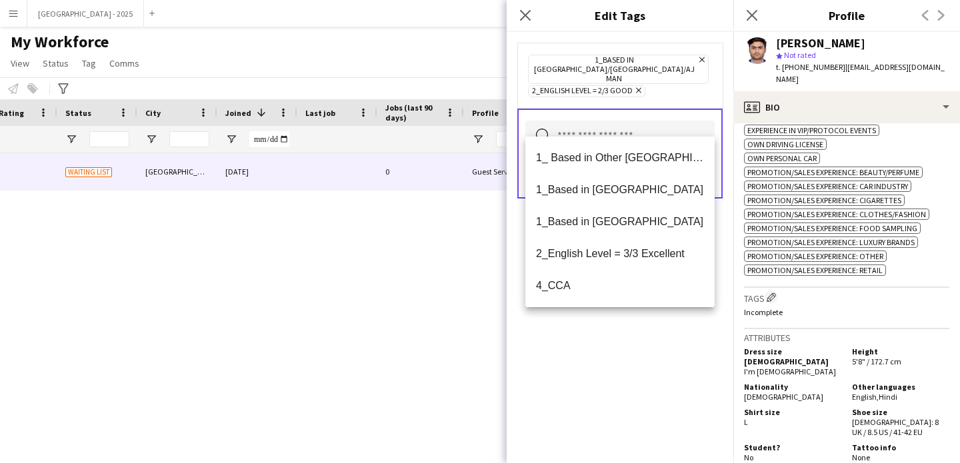
drag, startPoint x: 645, startPoint y: 327, endPoint x: 673, endPoint y: 267, distance: 65.9
click at [645, 327] on div "1_Based in [GEOGRAPHIC_DATA]/[GEOGRAPHIC_DATA]/Ajman Remove 2_English Level = 2…" at bounding box center [620, 247] width 227 height 431
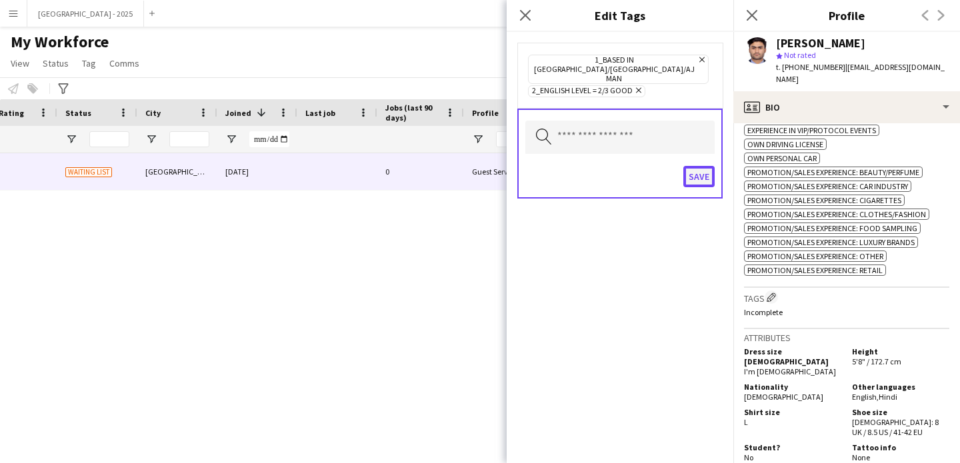
click at [690, 166] on button "Save" at bounding box center [698, 176] width 31 height 21
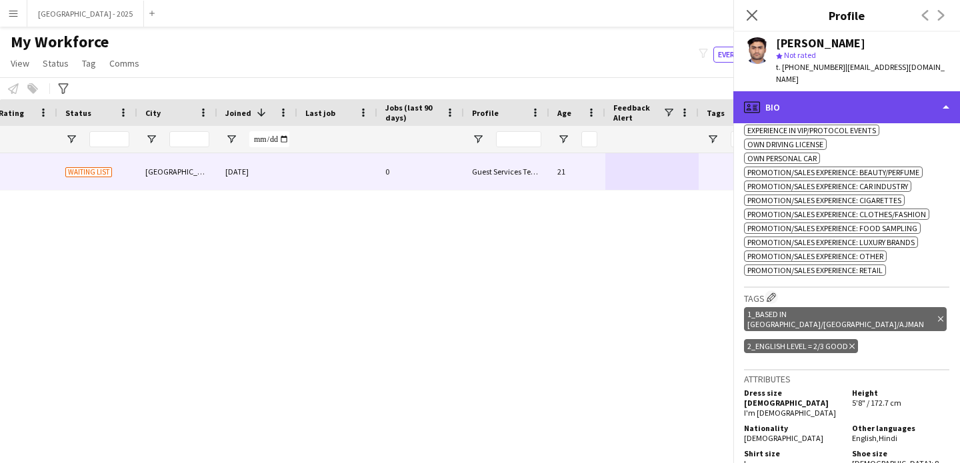
click at [779, 93] on div "profile Bio" at bounding box center [846, 107] width 227 height 32
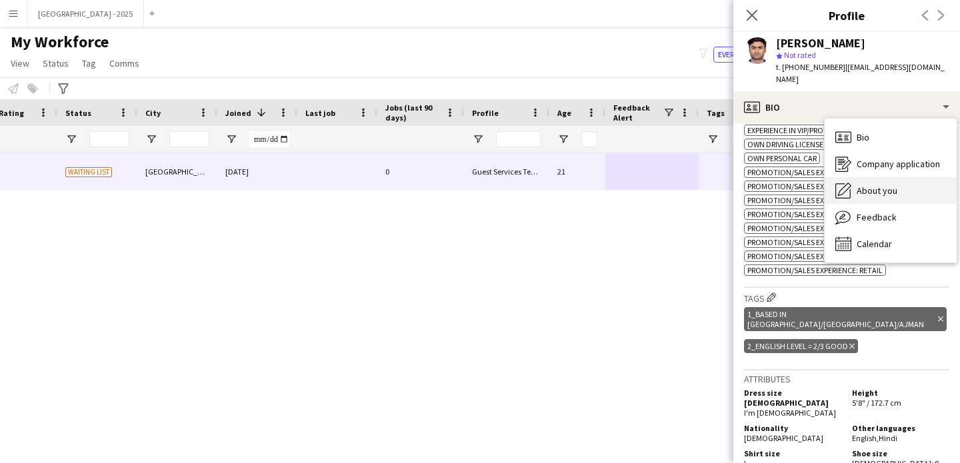
click at [885, 185] on span "About you" at bounding box center [877, 191] width 41 height 12
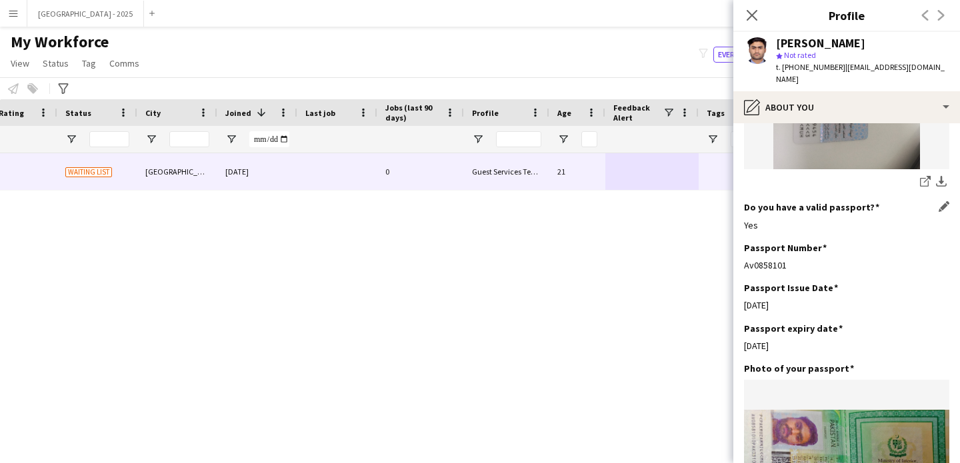
scroll to position [1246, 0]
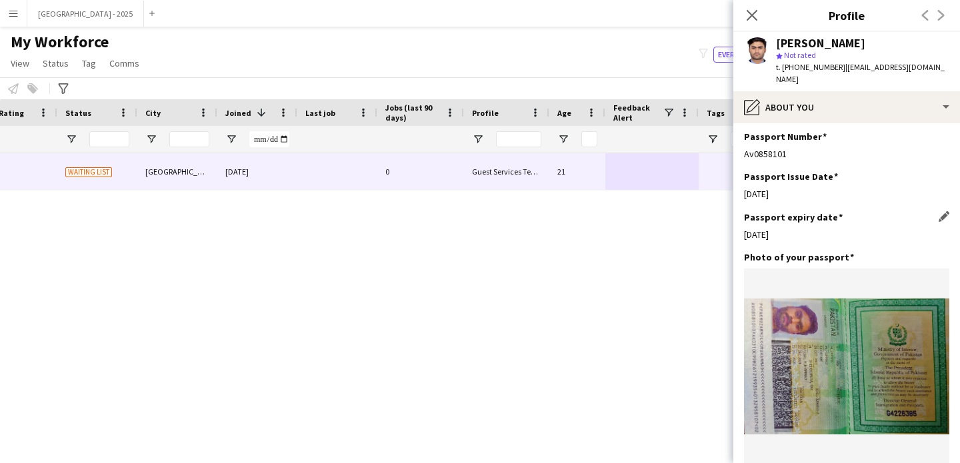
click at [925, 211] on div "Passport expiry date Edit this field" at bounding box center [846, 217] width 205 height 12
click at [939, 211] on app-icon "Edit this field" at bounding box center [944, 216] width 11 height 11
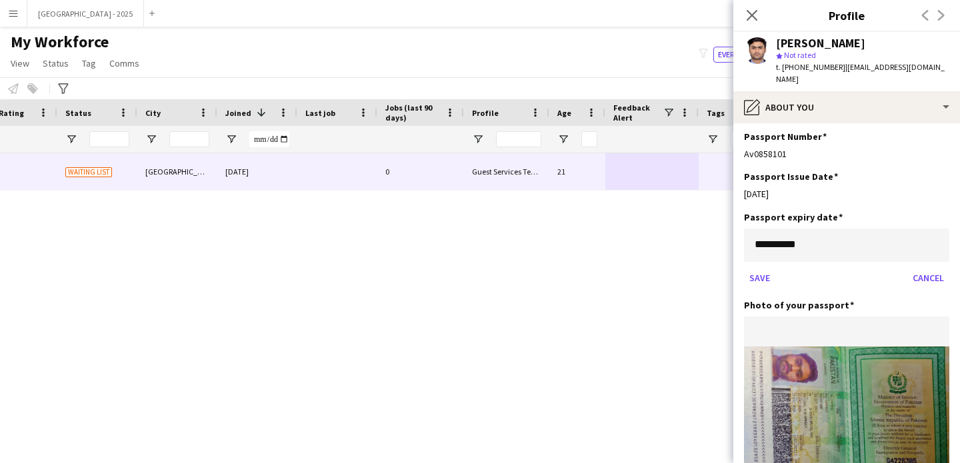
click at [797, 219] on body "Menu Boards Boards Boards All jobs Status Workforce Workforce My Workforce Recr…" at bounding box center [480, 231] width 960 height 463
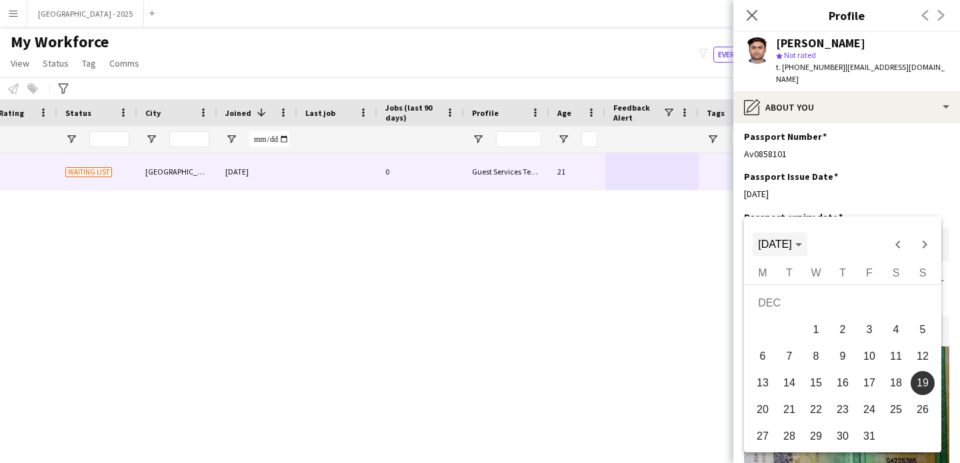
click at [791, 243] on span "[DATE]" at bounding box center [774, 244] width 33 height 11
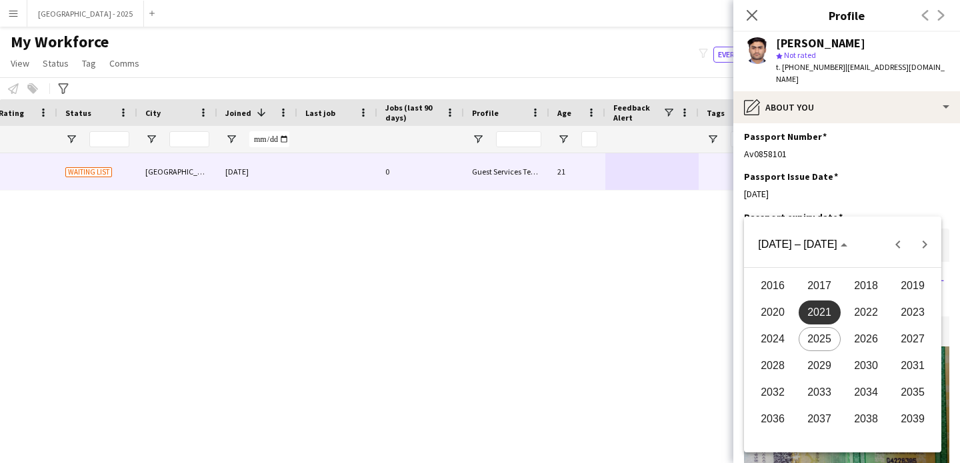
click at [855, 329] on span "2026" at bounding box center [866, 339] width 42 height 24
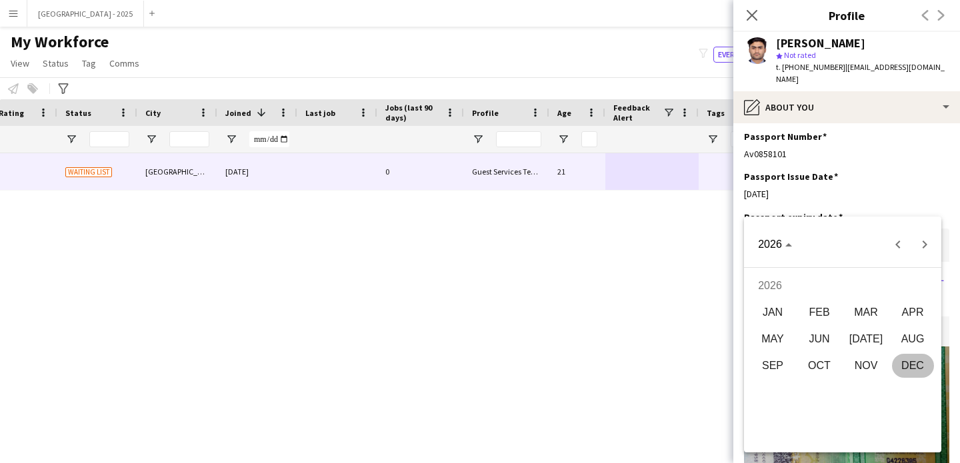
click at [908, 366] on span "DEC" at bounding box center [913, 366] width 42 height 24
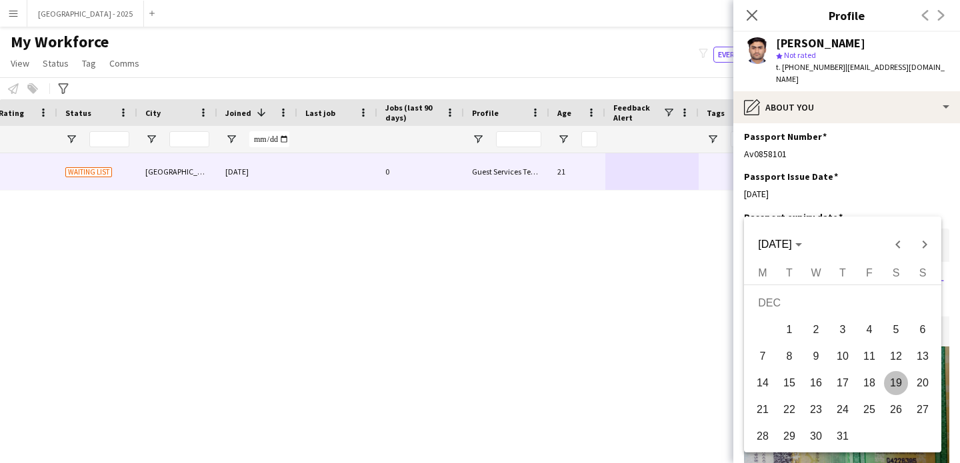
click at [894, 386] on span "19" at bounding box center [896, 383] width 24 height 24
type input "**********"
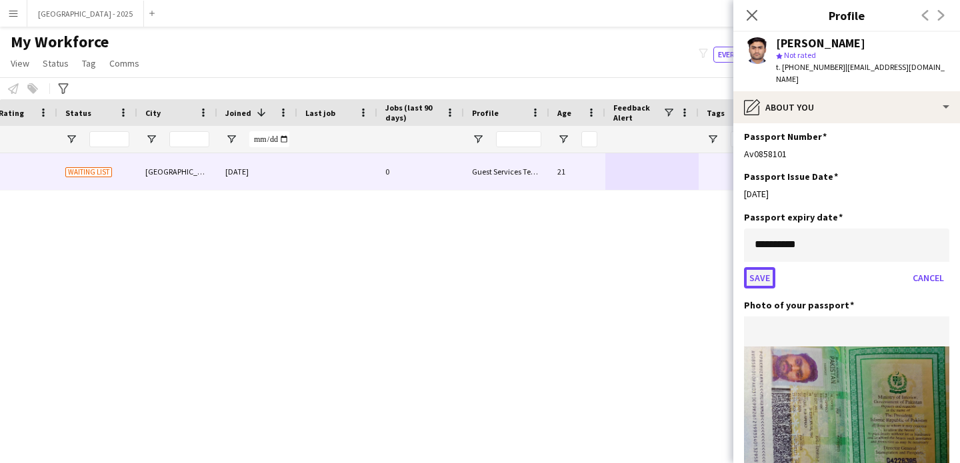
click at [763, 267] on button "Save" at bounding box center [759, 277] width 31 height 21
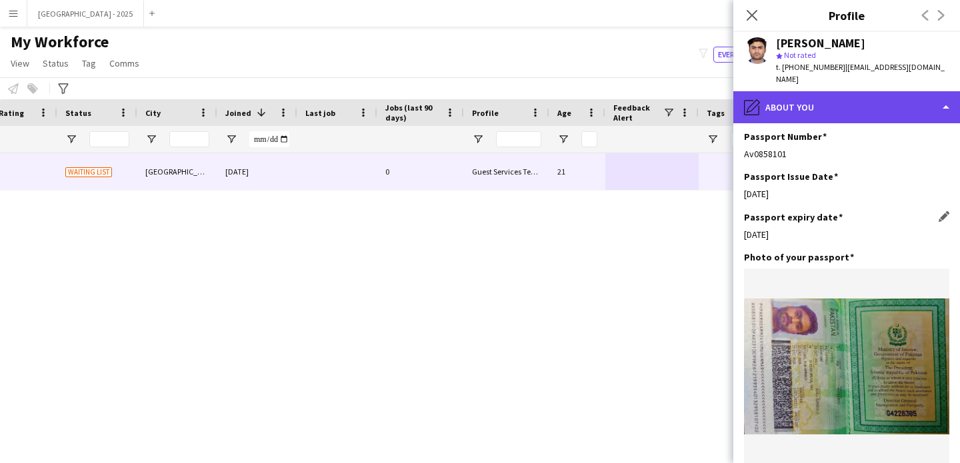
click at [777, 96] on div "pencil4 About you" at bounding box center [846, 107] width 227 height 32
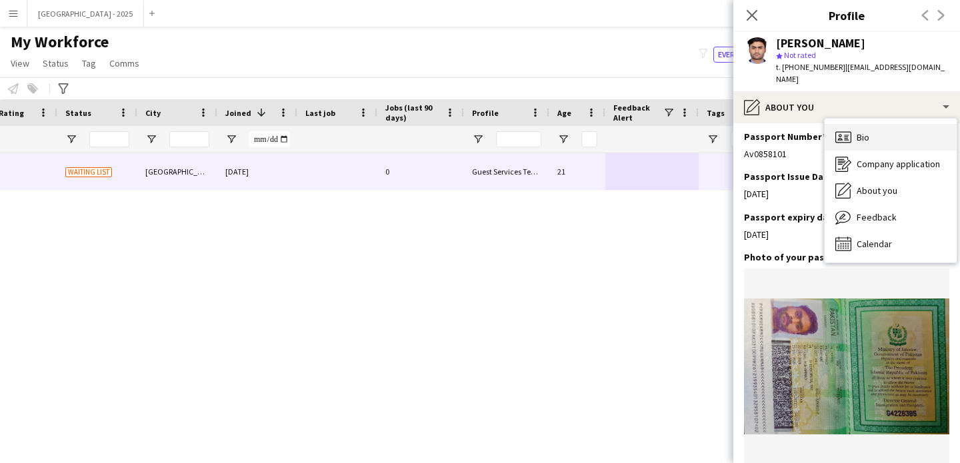
click at [870, 124] on div "Bio Bio" at bounding box center [891, 137] width 132 height 27
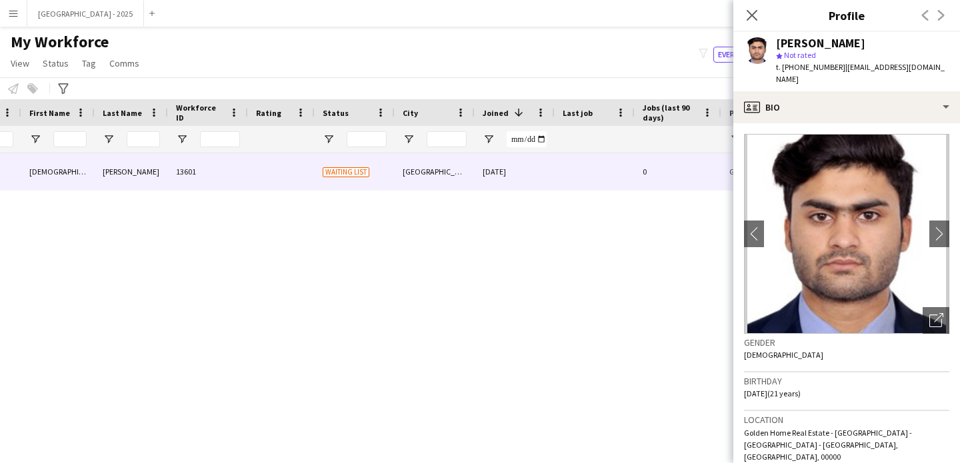
scroll to position [0, 0]
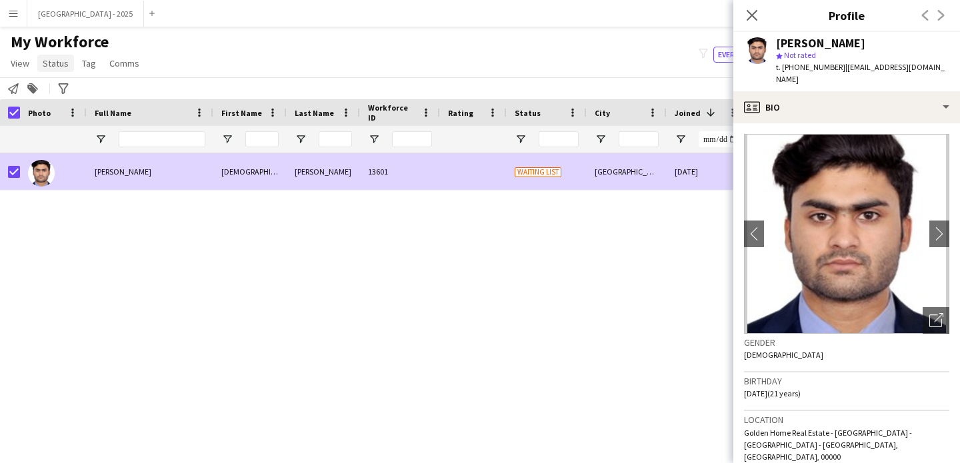
click at [45, 66] on span "Status" at bounding box center [56, 63] width 26 height 12
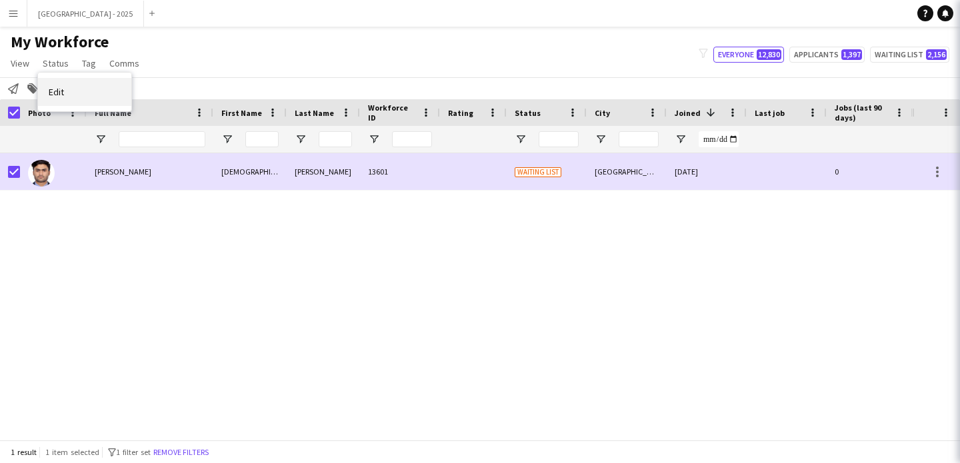
click at [80, 98] on link "Edit" at bounding box center [84, 92] width 93 height 28
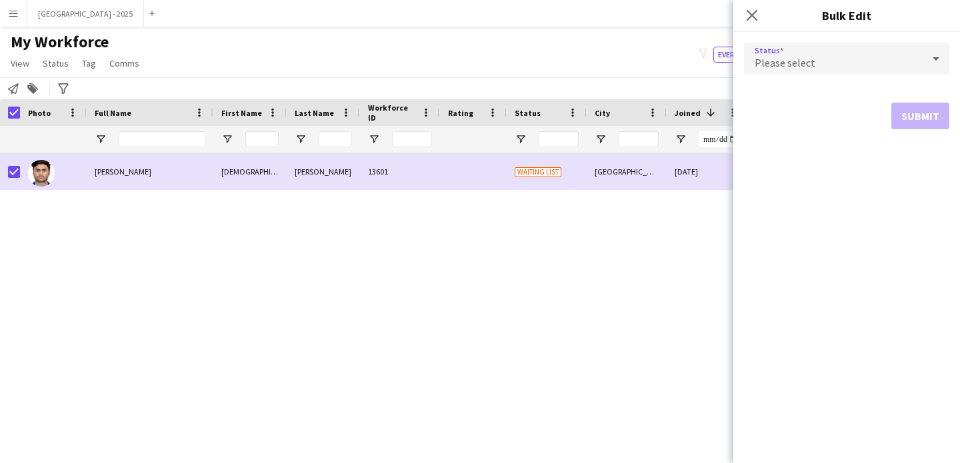
click at [798, 71] on div "Please select" at bounding box center [833, 59] width 179 height 32
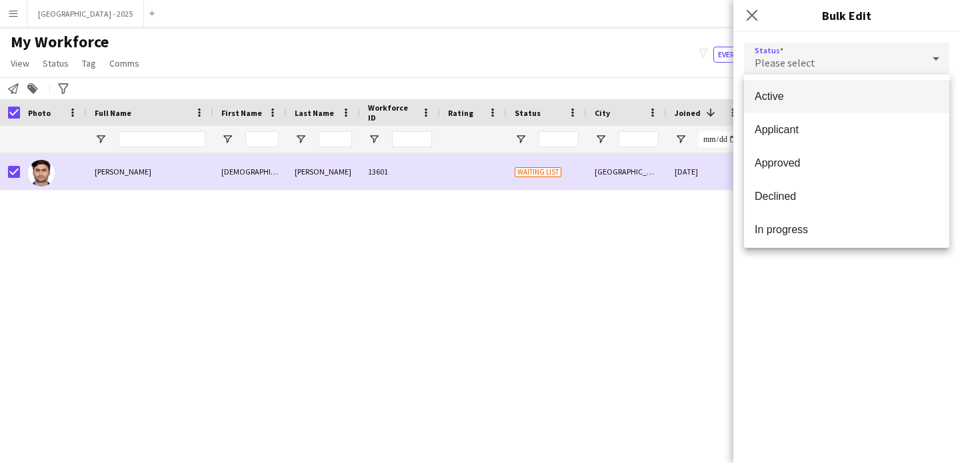
click at [795, 82] on mat-option "Active" at bounding box center [846, 96] width 205 height 33
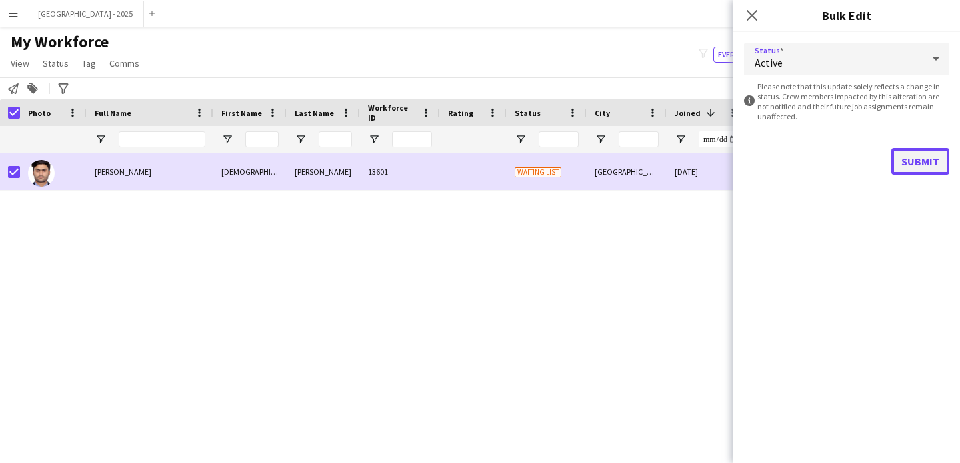
click at [915, 149] on button "Submit" at bounding box center [920, 161] width 58 height 27
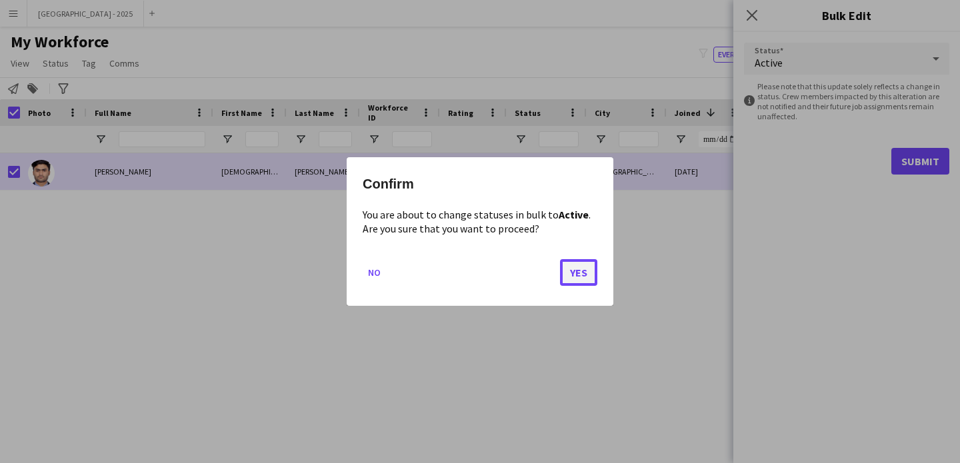
click at [571, 282] on button "Yes" at bounding box center [578, 272] width 37 height 27
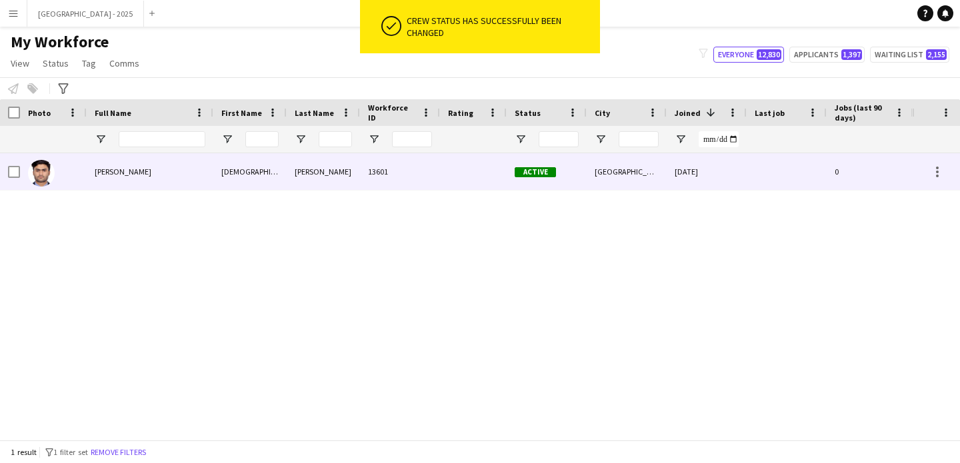
click at [83, 170] on div at bounding box center [53, 171] width 67 height 37
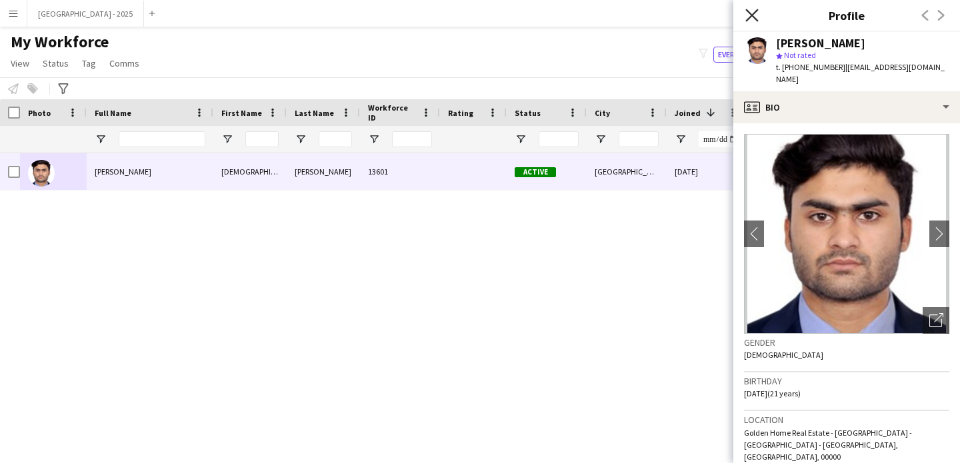
click at [749, 15] on icon "Close pop-in" at bounding box center [751, 15] width 13 height 13
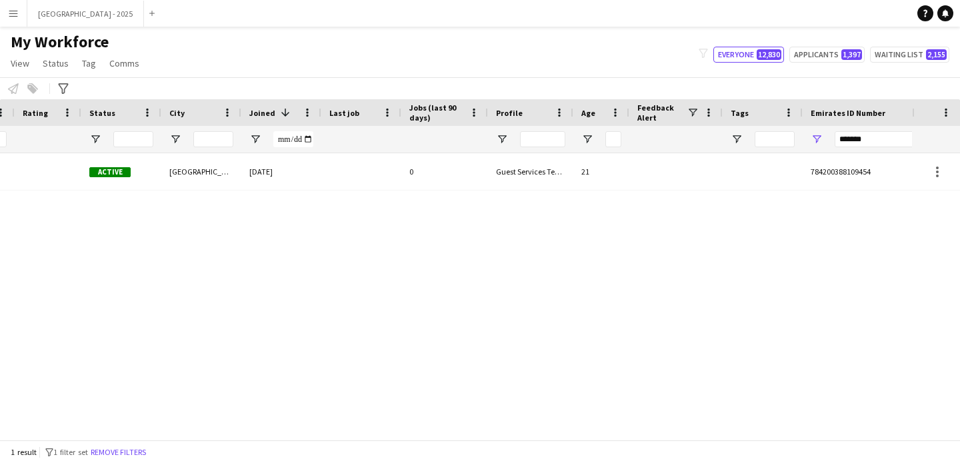
scroll to position [0, 449]
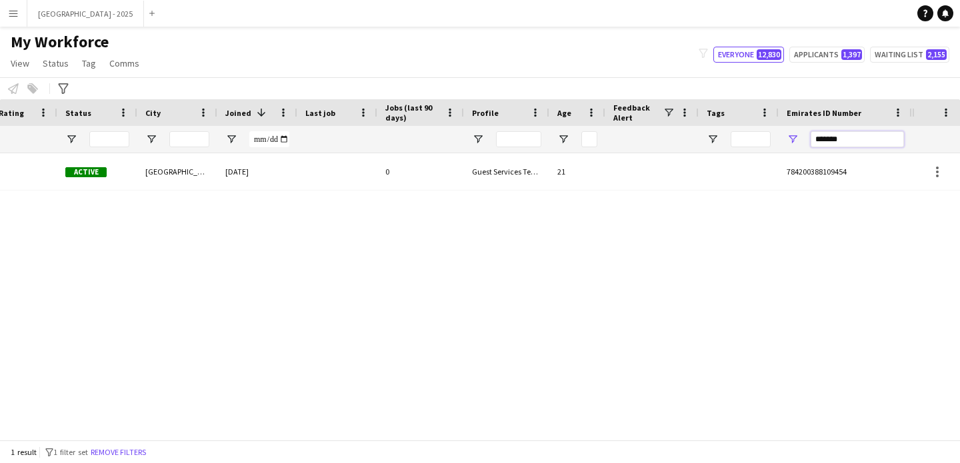
click at [830, 132] on input "*******" at bounding box center [857, 139] width 93 height 16
paste input "Emirates ID Number Filter Input"
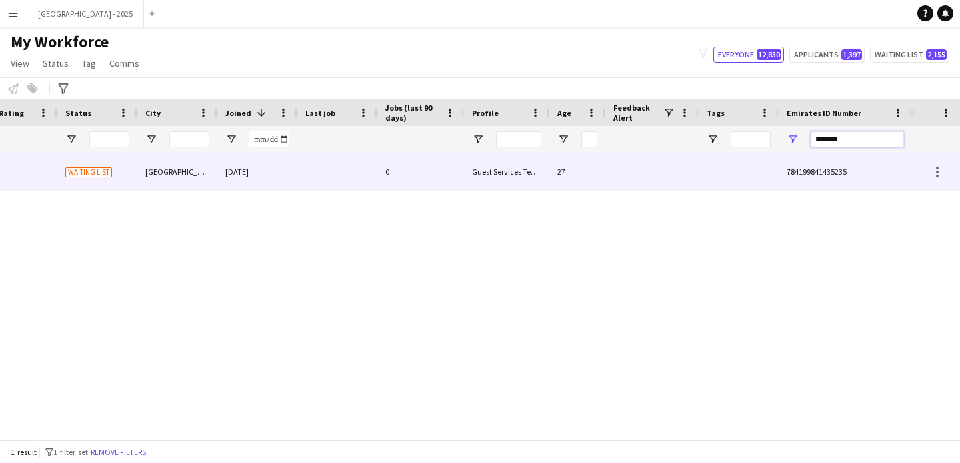
type input "*******"
click at [673, 172] on div at bounding box center [651, 171] width 93 height 37
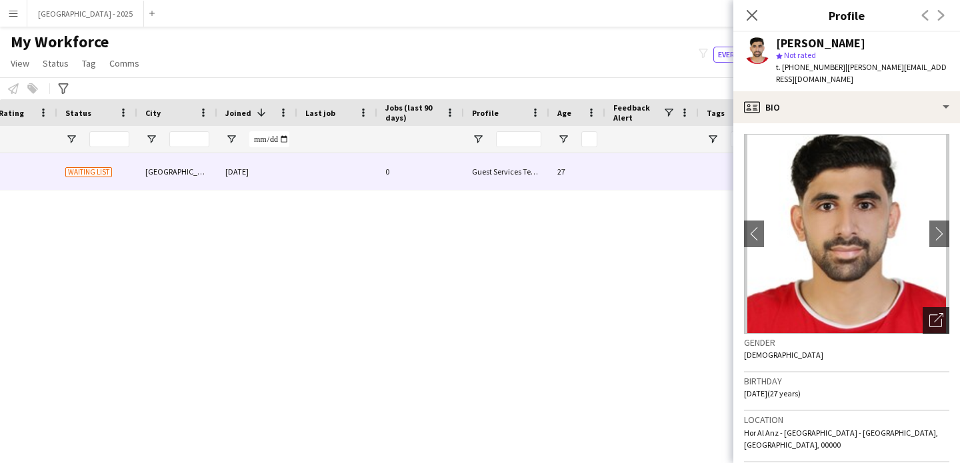
click at [929, 321] on icon "Open photos pop-in" at bounding box center [936, 320] width 14 height 14
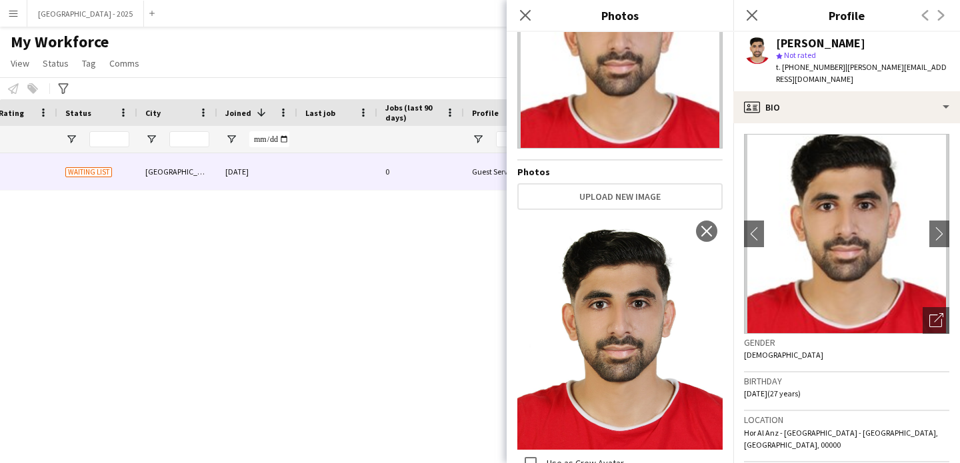
scroll to position [103, 0]
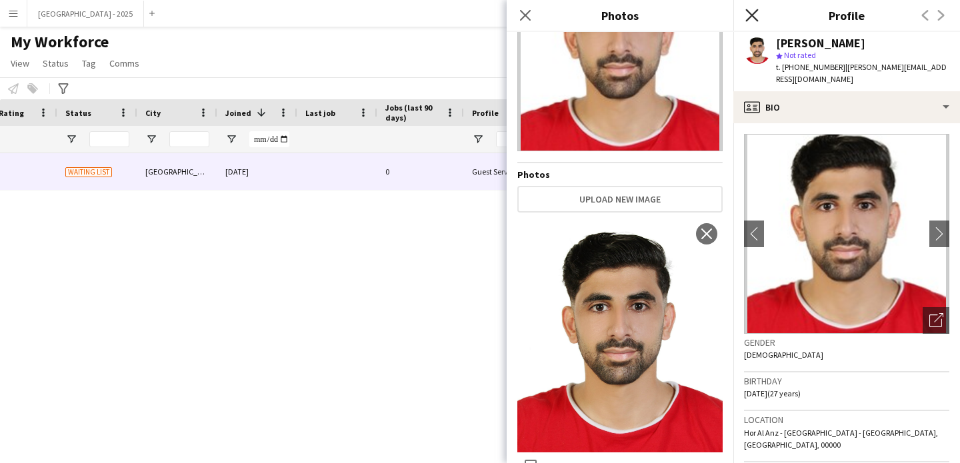
click at [756, 16] on icon "Close pop-in" at bounding box center [751, 15] width 13 height 13
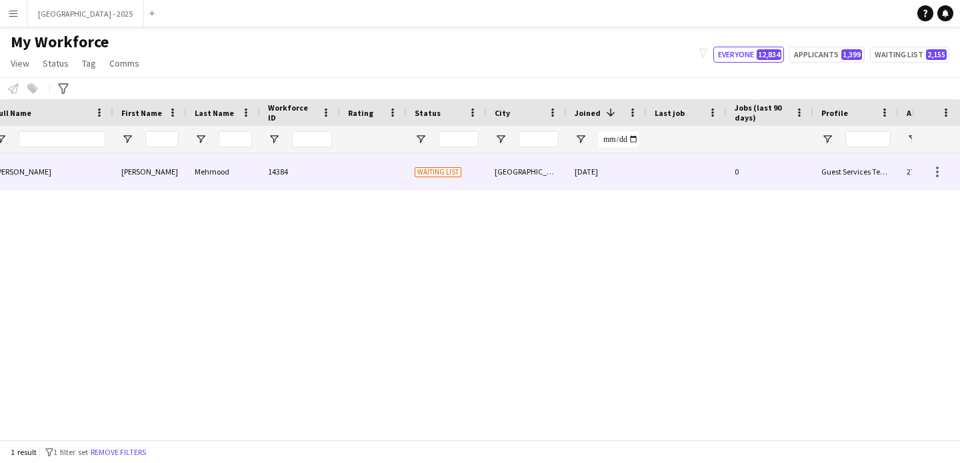
scroll to position [0, 449]
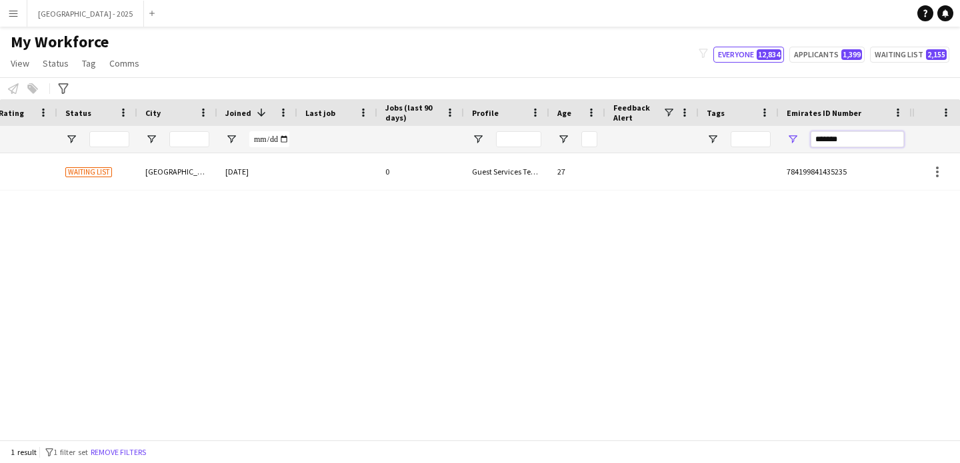
click at [839, 146] on input "*******" at bounding box center [857, 139] width 93 height 16
paste input "Emirates ID Number Filter Input"
type input "*******"
click at [570, 159] on div "20" at bounding box center [577, 171] width 56 height 37
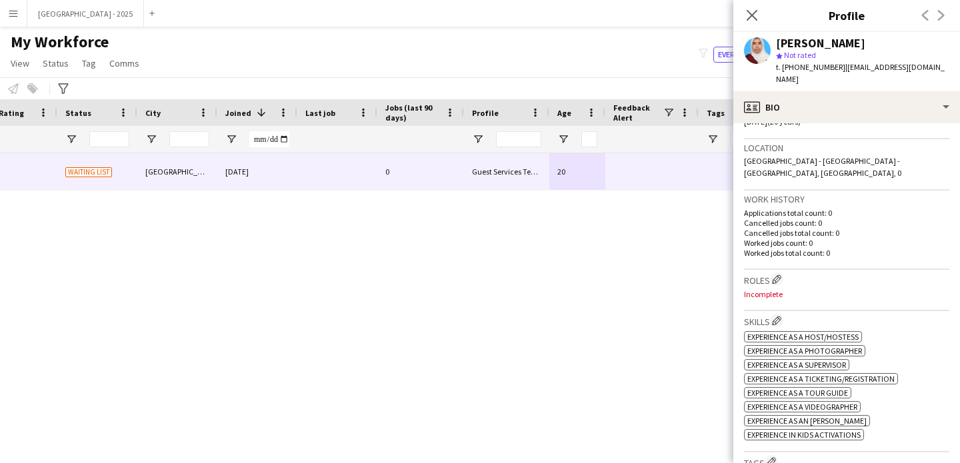
scroll to position [275, 0]
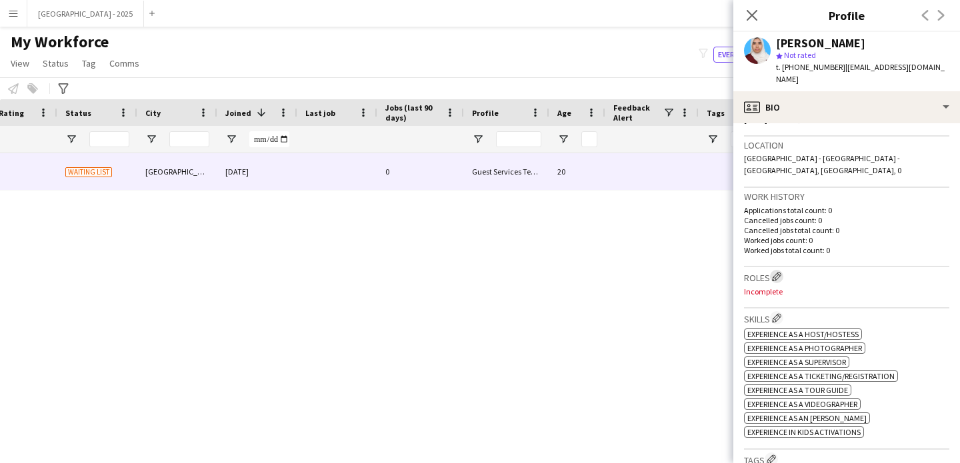
click at [775, 272] on app-icon "Edit crew company roles" at bounding box center [776, 276] width 9 height 9
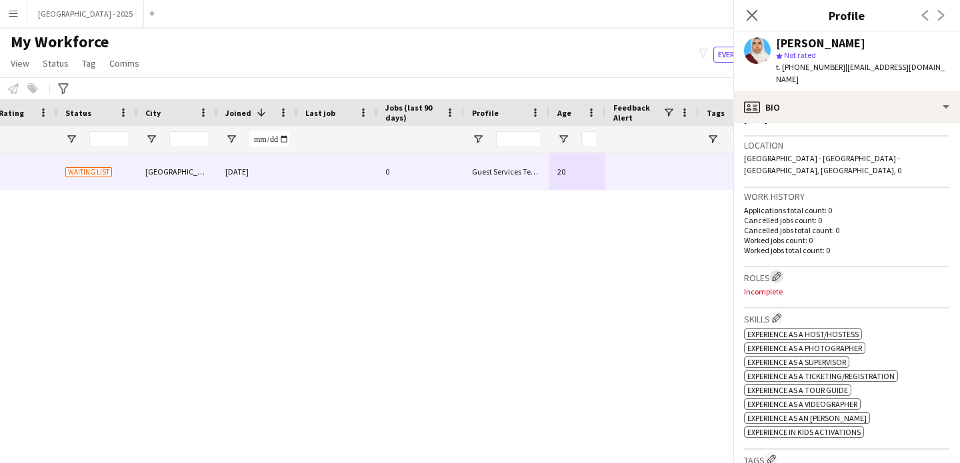
click at [775, 272] on app-icon "Edit crew company roles" at bounding box center [776, 276] width 9 height 9
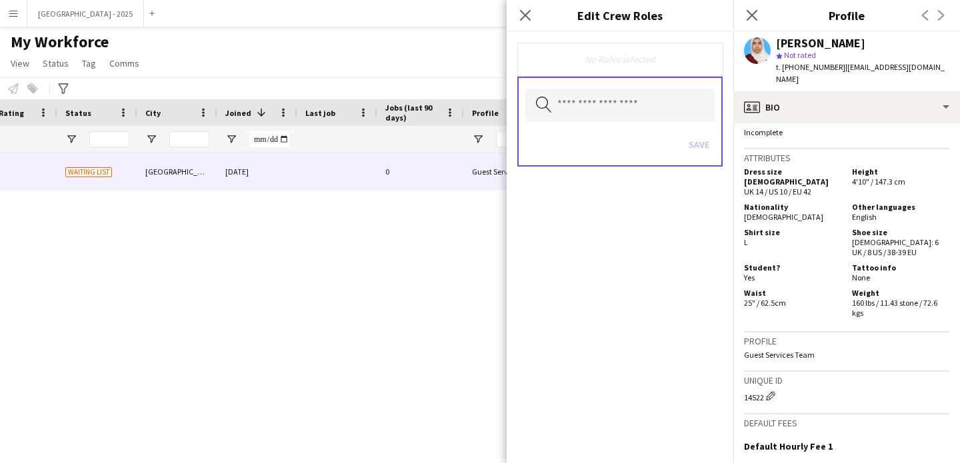
scroll to position [461, 0]
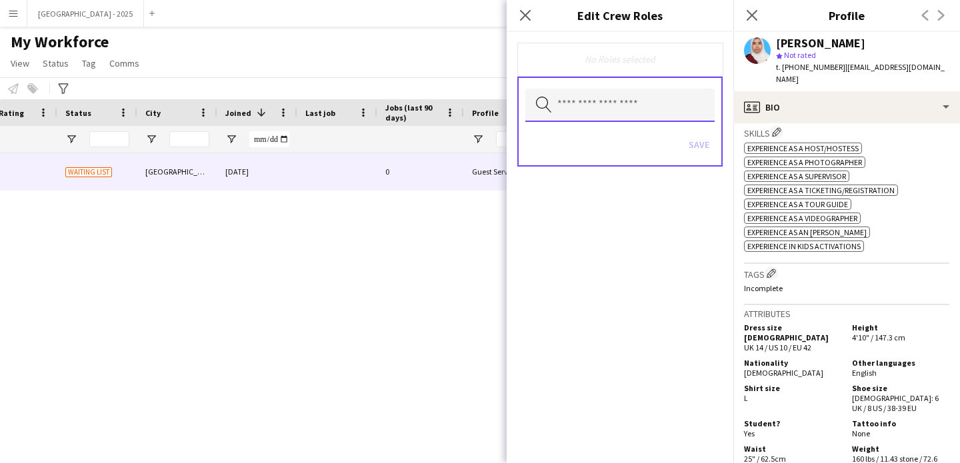
click at [661, 114] on input "text" at bounding box center [619, 105] width 189 height 33
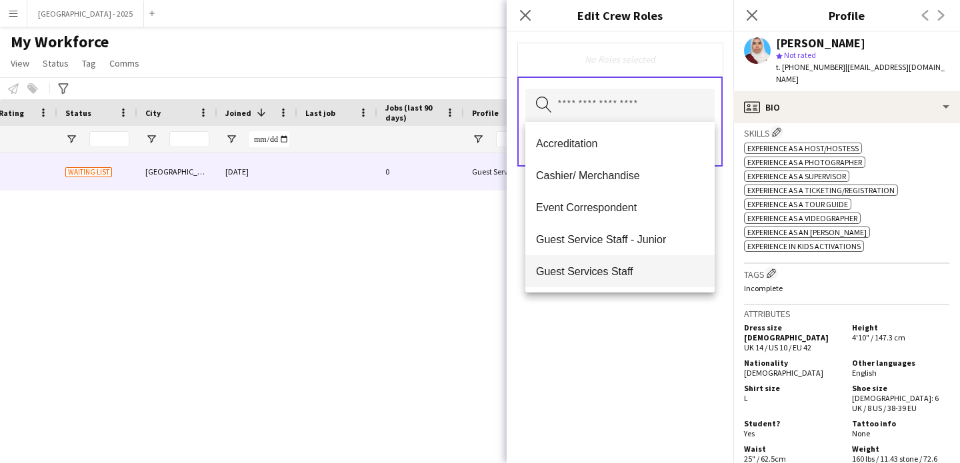
click at [639, 265] on span "Guest Services Staff" at bounding box center [620, 271] width 168 height 13
click at [645, 320] on div "Guest Services Staff Remove Search by role type Save" at bounding box center [620, 247] width 227 height 431
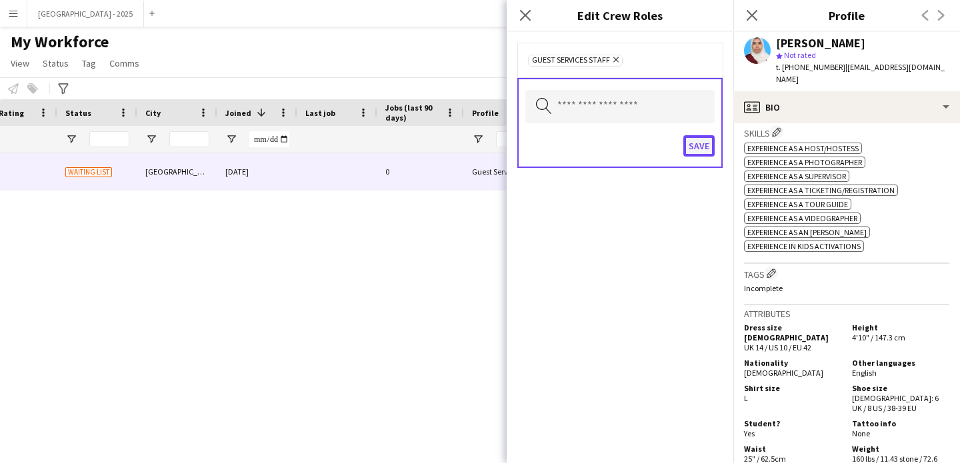
click at [691, 153] on button "Save" at bounding box center [698, 145] width 31 height 21
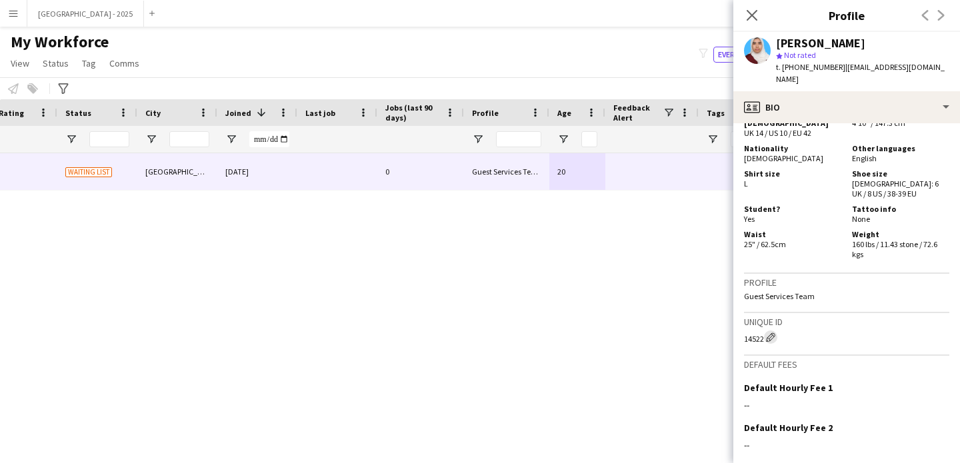
scroll to position [676, 0]
click at [771, 332] on app-icon "Edit crew unique ID" at bounding box center [770, 336] width 9 height 9
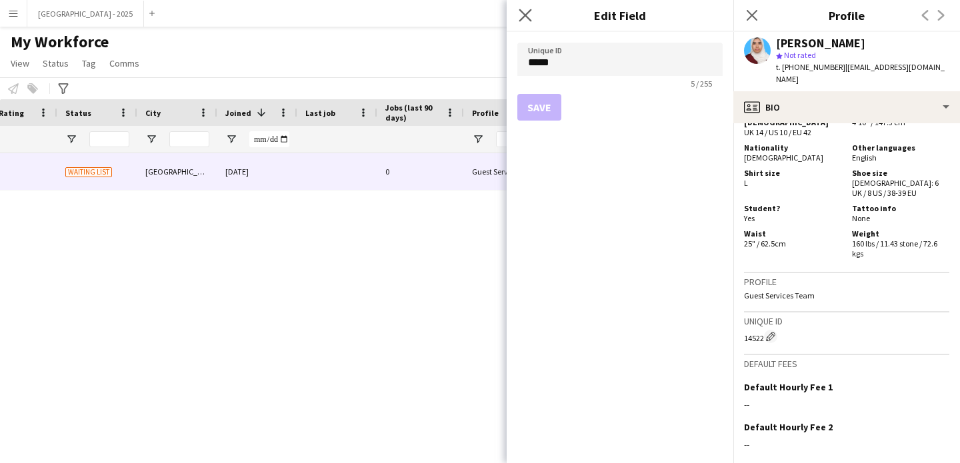
click at [529, 21] on icon "Close pop-in" at bounding box center [525, 15] width 13 height 13
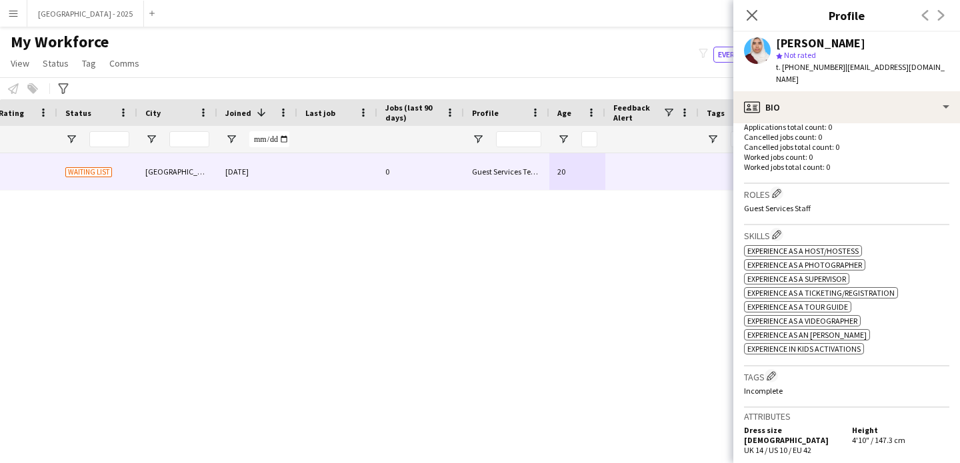
scroll to position [434, 0]
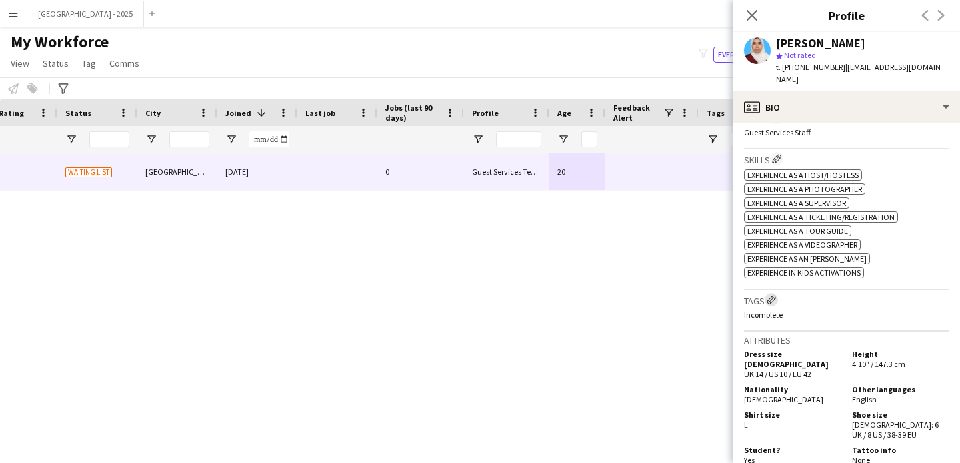
click at [770, 295] on app-icon "Edit crew company tags" at bounding box center [771, 299] width 9 height 9
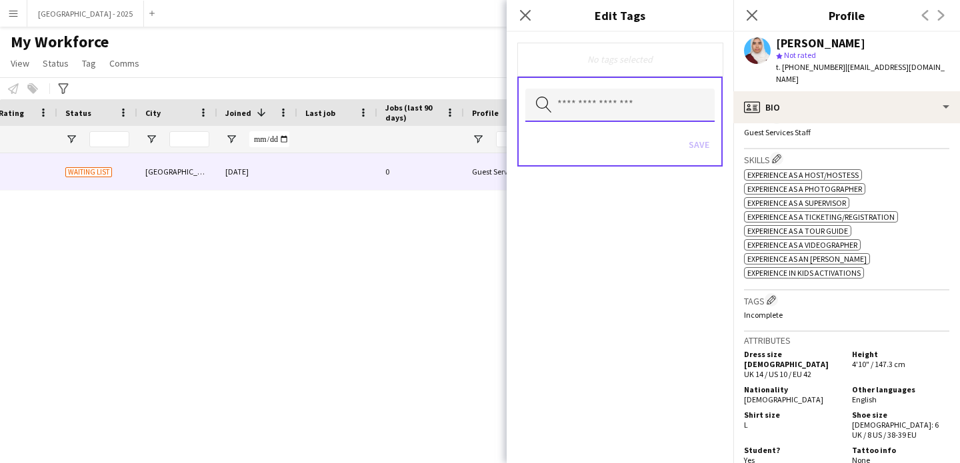
click at [669, 109] on input "text" at bounding box center [619, 105] width 189 height 33
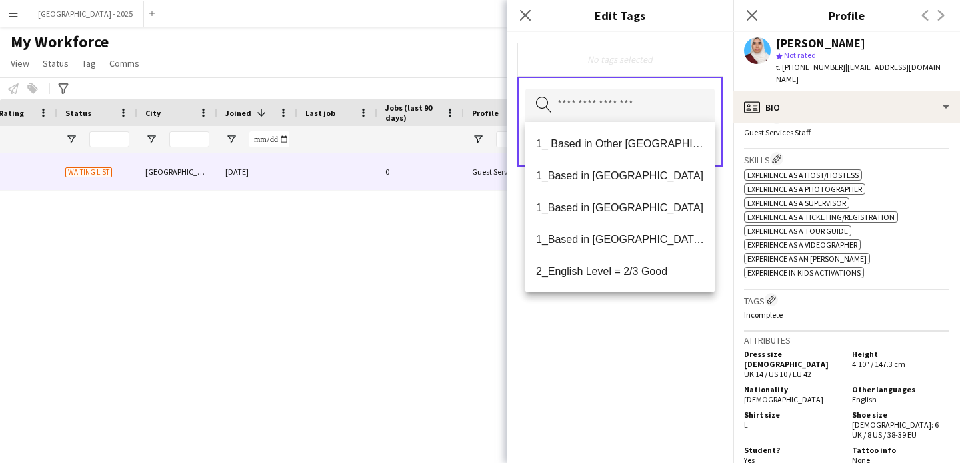
click at [659, 272] on span "2_English Level = 2/3 Good" at bounding box center [620, 271] width 168 height 13
click at [661, 246] on span "1_Based in [GEOGRAPHIC_DATA]/[GEOGRAPHIC_DATA]/Ajman" at bounding box center [620, 240] width 168 height 13
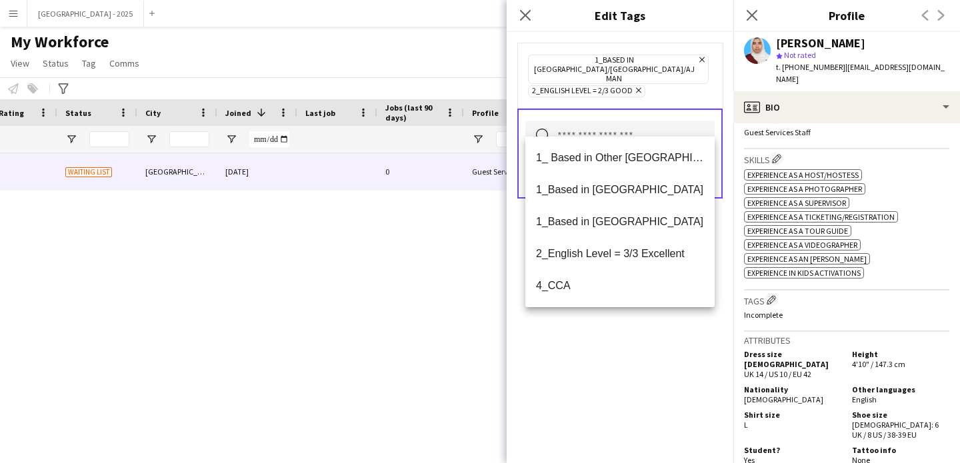
drag, startPoint x: 675, startPoint y: 315, endPoint x: 677, endPoint y: 302, distance: 12.8
click at [675, 314] on div "1_Based in [GEOGRAPHIC_DATA]/[GEOGRAPHIC_DATA]/Ajman Remove 2_English Level = 2…" at bounding box center [620, 247] width 227 height 431
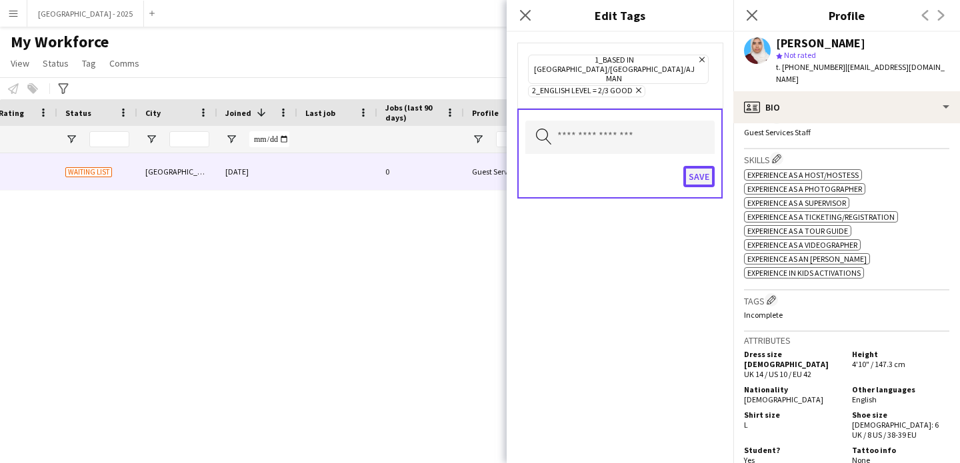
click at [704, 166] on button "Save" at bounding box center [698, 176] width 31 height 21
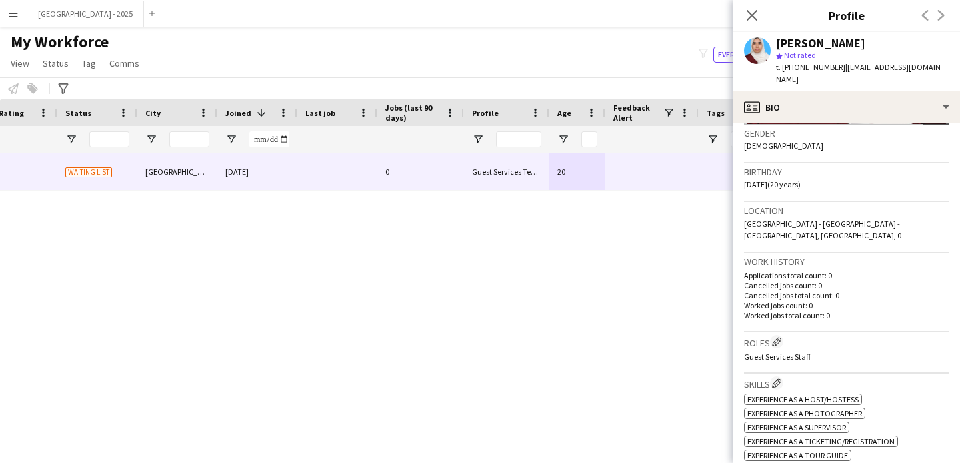
scroll to position [143, 0]
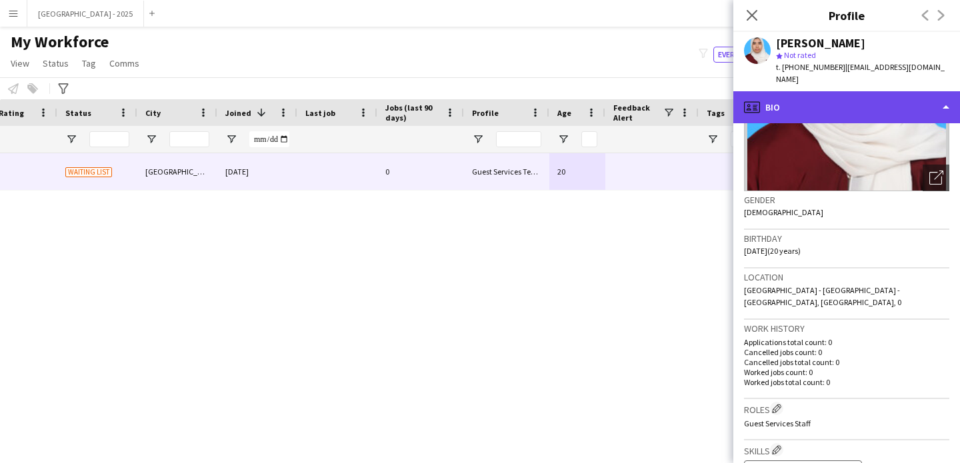
click at [808, 91] on div "profile Bio" at bounding box center [846, 107] width 227 height 32
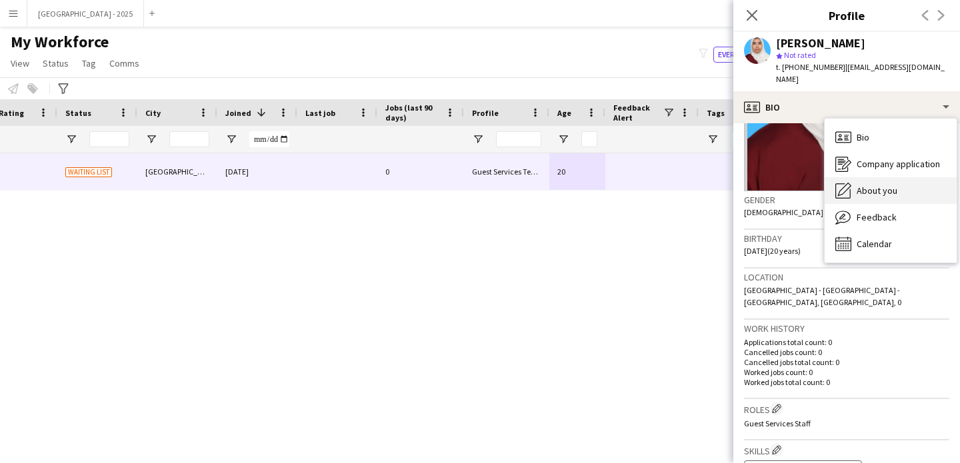
click at [878, 177] on div "About you About you" at bounding box center [891, 190] width 132 height 27
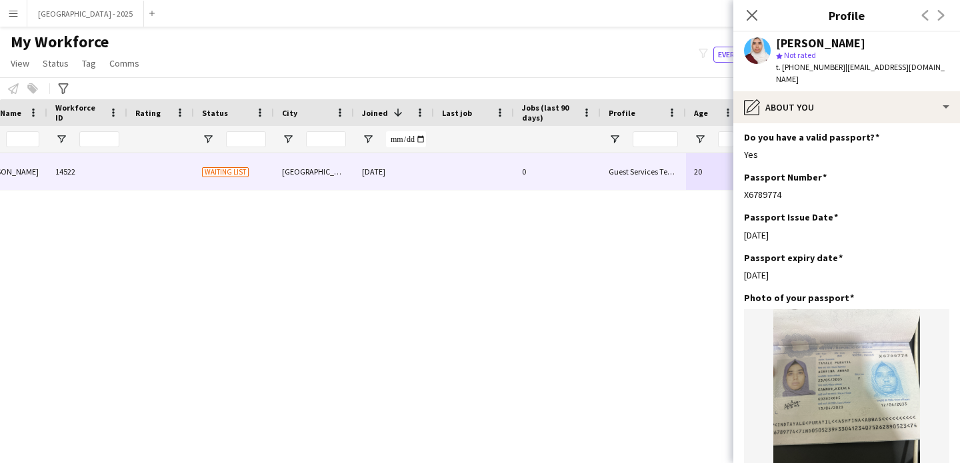
scroll to position [0, 0]
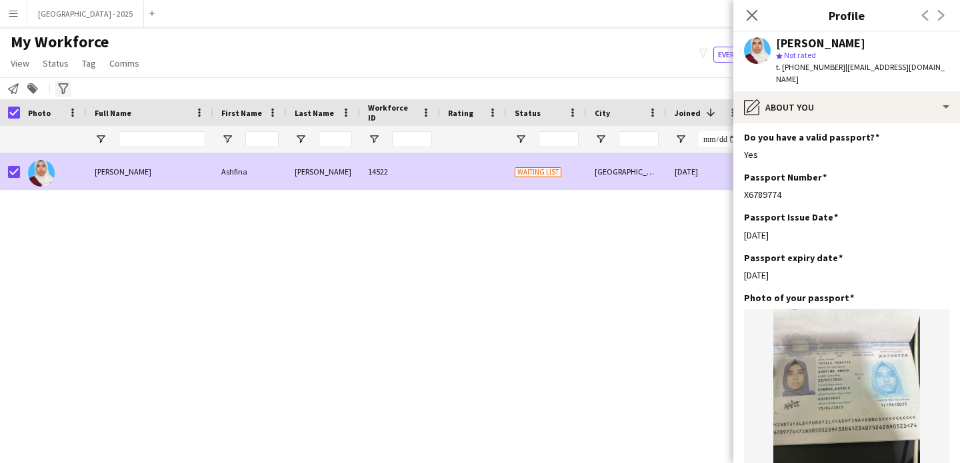
click at [49, 63] on span "Status" at bounding box center [56, 63] width 26 height 12
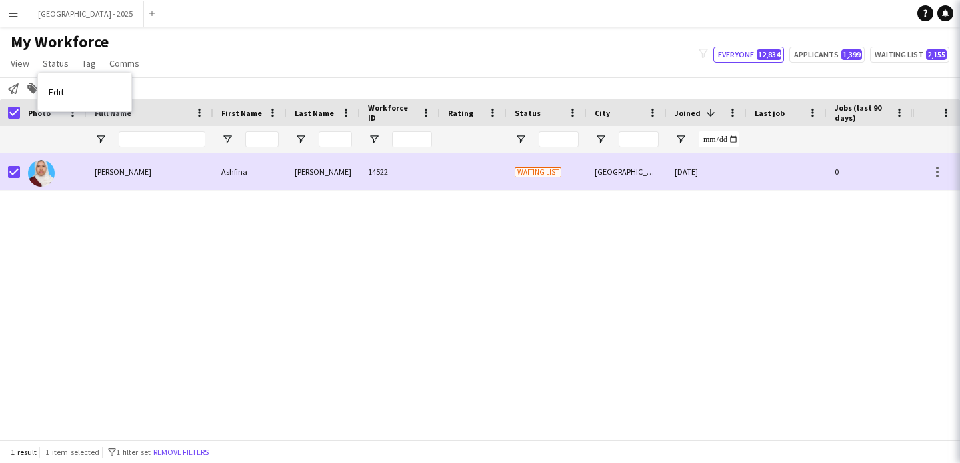
click at [71, 92] on link "Edit" at bounding box center [84, 92] width 93 height 28
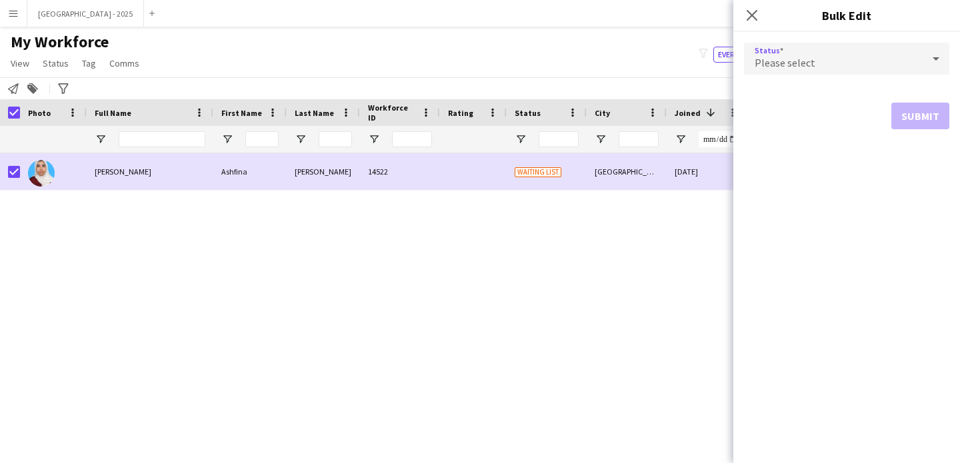
click at [785, 43] on div "Please select" at bounding box center [833, 59] width 179 height 32
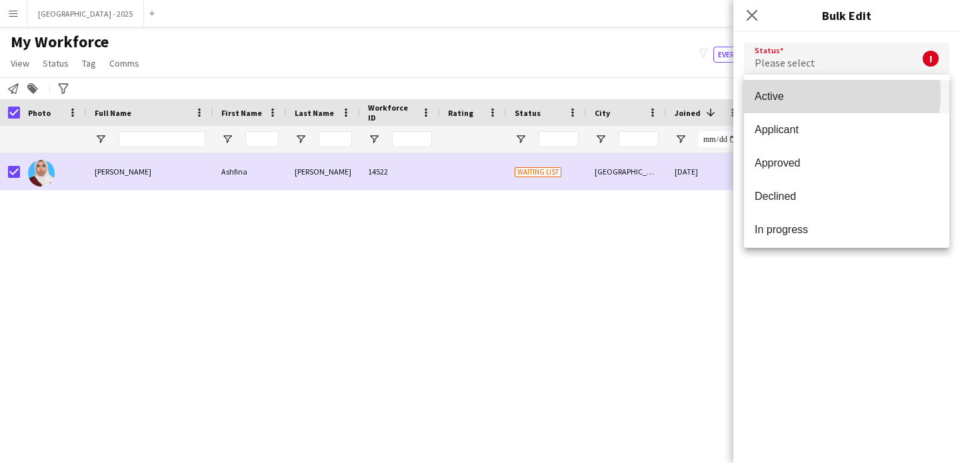
drag, startPoint x: 799, startPoint y: 94, endPoint x: 810, endPoint y: 105, distance: 16.0
click at [799, 94] on span "Active" at bounding box center [847, 96] width 184 height 13
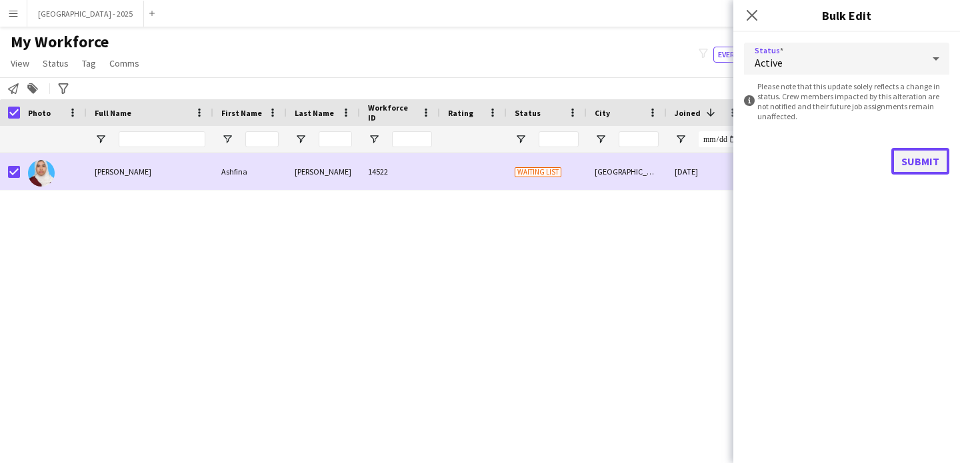
click at [899, 148] on button "Submit" at bounding box center [920, 161] width 58 height 27
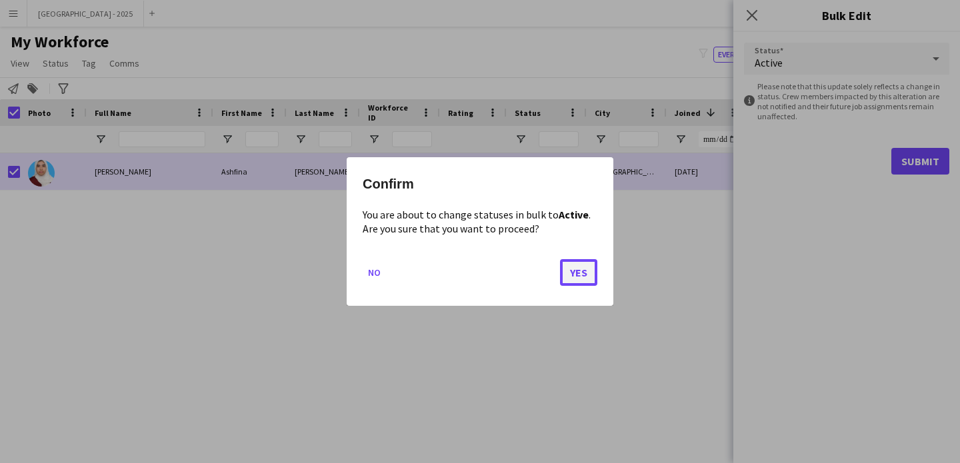
click at [588, 270] on button "Yes" at bounding box center [578, 272] width 37 height 27
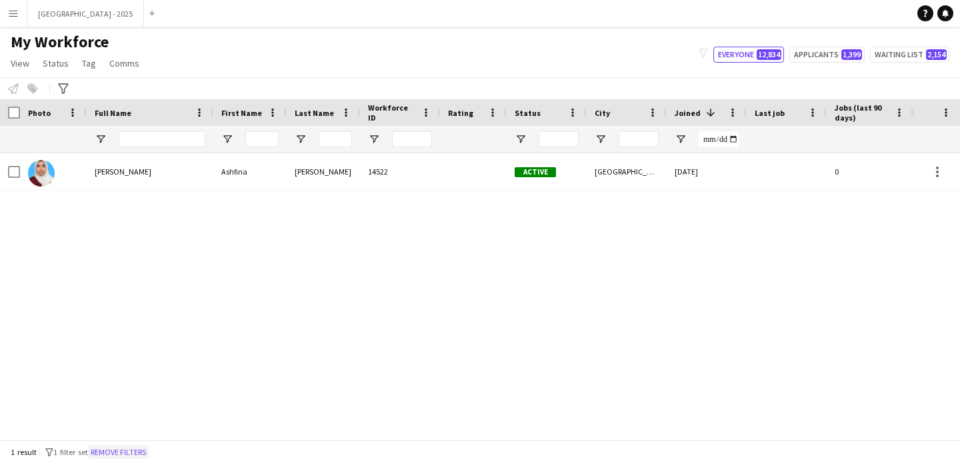
click at [124, 449] on button "Remove filters" at bounding box center [118, 452] width 61 height 15
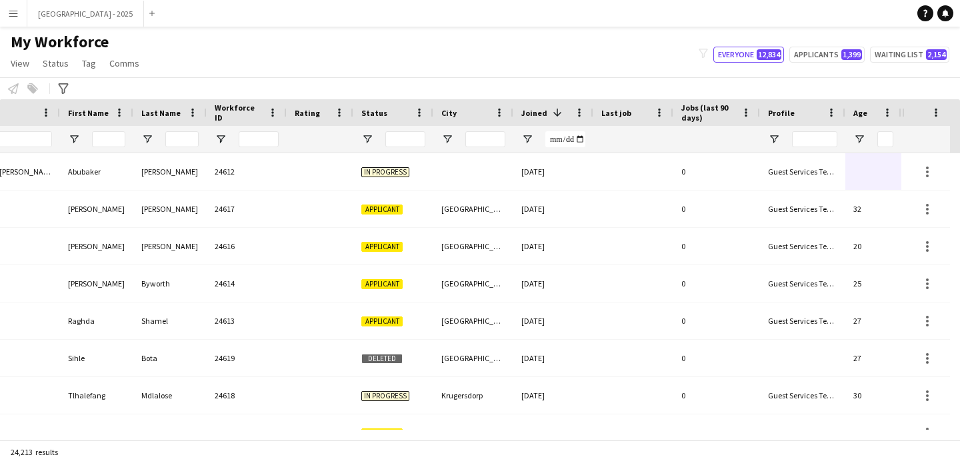
scroll to position [0, 459]
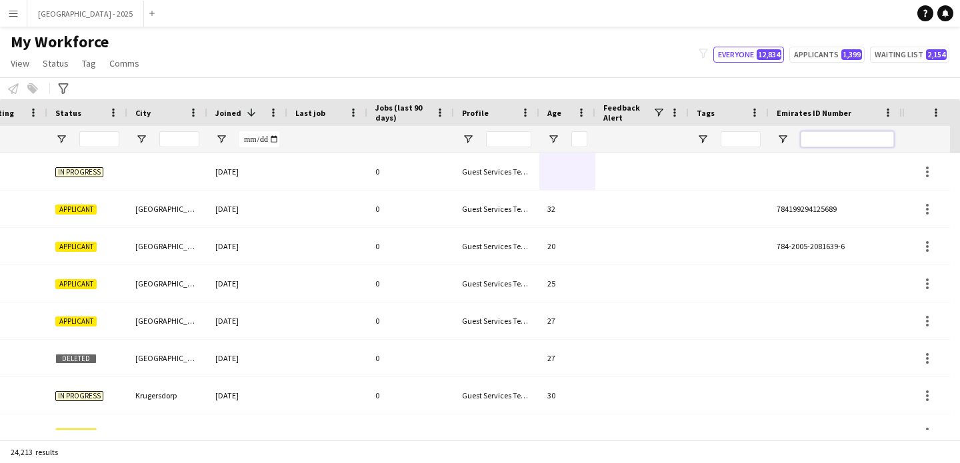
click at [883, 142] on input "Emirates ID Number Filter Input" at bounding box center [847, 139] width 93 height 16
paste input "*******"
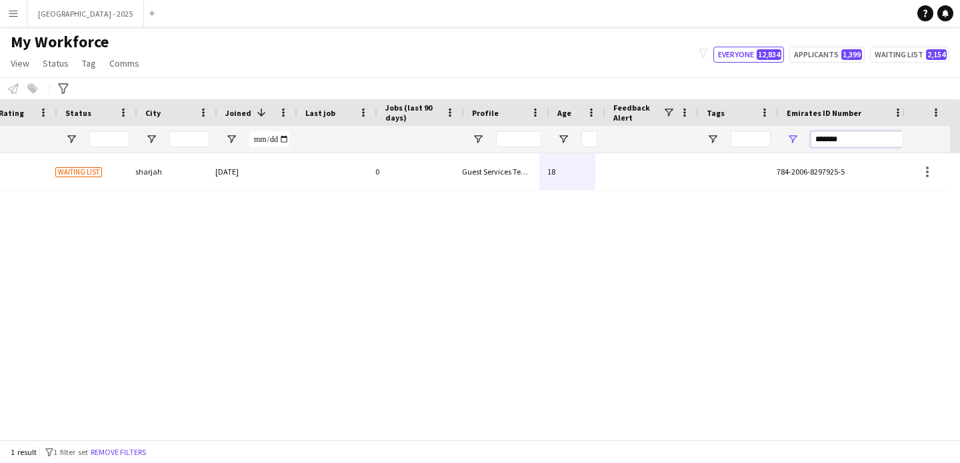
scroll to position [0, 449]
click at [849, 148] on div "*******" at bounding box center [857, 139] width 93 height 27
click at [847, 143] on input "*******" at bounding box center [857, 139] width 93 height 16
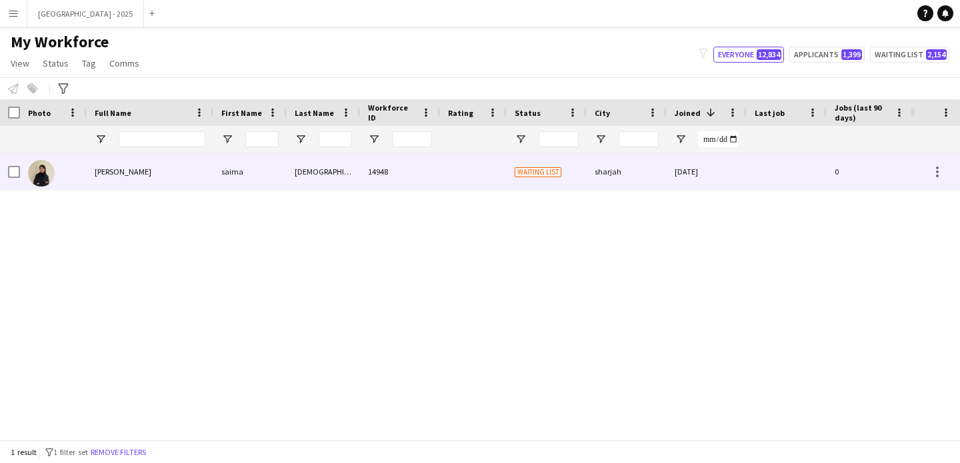
scroll to position [0, 0]
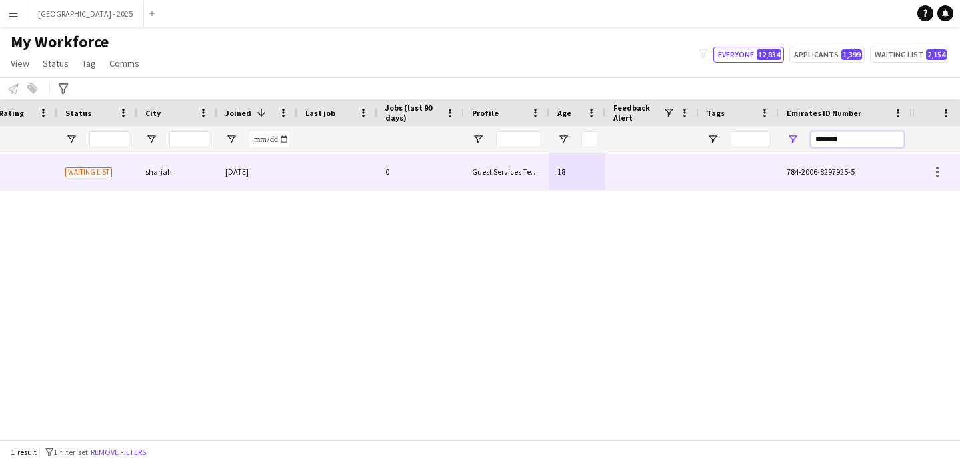
paste input "Emirates ID Number Filter Input"
type input "*******"
click at [407, 175] on div "0" at bounding box center [420, 171] width 87 height 37
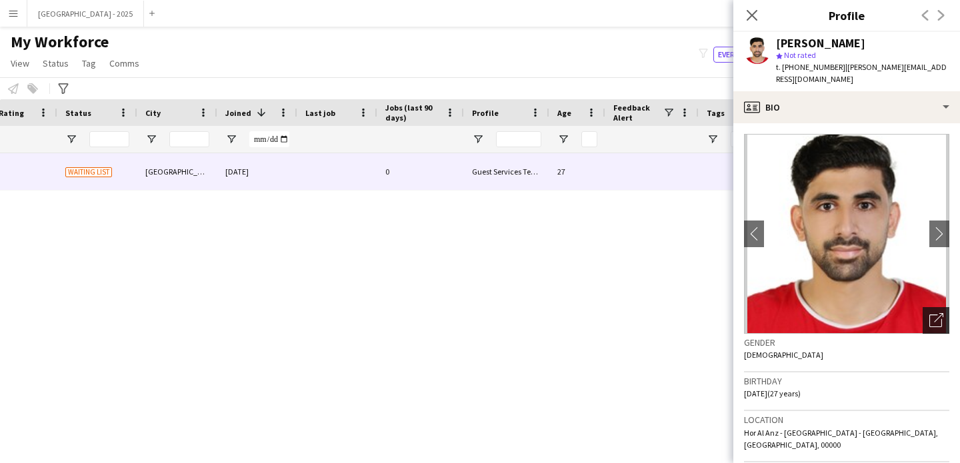
click at [932, 319] on icon "Open photos pop-in" at bounding box center [936, 320] width 14 height 14
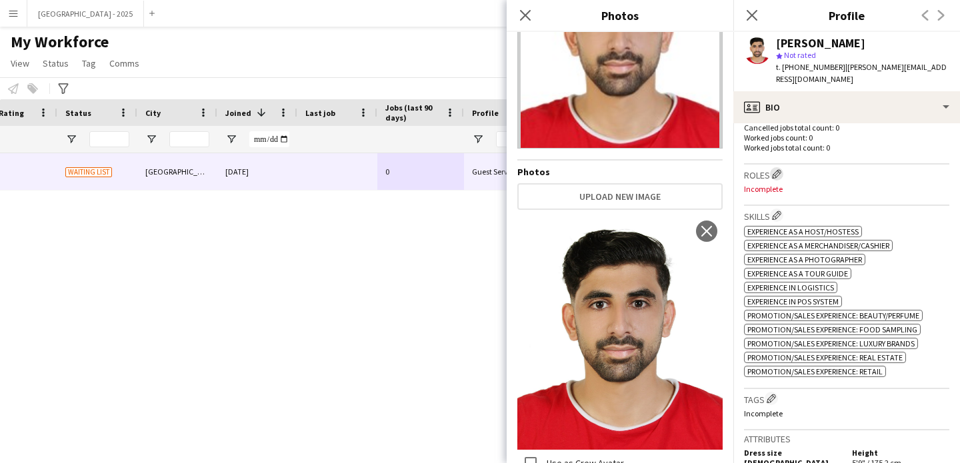
click at [779, 169] on app-icon "Edit crew company roles" at bounding box center [776, 173] width 9 height 9
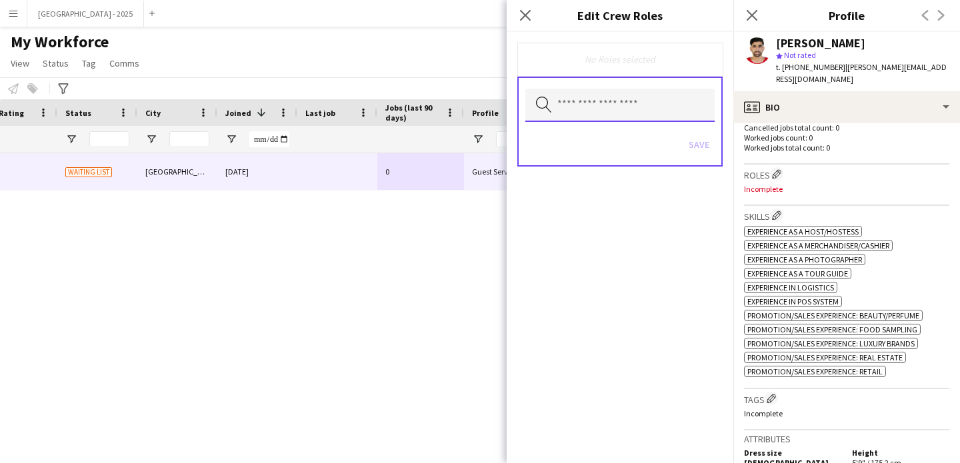
click at [601, 100] on input "text" at bounding box center [619, 105] width 189 height 33
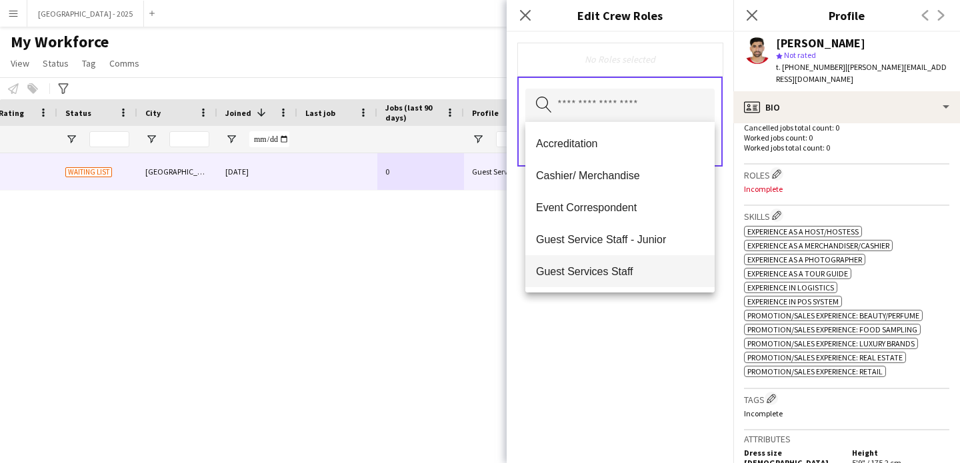
click at [633, 261] on mat-option "Guest Services Staff" at bounding box center [619, 271] width 189 height 32
click at [633, 340] on div "Guest Services Staff Remove Search by role type Save" at bounding box center [620, 247] width 227 height 431
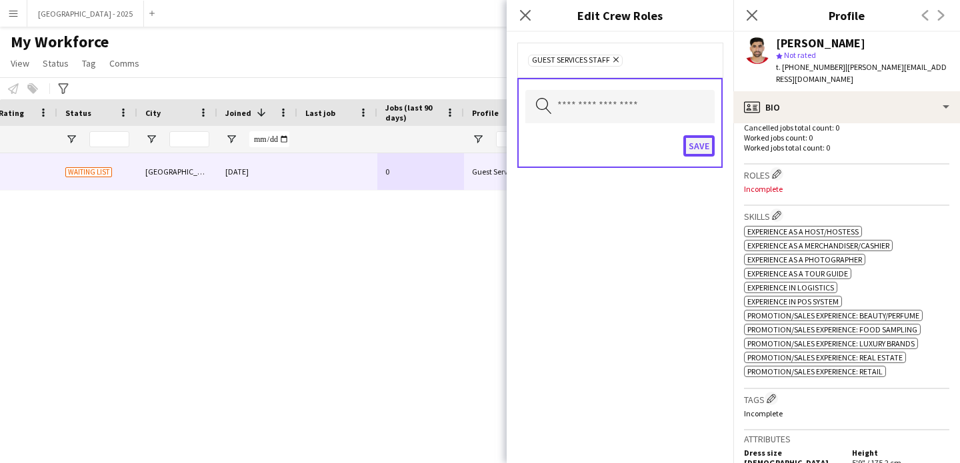
click at [701, 141] on button "Save" at bounding box center [698, 145] width 31 height 21
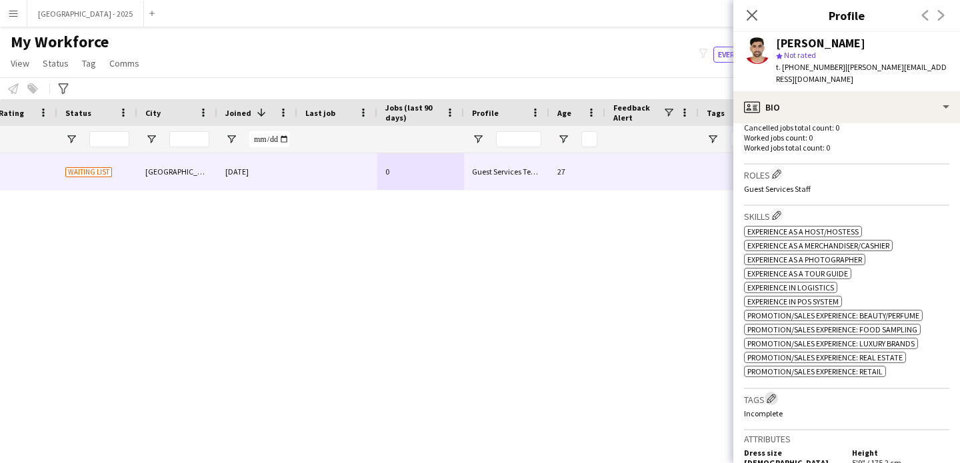
click at [776, 396] on app-icon "Edit crew company tags" at bounding box center [771, 398] width 9 height 9
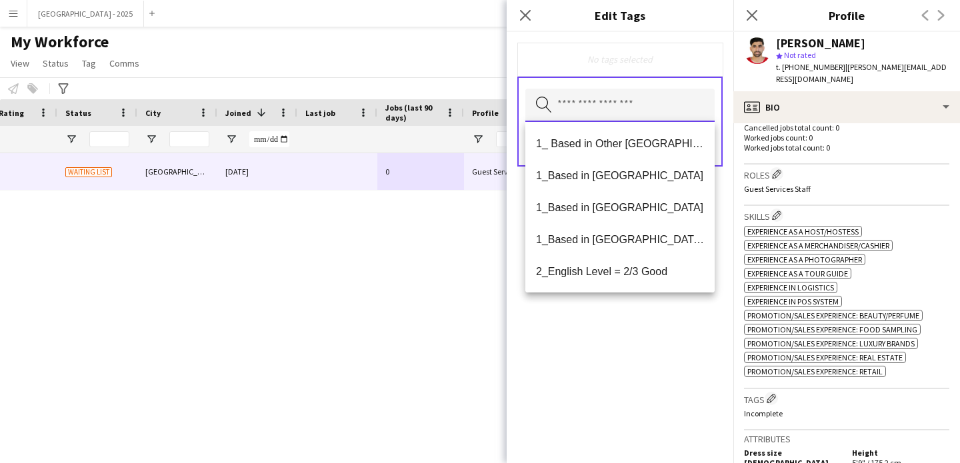
click at [645, 102] on input "text" at bounding box center [619, 105] width 189 height 33
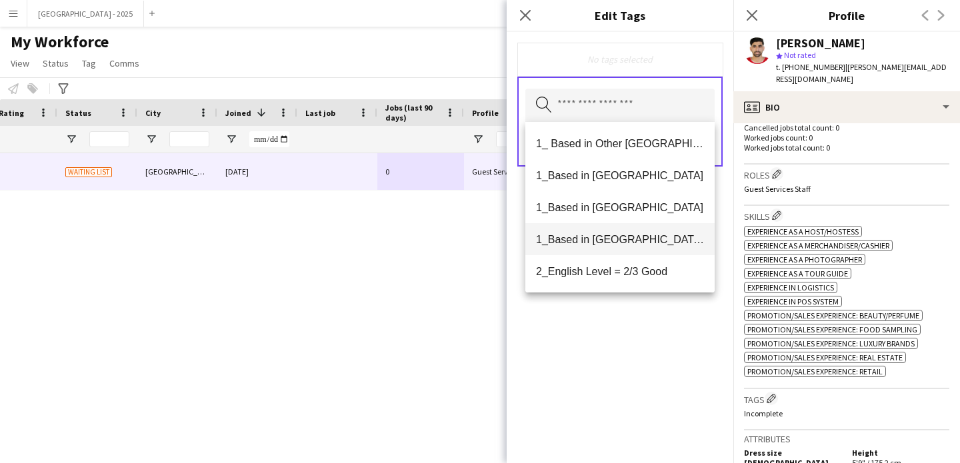
click at [637, 243] on span "1_Based in [GEOGRAPHIC_DATA]/[GEOGRAPHIC_DATA]/Ajman" at bounding box center [620, 239] width 168 height 13
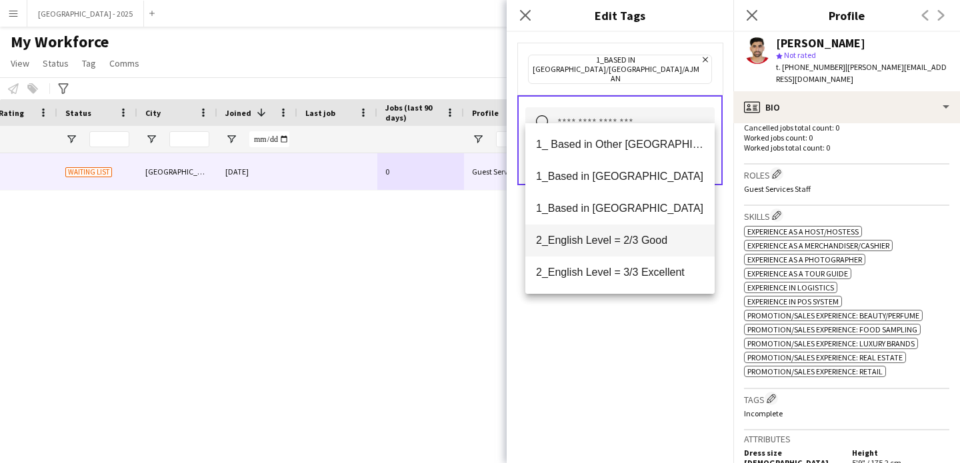
click at [637, 249] on mat-option "2_English Level = 2/3 Good" at bounding box center [619, 241] width 189 height 32
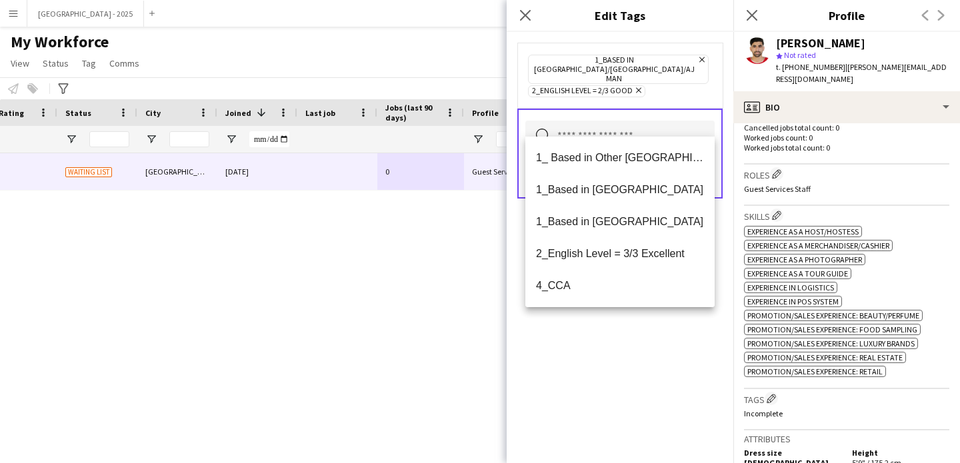
drag, startPoint x: 639, startPoint y: 348, endPoint x: 697, endPoint y: 186, distance: 172.1
click at [639, 348] on div "1_Based in [GEOGRAPHIC_DATA]/[GEOGRAPHIC_DATA]/Ajman Remove 2_English Level = 2…" at bounding box center [620, 247] width 227 height 431
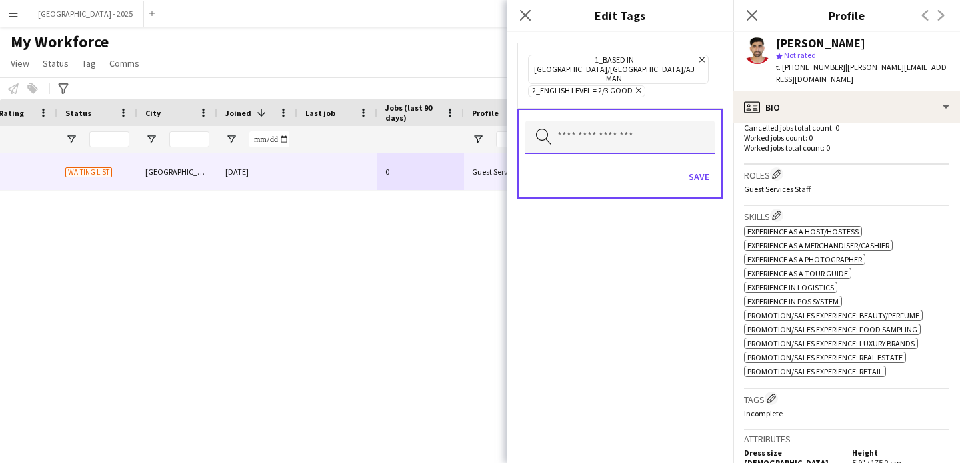
click at [713, 123] on input "text" at bounding box center [619, 137] width 189 height 33
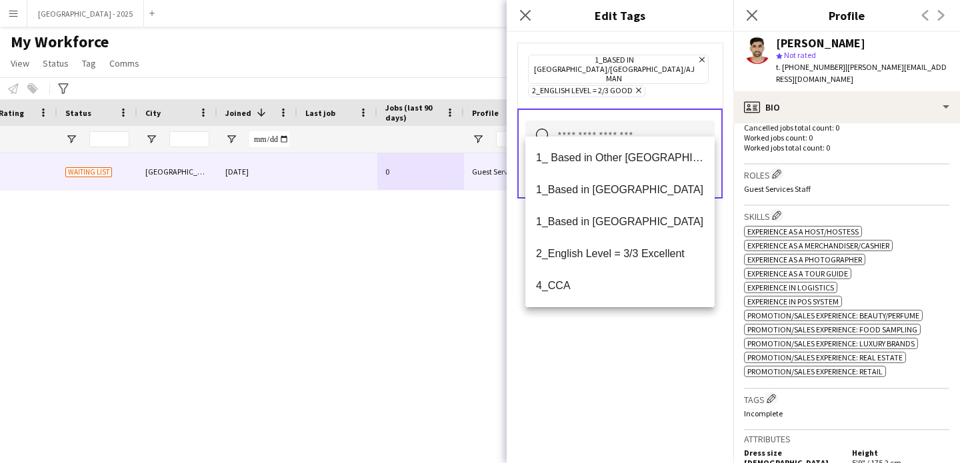
click at [723, 217] on form "1_Based in [GEOGRAPHIC_DATA]/[GEOGRAPHIC_DATA]/Ajman Remove 2_English Level = 2…" at bounding box center [620, 134] width 227 height 204
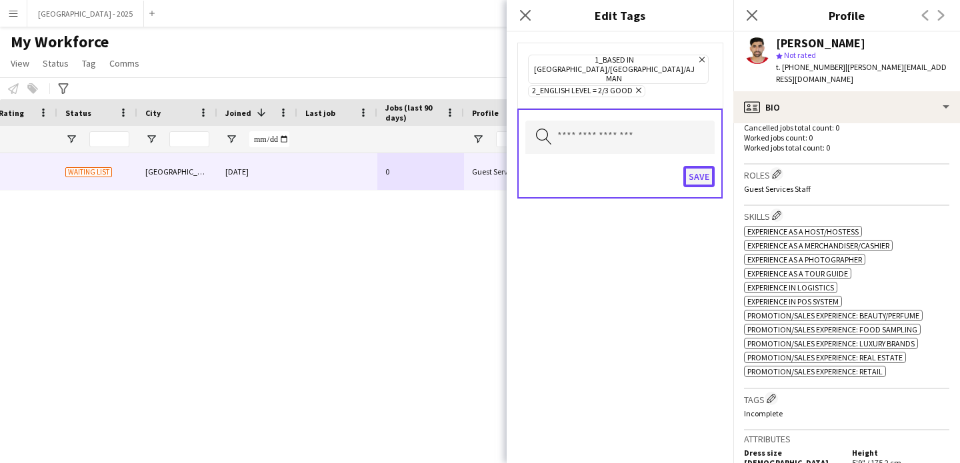
click at [711, 167] on button "Save" at bounding box center [698, 176] width 31 height 21
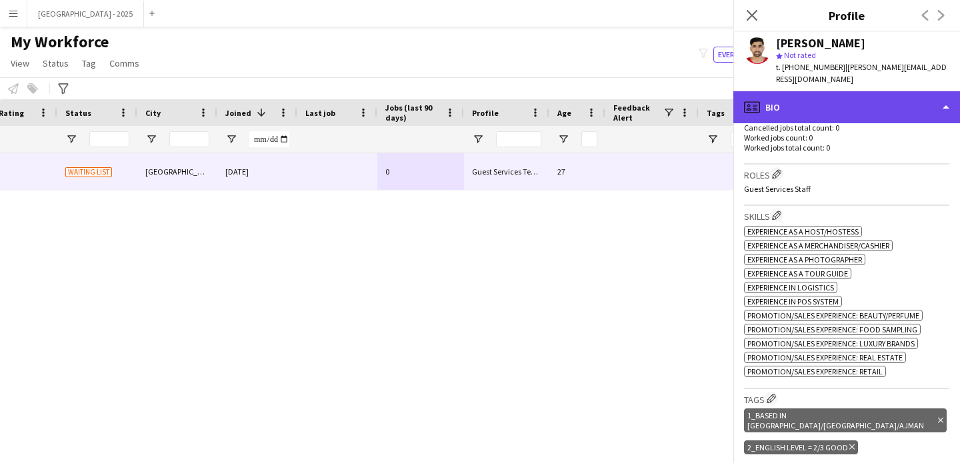
click at [775, 113] on div "profile Bio" at bounding box center [846, 107] width 227 height 32
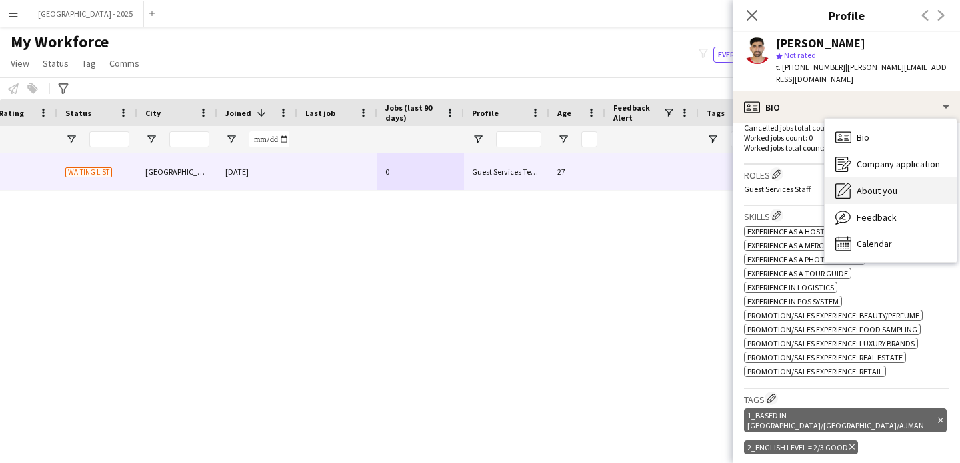
click at [867, 203] on div "About you About you" at bounding box center [891, 190] width 132 height 27
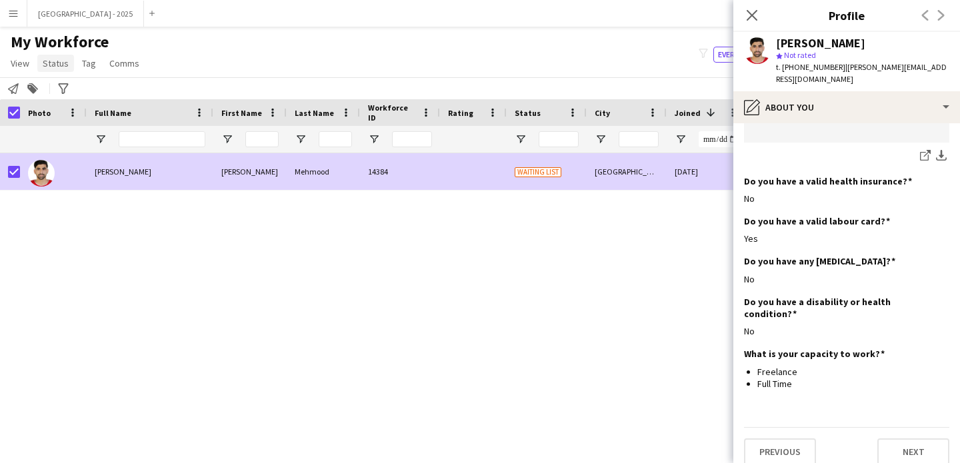
click at [49, 67] on span "Status" at bounding box center [56, 63] width 26 height 12
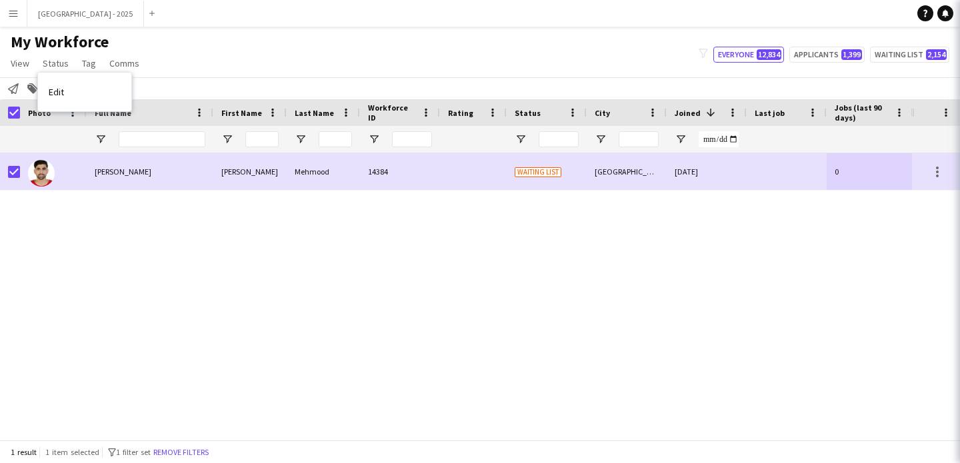
click at [63, 87] on link "Edit" at bounding box center [84, 92] width 93 height 28
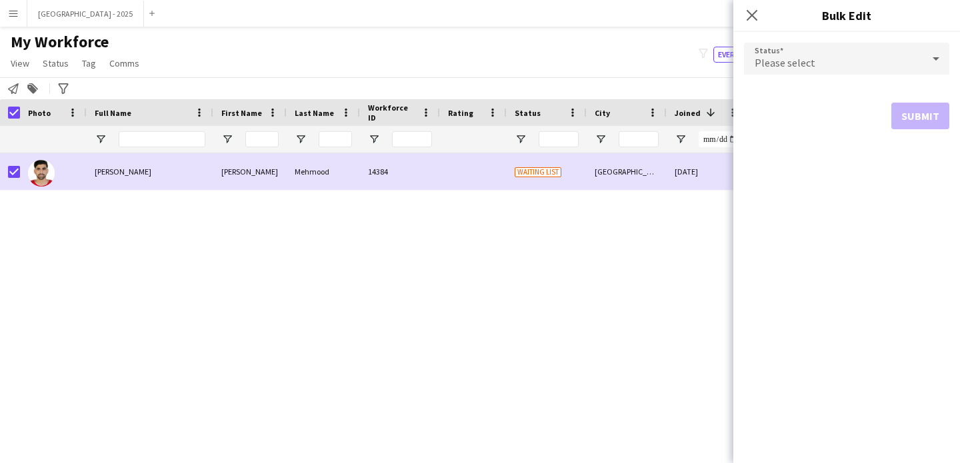
click at [794, 51] on div "Please select" at bounding box center [833, 59] width 179 height 32
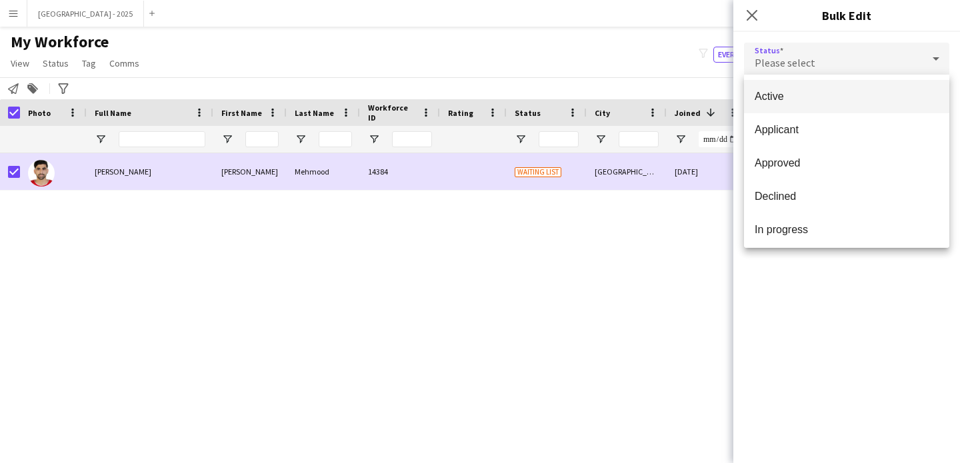
click at [796, 90] on span "Active" at bounding box center [847, 96] width 184 height 13
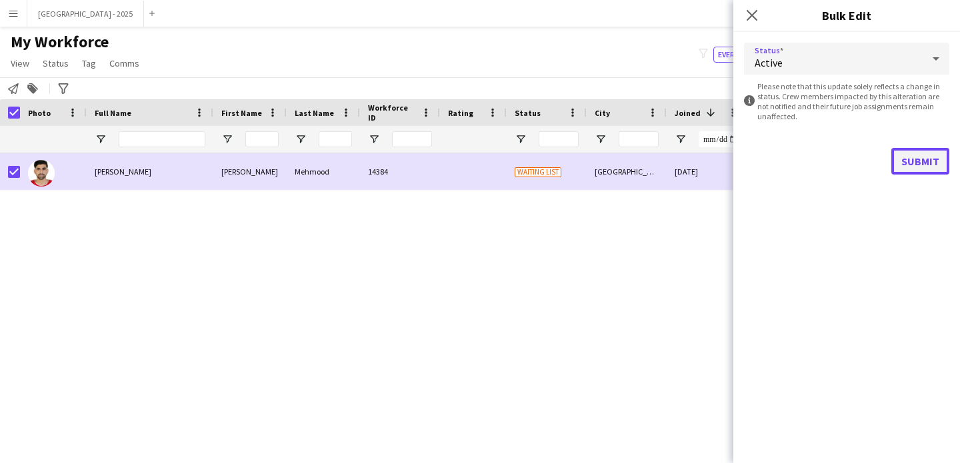
click at [933, 163] on button "Submit" at bounding box center [920, 161] width 58 height 27
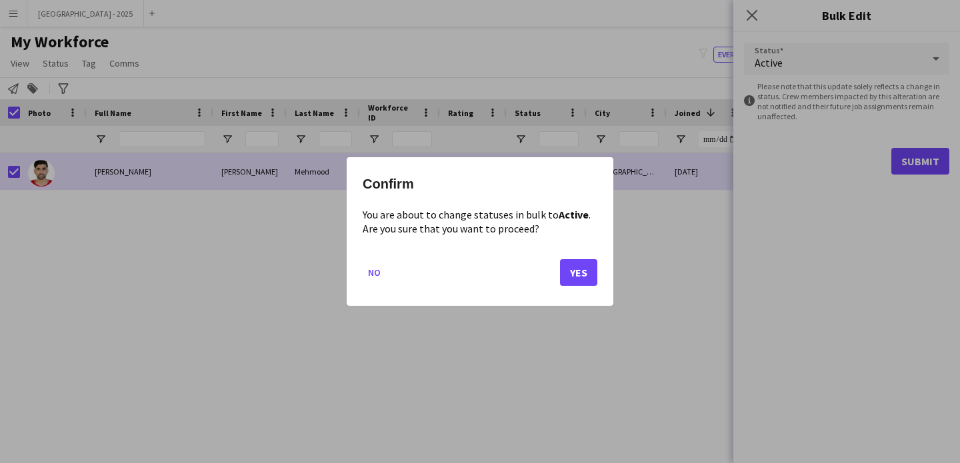
click at [593, 258] on mat-dialog-actions "No Yes" at bounding box center [480, 277] width 235 height 57
click at [578, 263] on button "Yes" at bounding box center [578, 272] width 37 height 27
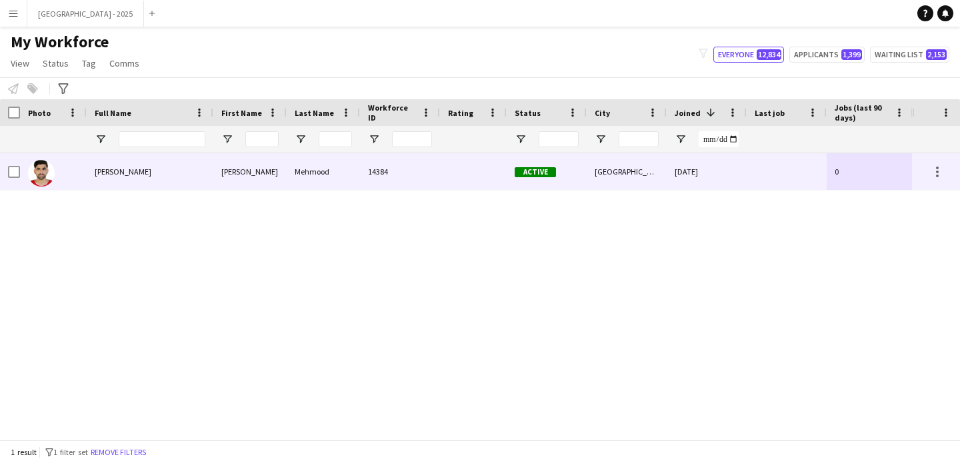
click at [29, 170] on img at bounding box center [41, 173] width 27 height 27
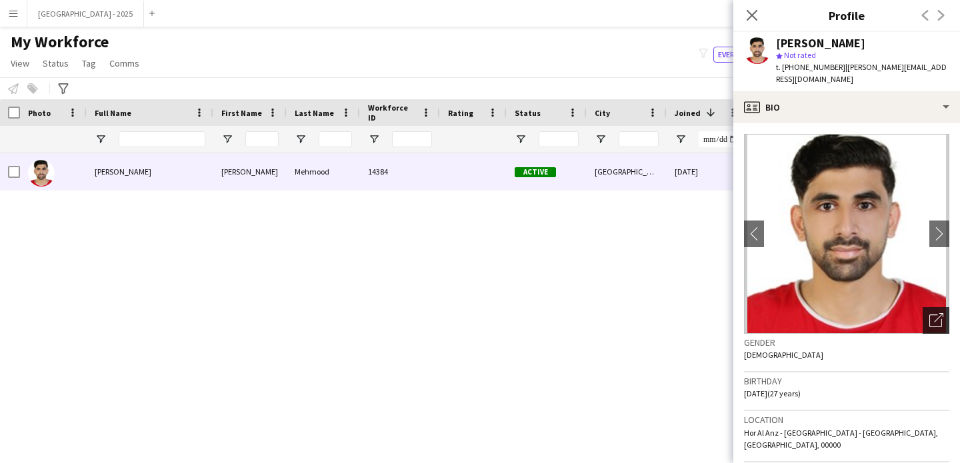
click at [929, 323] on icon "Open photos pop-in" at bounding box center [936, 320] width 14 height 14
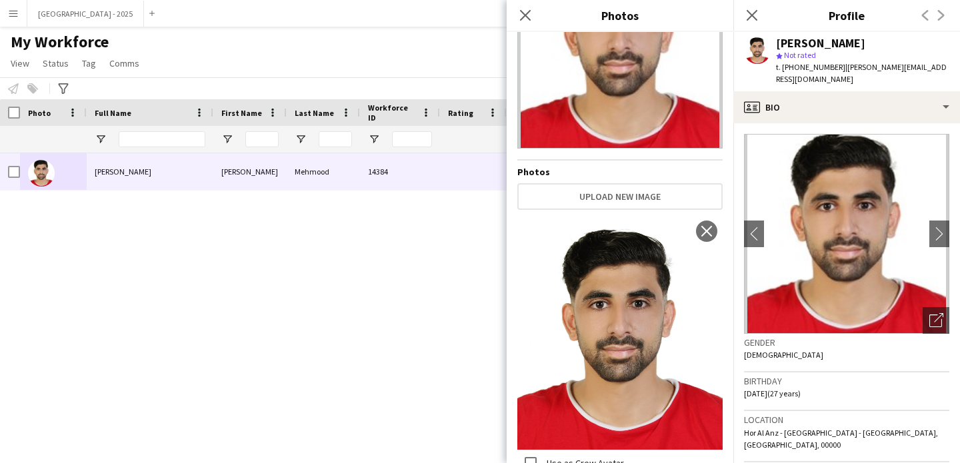
click at [741, 136] on app-crew-profile-bio "chevron-left chevron-right Open photos pop-in Gender Male Birthday 03-03-1998 (…" at bounding box center [846, 293] width 227 height 340
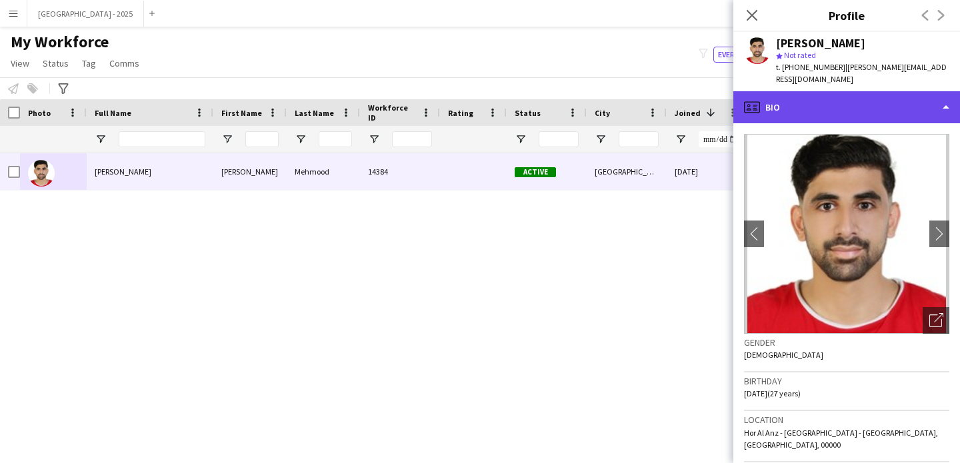
click at [808, 94] on div "profile Bio" at bounding box center [846, 107] width 227 height 32
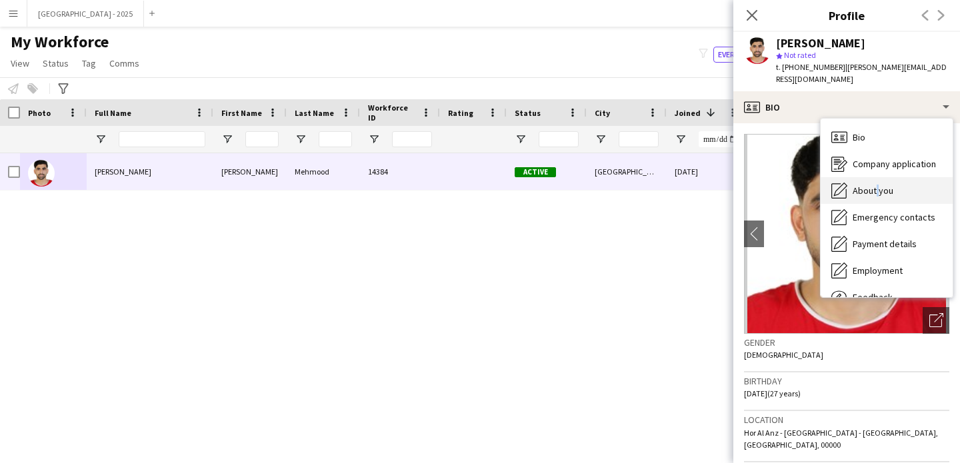
click at [875, 187] on span "About you" at bounding box center [873, 191] width 41 height 12
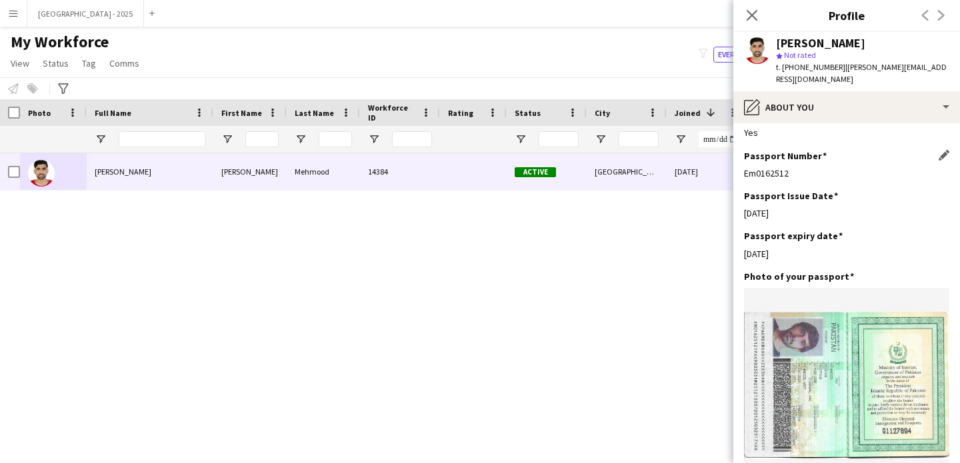
scroll to position [729, 0]
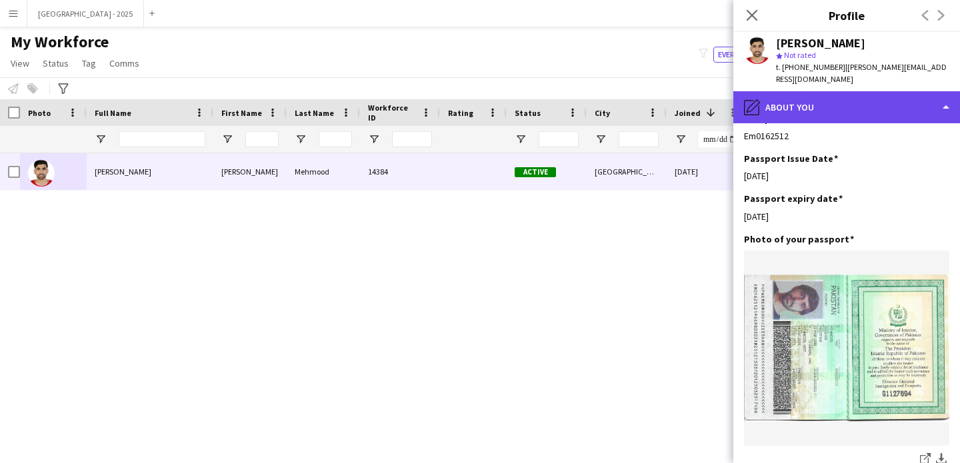
click at [819, 116] on div "pencil4 About you" at bounding box center [846, 107] width 227 height 32
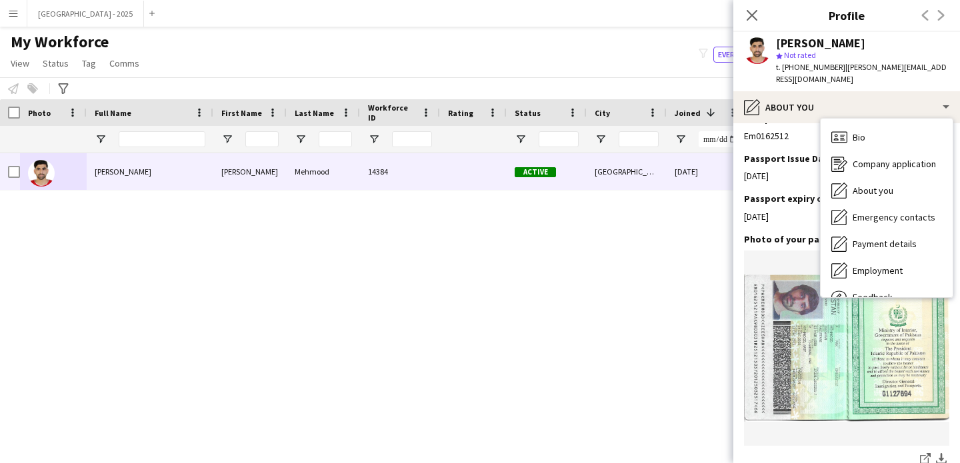
click at [875, 119] on div "Bio Bio Company application Company application About you About you Emergency c…" at bounding box center [887, 208] width 132 height 179
click at [877, 134] on div "Bio Bio" at bounding box center [887, 137] width 132 height 27
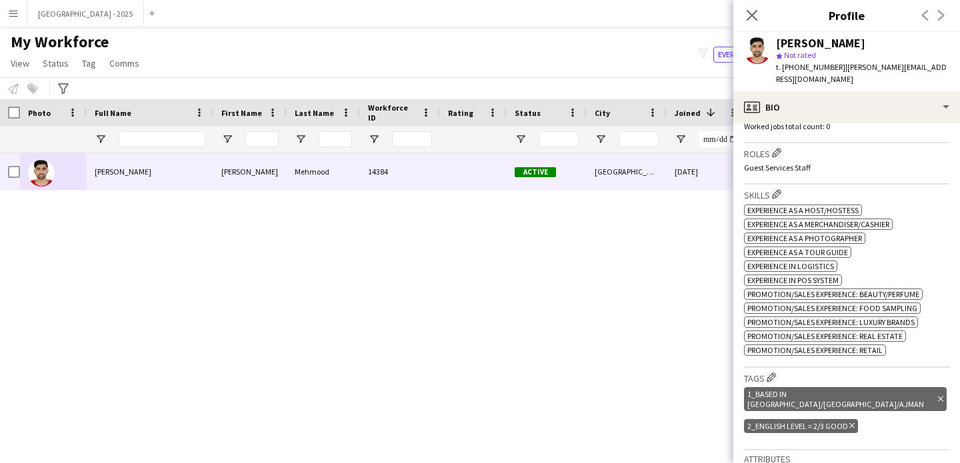
scroll to position [399, 0]
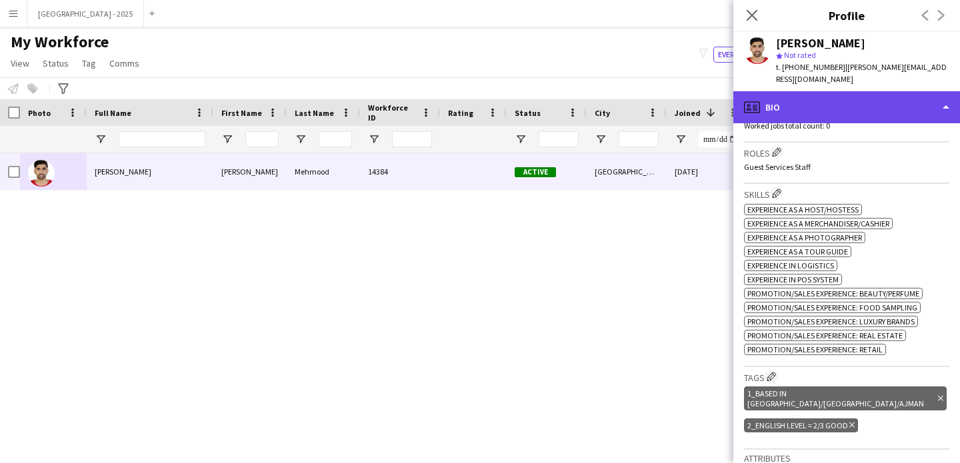
click at [797, 102] on div "profile Bio" at bounding box center [846, 107] width 227 height 32
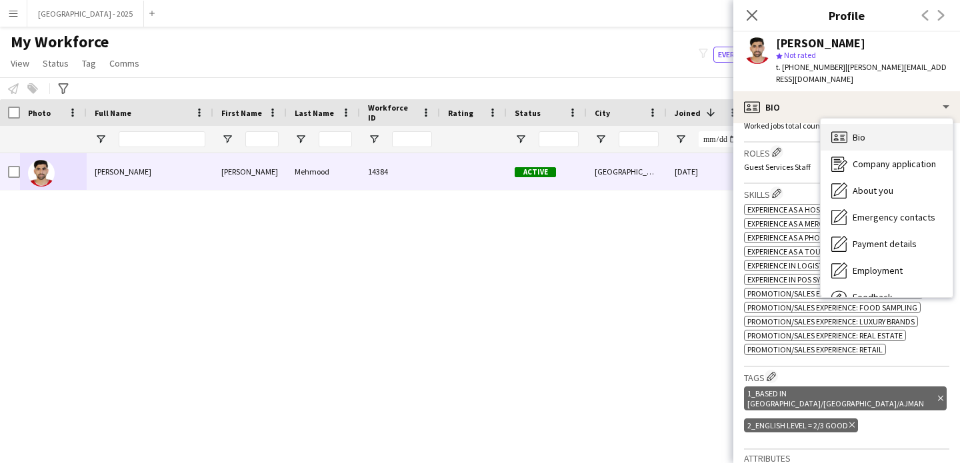
click at [855, 147] on div "Bio Bio" at bounding box center [887, 137] width 132 height 27
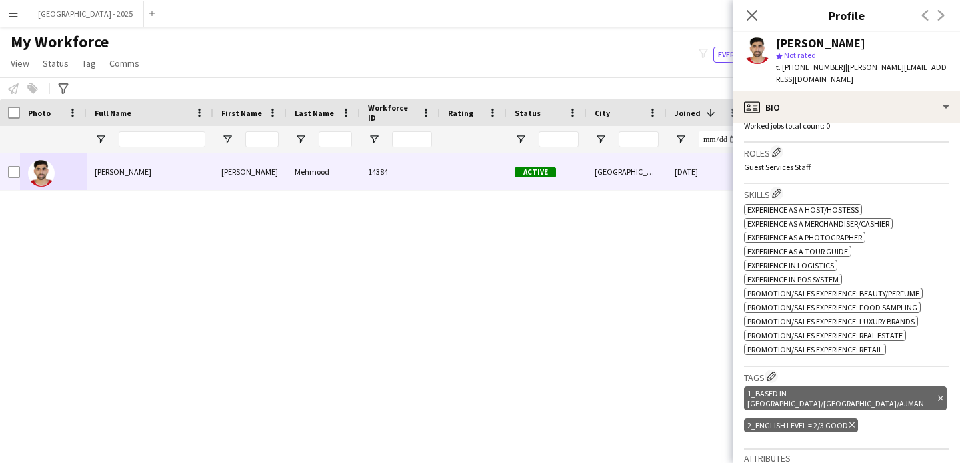
click at [809, 127] on div "Work history Applications total count: 0 Cancelled jobs count: 0 Cancelled jobs…" at bounding box center [846, 102] width 205 height 79
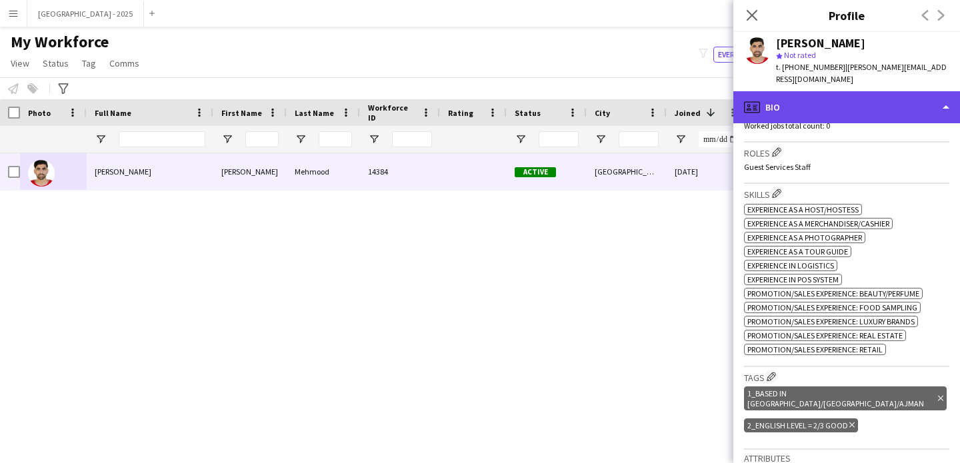
click at [777, 107] on div "profile Bio" at bounding box center [846, 107] width 227 height 32
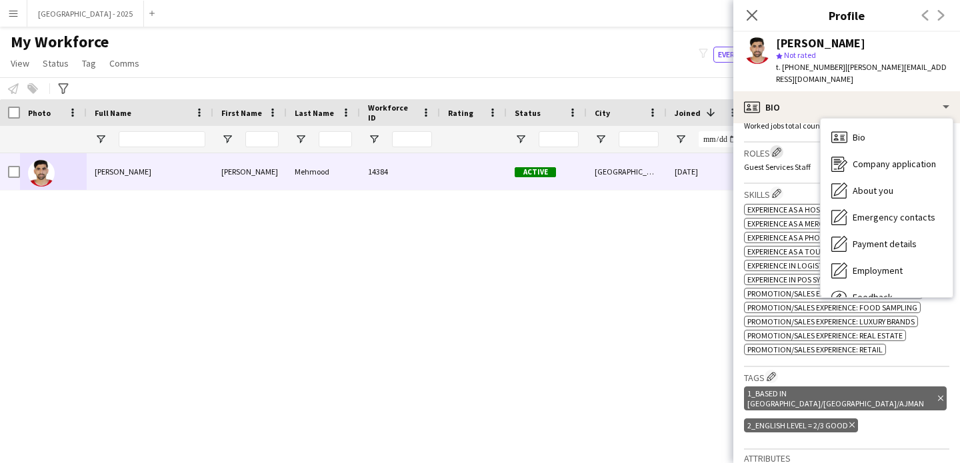
click at [781, 147] on app-icon "Edit crew company roles" at bounding box center [776, 151] width 9 height 9
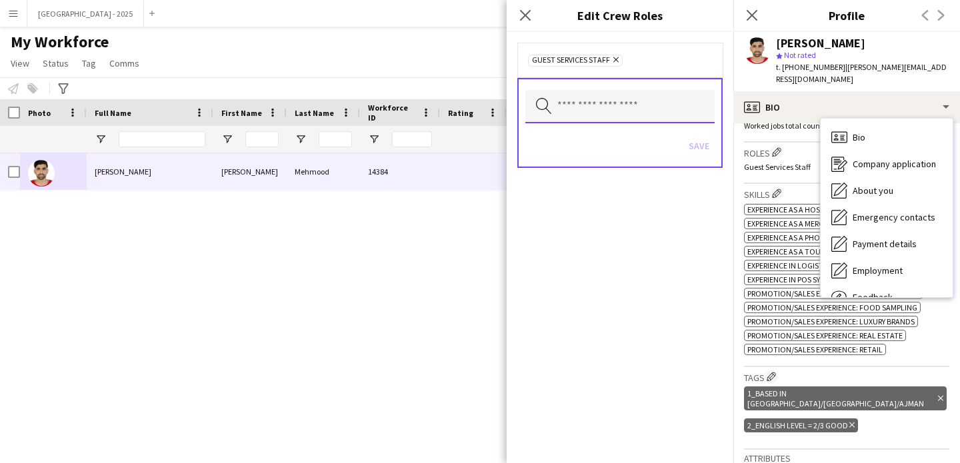
click at [640, 96] on input "text" at bounding box center [619, 106] width 189 height 33
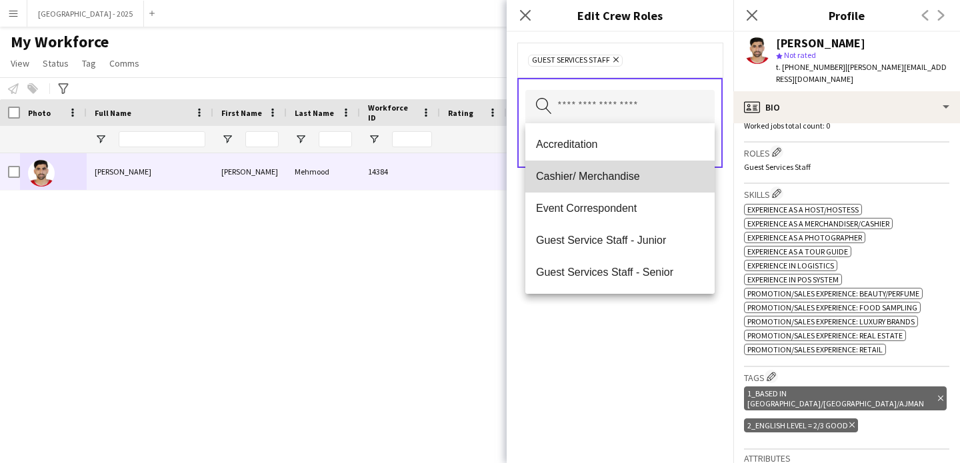
click at [628, 179] on span "Cashier/ Merchandise" at bounding box center [620, 176] width 168 height 13
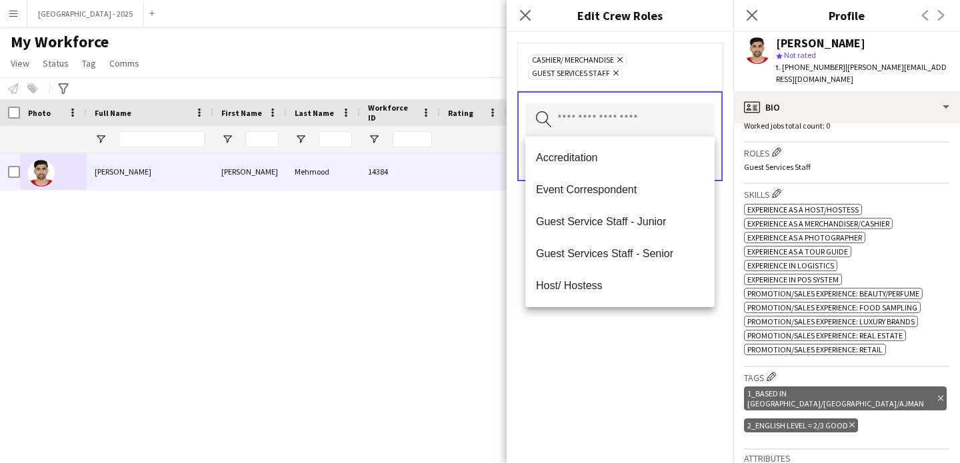
click at [616, 361] on div "Cashier/ Merchandise Remove Guest Services Staff Remove Search by role type Save" at bounding box center [620, 247] width 227 height 431
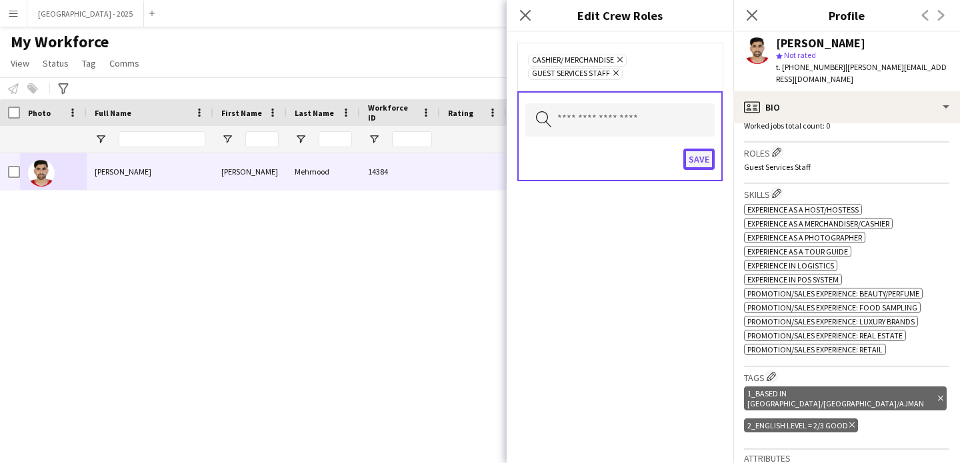
click at [687, 154] on button "Save" at bounding box center [698, 159] width 31 height 21
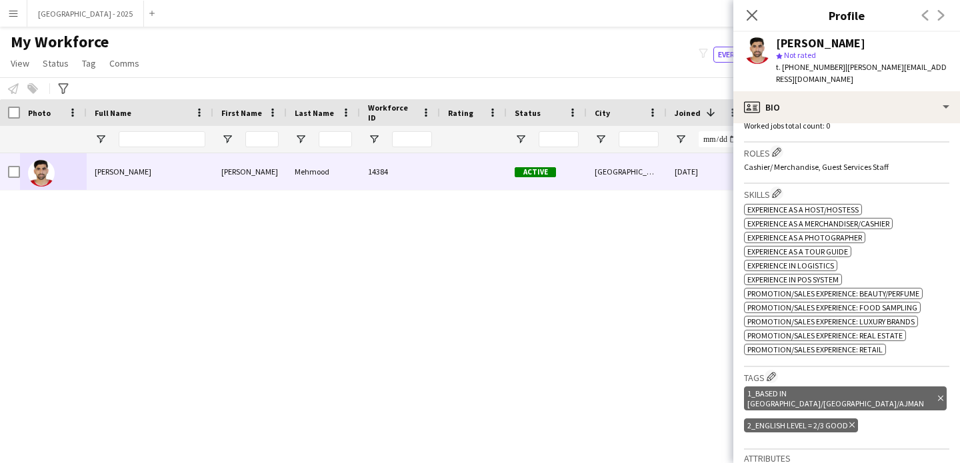
click at [742, 17] on div "Close pop-in" at bounding box center [751, 15] width 37 height 31
click at [745, 15] on app-icon "Close pop-in" at bounding box center [752, 15] width 19 height 19
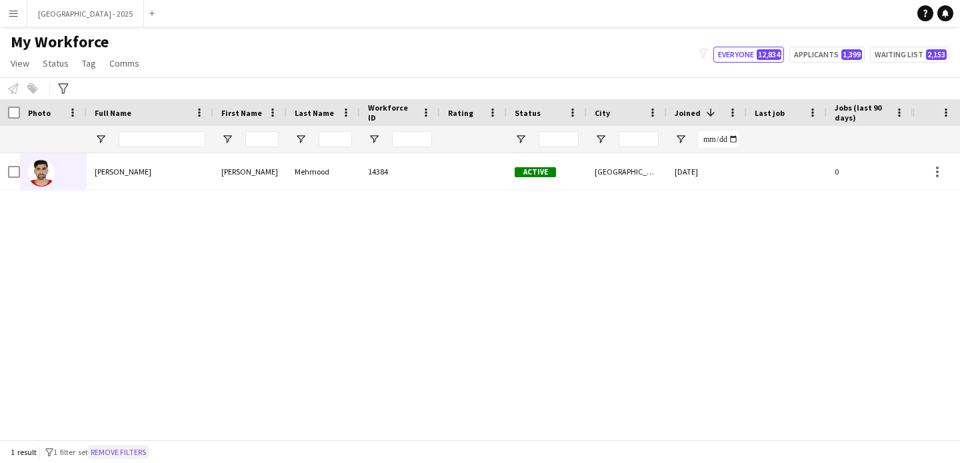
click at [137, 449] on button "Remove filters" at bounding box center [118, 452] width 61 height 15
